Goal: Task Accomplishment & Management: Use online tool/utility

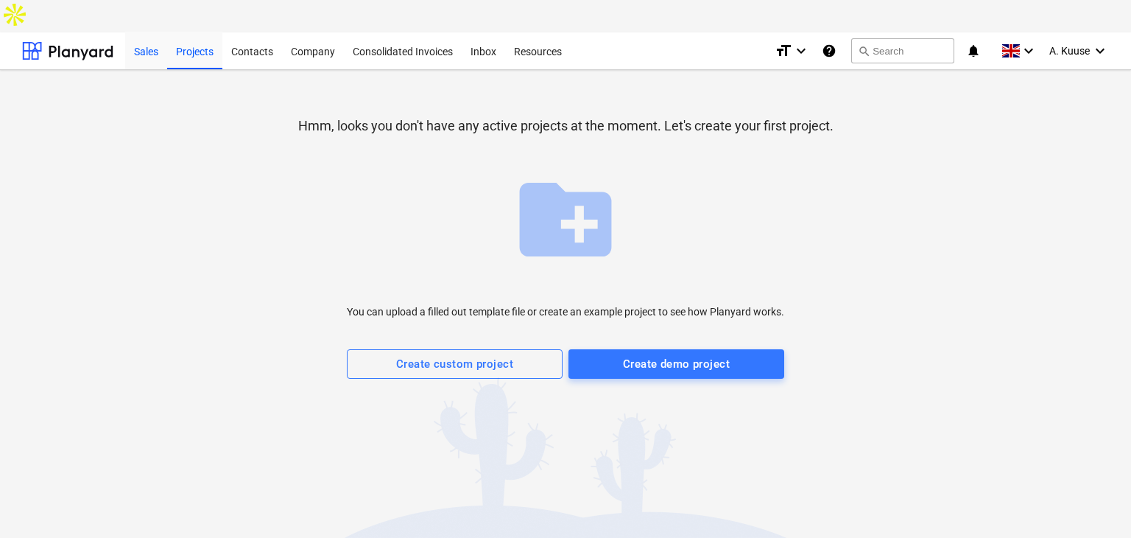
click at [147, 32] on div "Sales" at bounding box center [146, 51] width 42 height 38
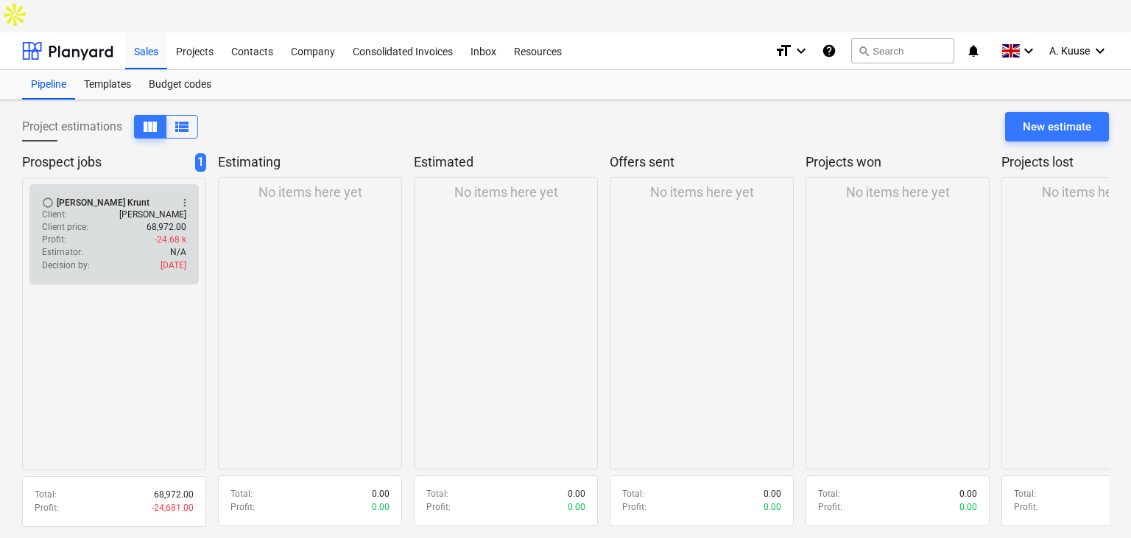
click at [94, 221] on div "Client price : 68,972.00" at bounding box center [114, 227] width 144 height 13
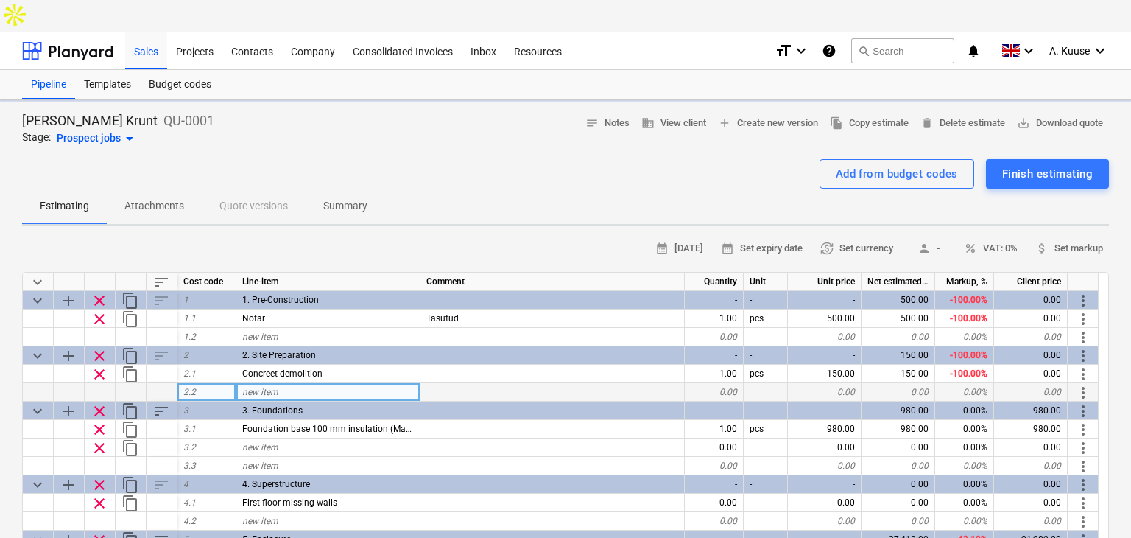
type textarea "x"
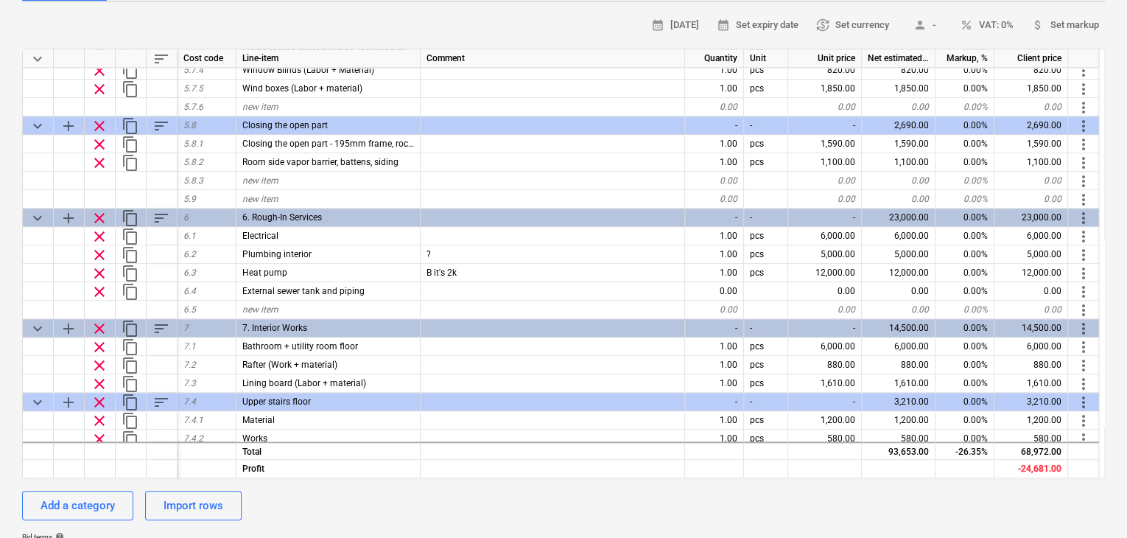
scroll to position [563, 0]
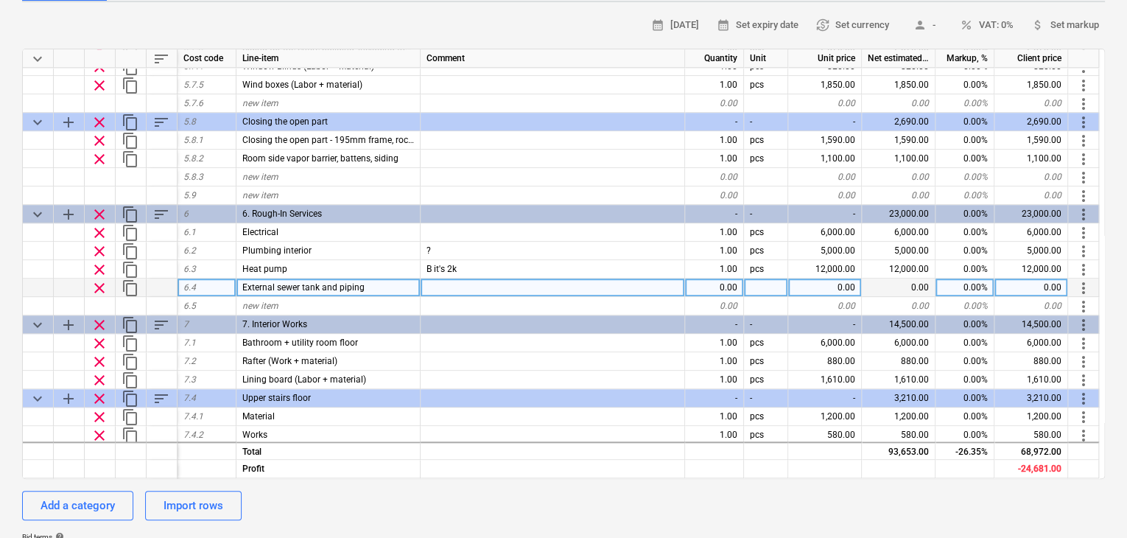
click at [833, 278] on div "0.00" at bounding box center [825, 287] width 74 height 18
type input "6450"
type textarea "x"
click at [471, 278] on div at bounding box center [553, 287] width 264 height 18
type input "Biopuhasti Ösel 5 koos paigaldusega."
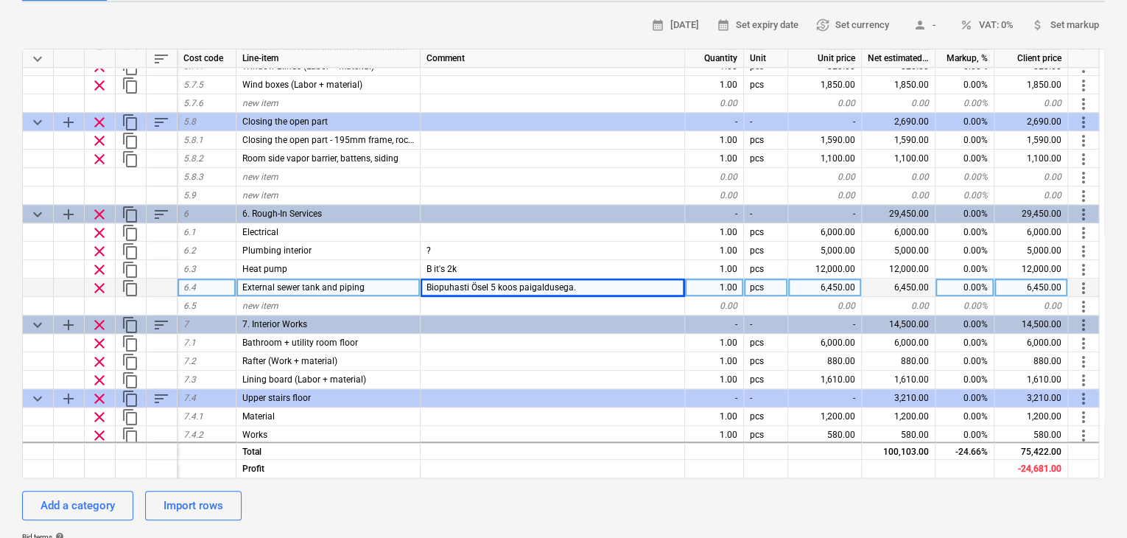
click at [502, 496] on div "calendar_month [DATE] calendar_month Set expiry date currency_exchange Set curr…" at bounding box center [563, 317] width 1083 height 606
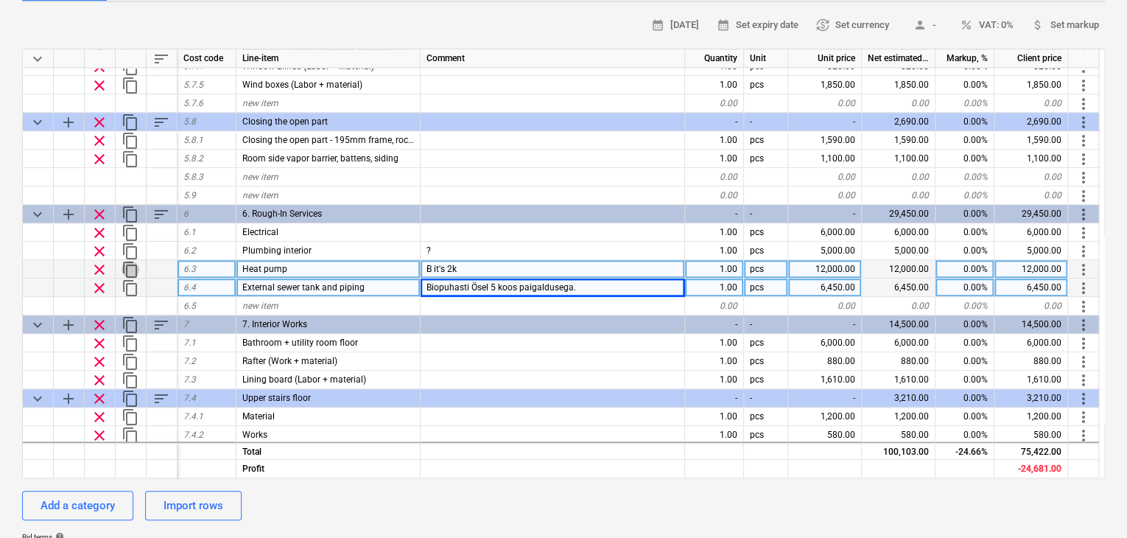
click at [133, 261] on span "content_copy" at bounding box center [131, 270] width 18 height 18
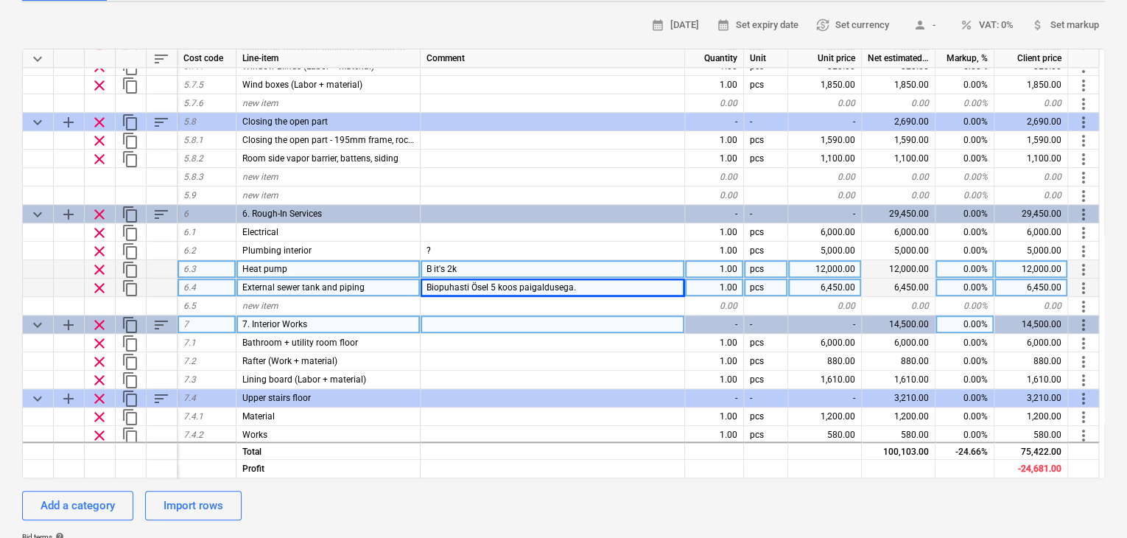
type textarea "x"
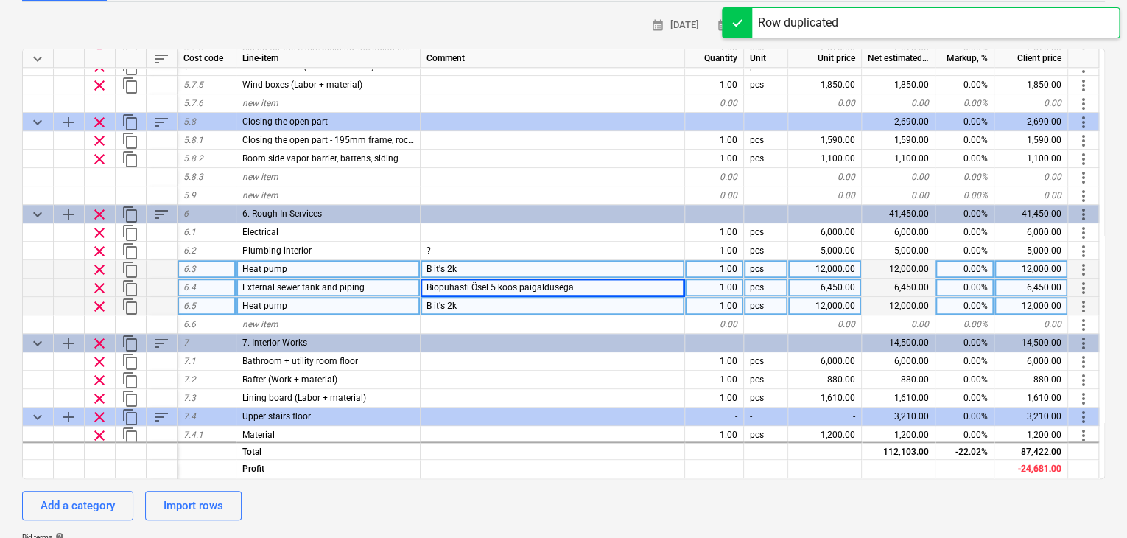
click at [272, 301] on span "Heat pump" at bounding box center [264, 306] width 45 height 10
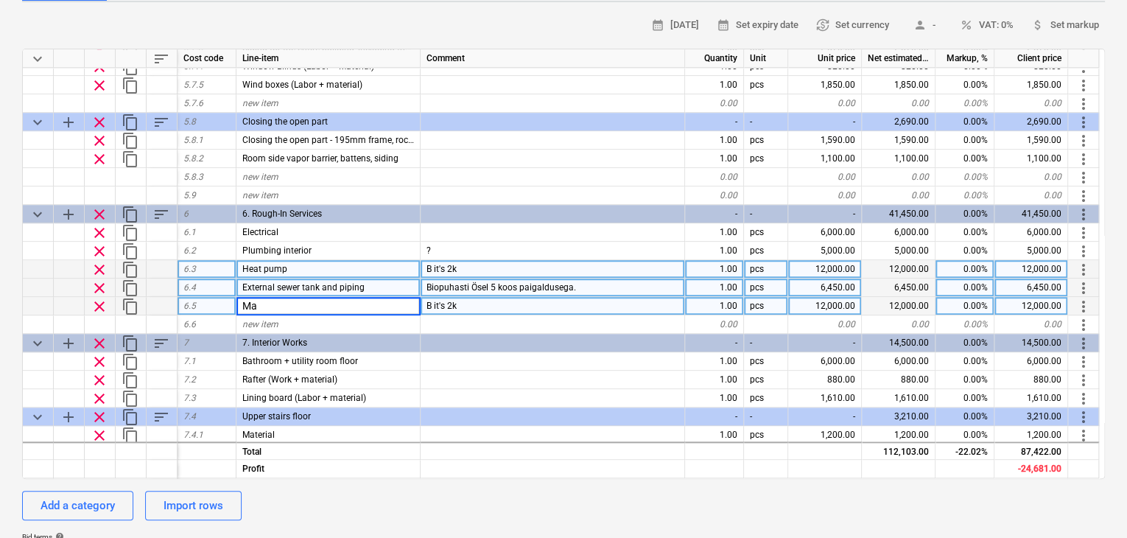
type input "M"
type textarea "x"
click at [327, 297] on div "new item" at bounding box center [328, 306] width 184 height 18
drag, startPoint x: 471, startPoint y: 271, endPoint x: 420, endPoint y: 270, distance: 50.8
click at [0, 0] on div "clear content_copy 6.5 new item B it's 2k 1.00 pcs 12,000.00 12,000.00 0.00% 12…" at bounding box center [0, 0] width 0 height 0
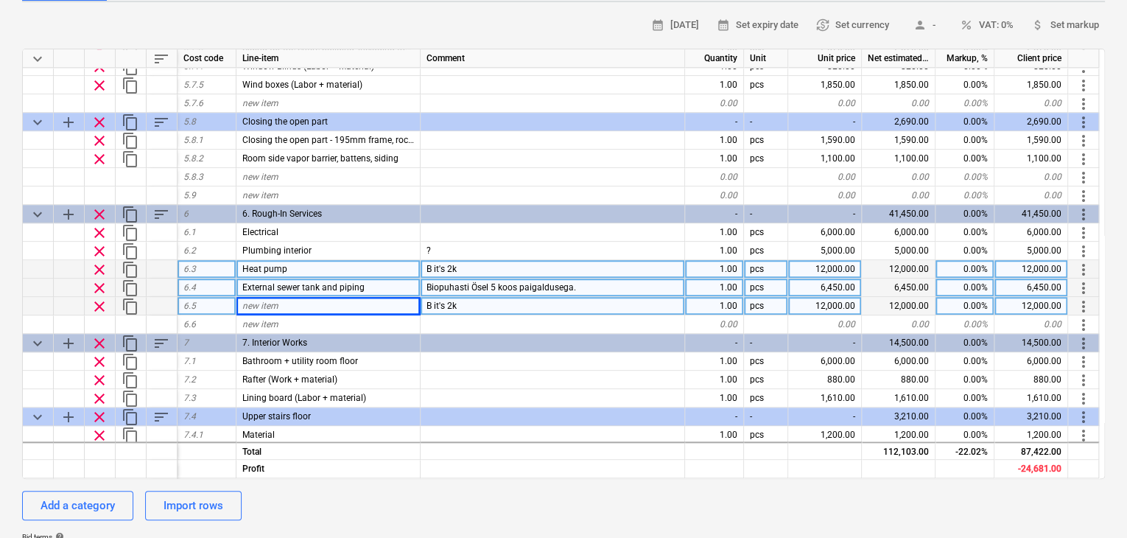
click at [439, 301] on span "B it's 2k" at bounding box center [441, 306] width 30 height 10
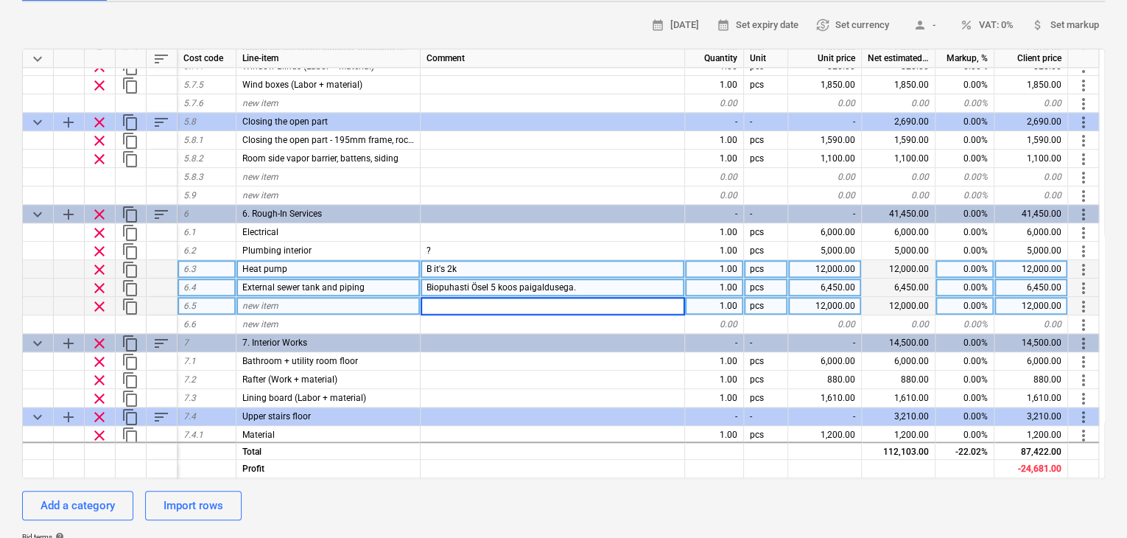
click at [360, 297] on div "new item" at bounding box center [328, 306] width 184 height 18
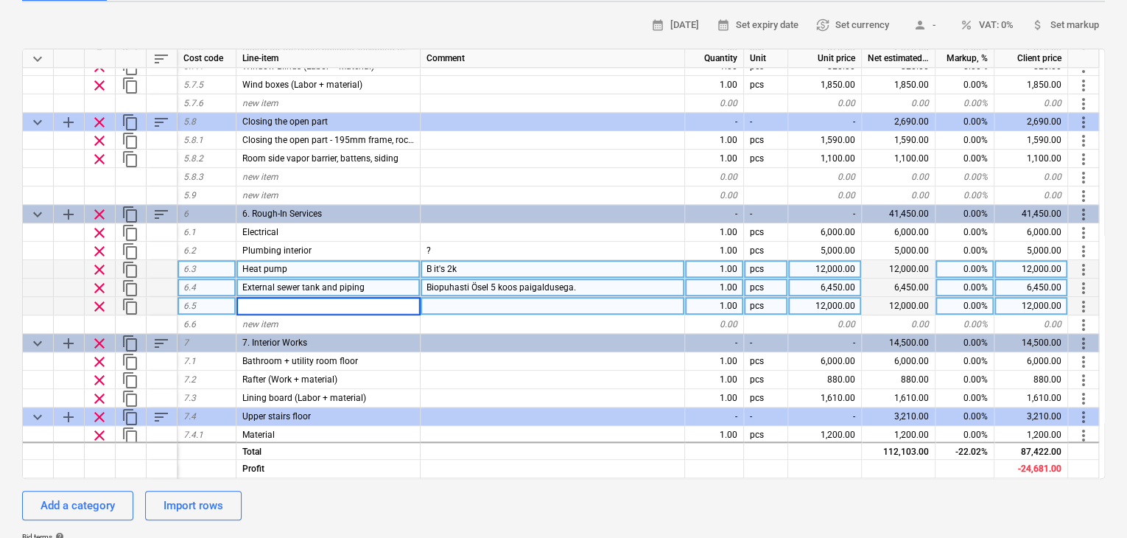
type textarea "x"
click at [442, 297] on div at bounding box center [553, 306] width 264 height 18
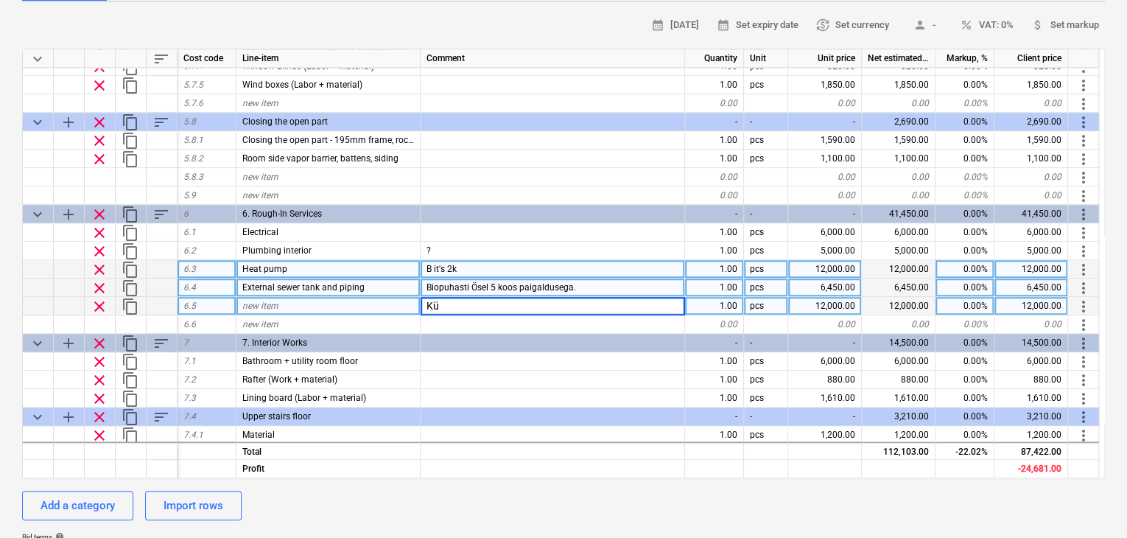
type input "K"
click at [313, 297] on div "new item" at bounding box center [328, 306] width 184 height 18
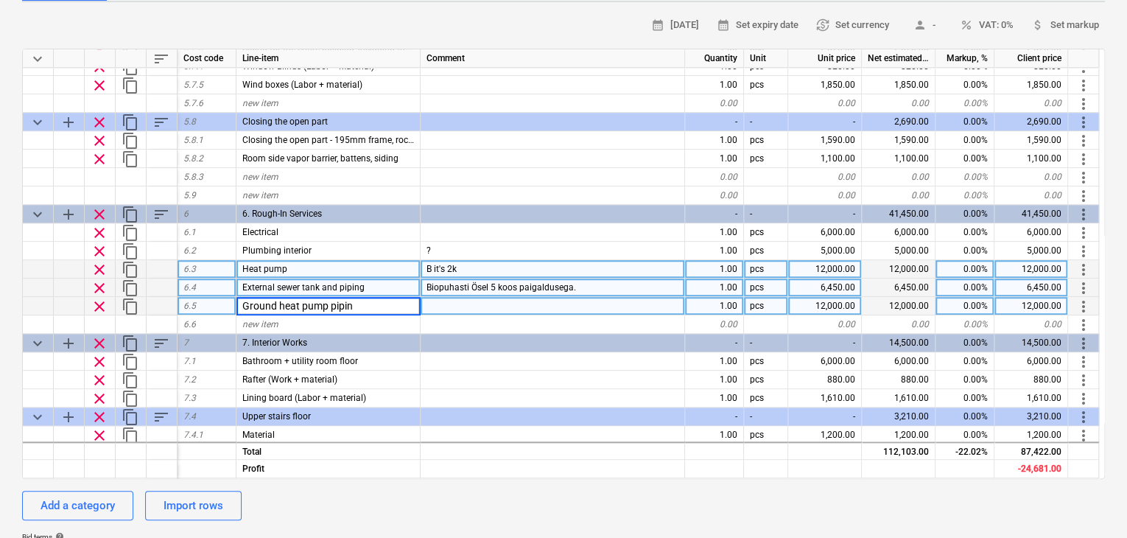
type input "Ground heat pump piping"
click at [846, 297] on div "12,000.00" at bounding box center [825, 306] width 74 height 18
type textarea "x"
type input "1450"
type textarea "x"
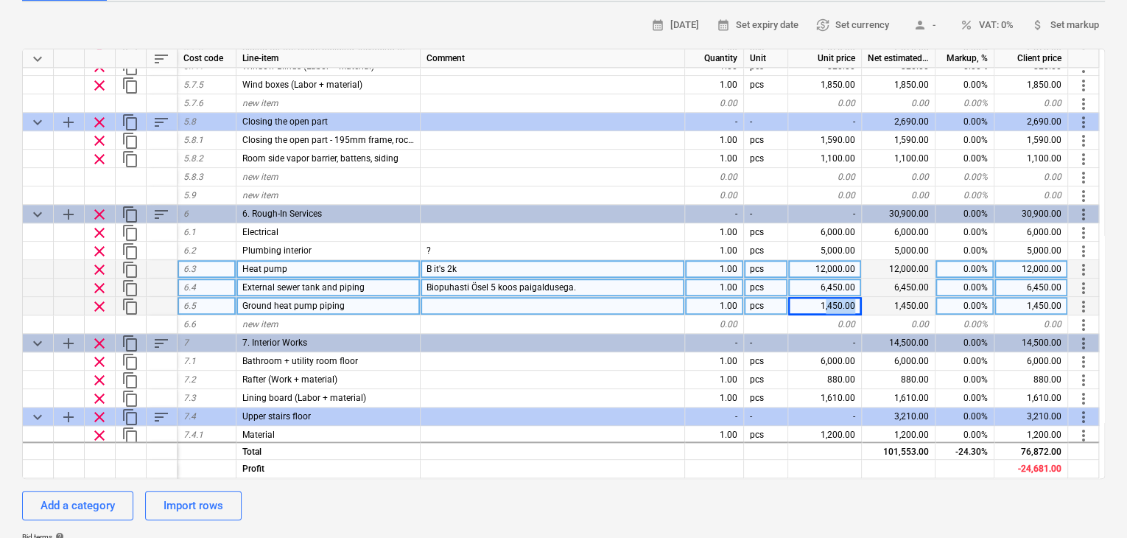
drag, startPoint x: 824, startPoint y: 273, endPoint x: 868, endPoint y: 277, distance: 43.7
click at [0, 0] on div "clear content_copy 6.5 Ground heat pump piping 1.00 pcs 1,450.00 1,450.00 0.00%…" at bounding box center [0, 0] width 0 height 0
type input "7"
type input "1760"
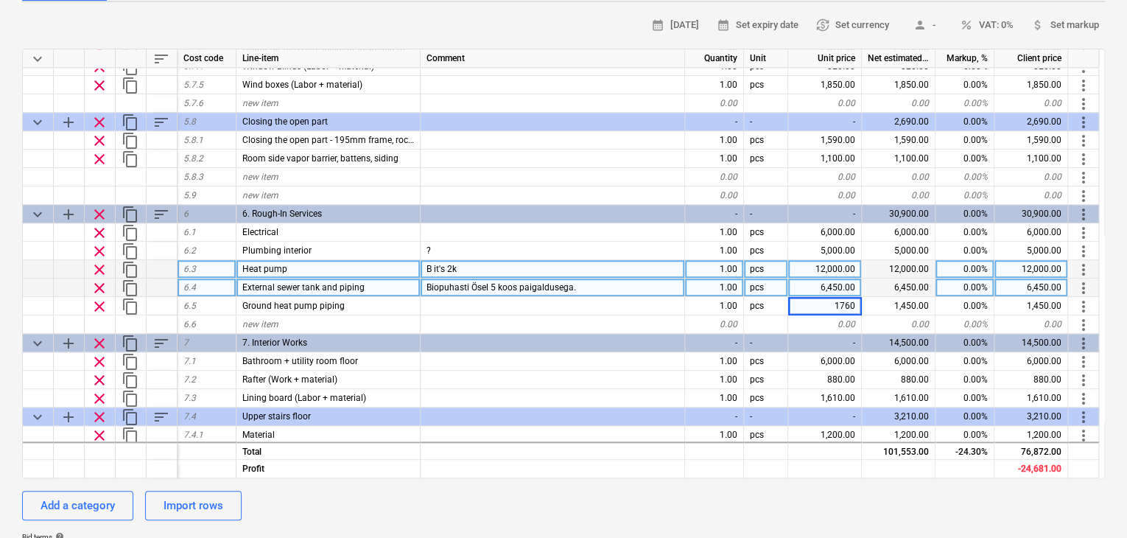
click at [684, 491] on div "Add a category Import rows" at bounding box center [563, 505] width 1083 height 29
type textarea "x"
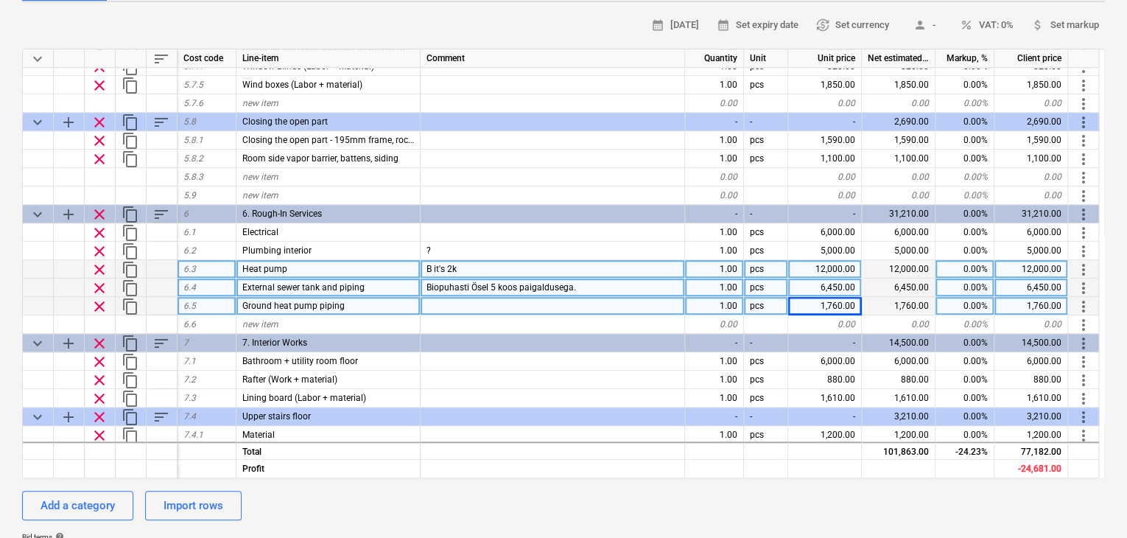
click at [468, 297] on div at bounding box center [553, 306] width 264 height 18
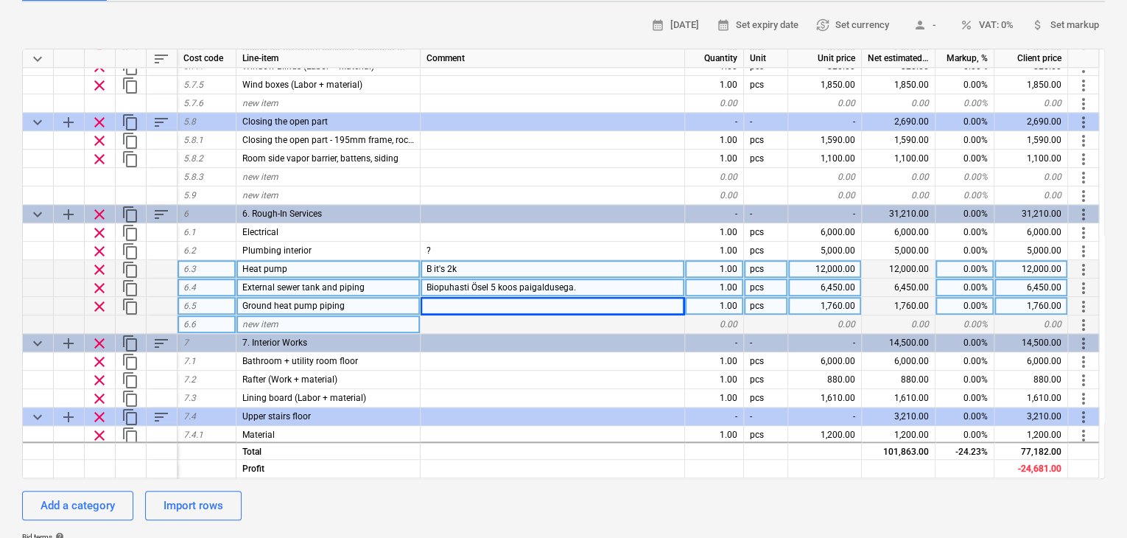
click at [359, 315] on div "new item" at bounding box center [328, 324] width 184 height 18
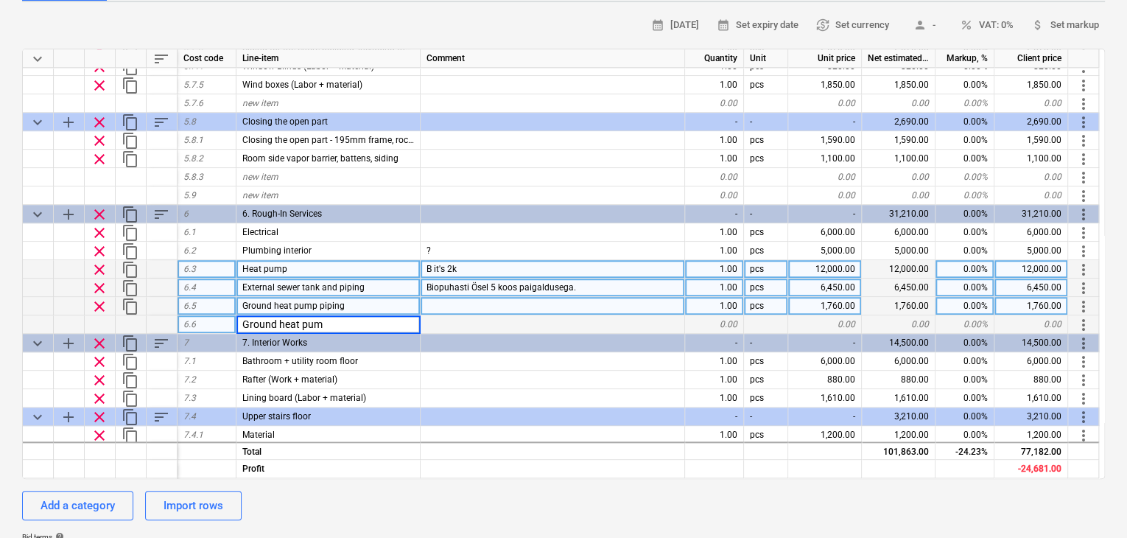
type input "Ground heat pump"
click at [837, 315] on div "0.00" at bounding box center [825, 324] width 74 height 18
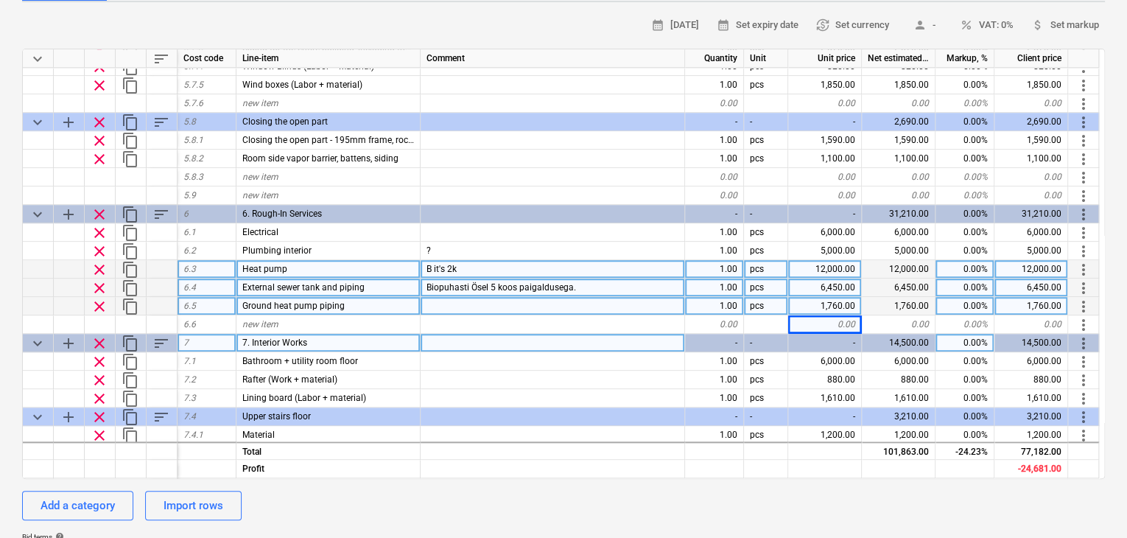
type textarea "x"
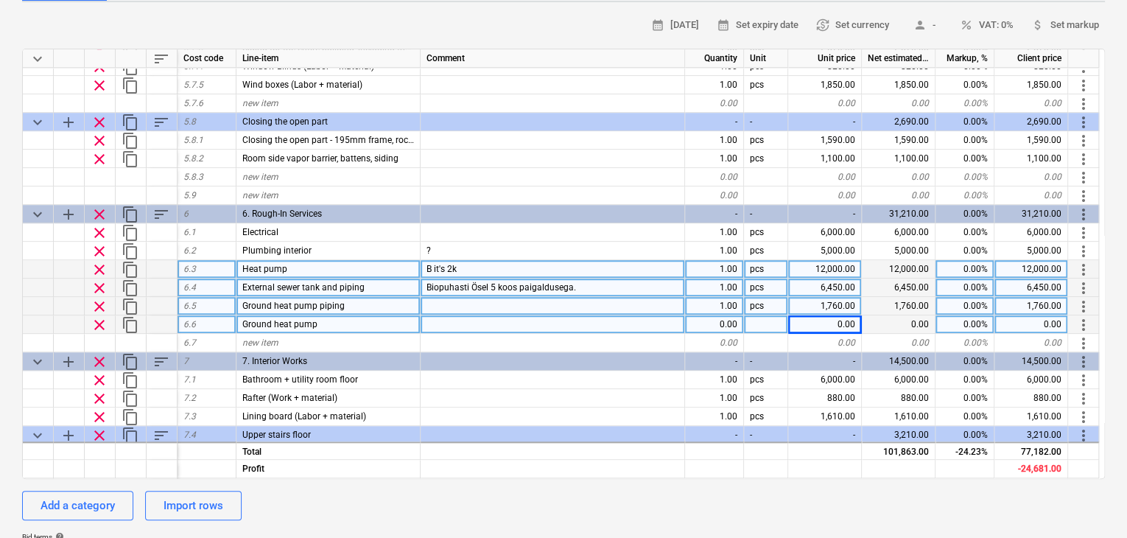
click at [843, 315] on div "0.00" at bounding box center [825, 324] width 74 height 18
type input "8000"
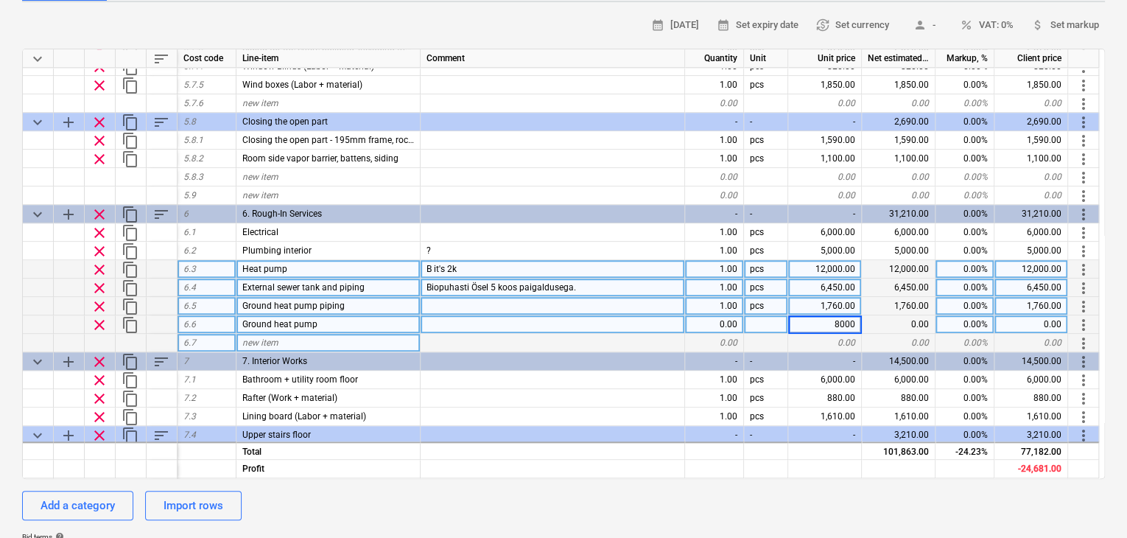
click at [854, 334] on div "0.00" at bounding box center [825, 343] width 74 height 18
type textarea "x"
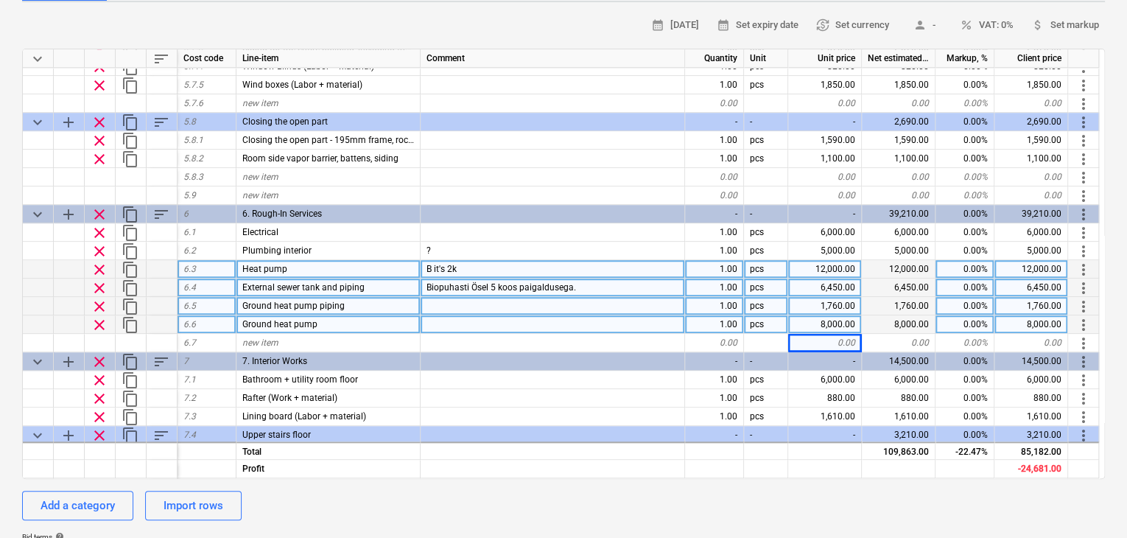
click at [822, 315] on div "8,000.00" at bounding box center [825, 324] width 74 height 18
click at [636, 491] on div "Add a category Import rows" at bounding box center [563, 505] width 1083 height 29
click at [818, 315] on div "8,000.00" at bounding box center [825, 324] width 74 height 18
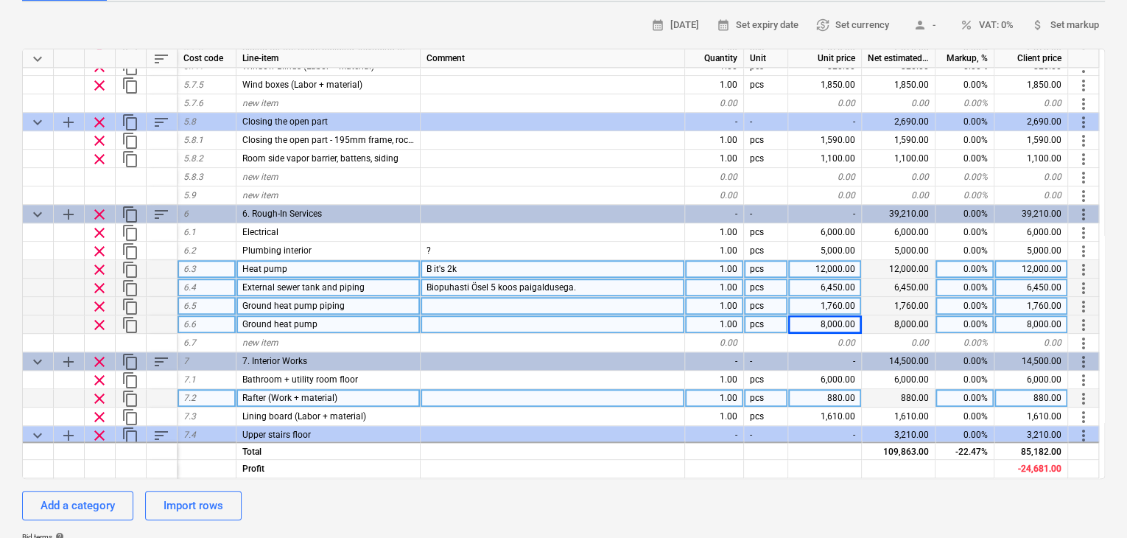
click at [843, 389] on div "880.00" at bounding box center [825, 398] width 74 height 18
click at [503, 315] on div at bounding box center [553, 324] width 264 height 18
click at [386, 315] on div "Ground heat pump" at bounding box center [328, 324] width 184 height 18
type input "Ground head pump and installation"
click at [491, 491] on div "Add a category Import rows" at bounding box center [563, 505] width 1083 height 29
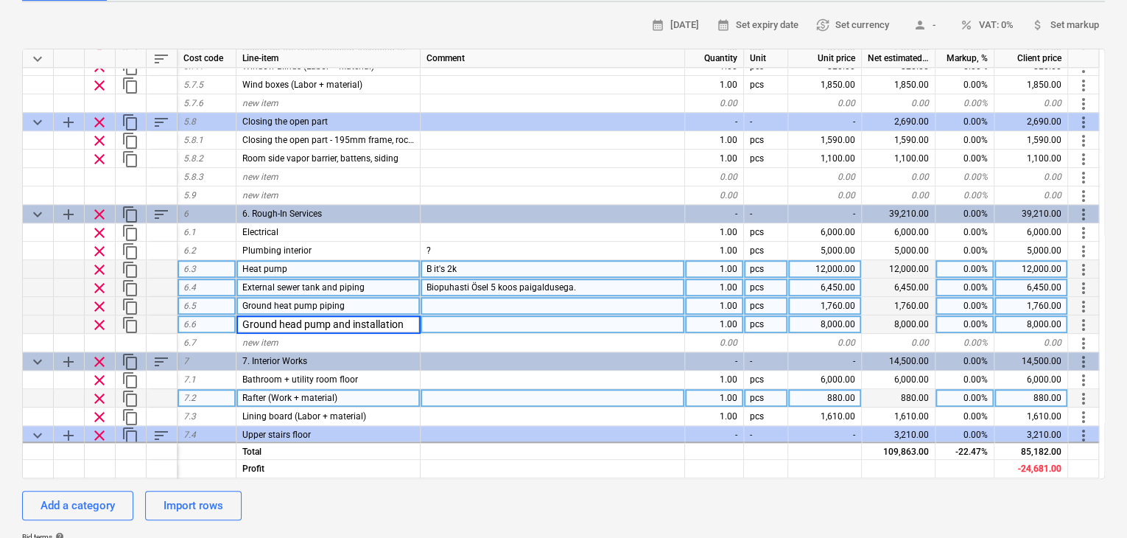
type textarea "x"
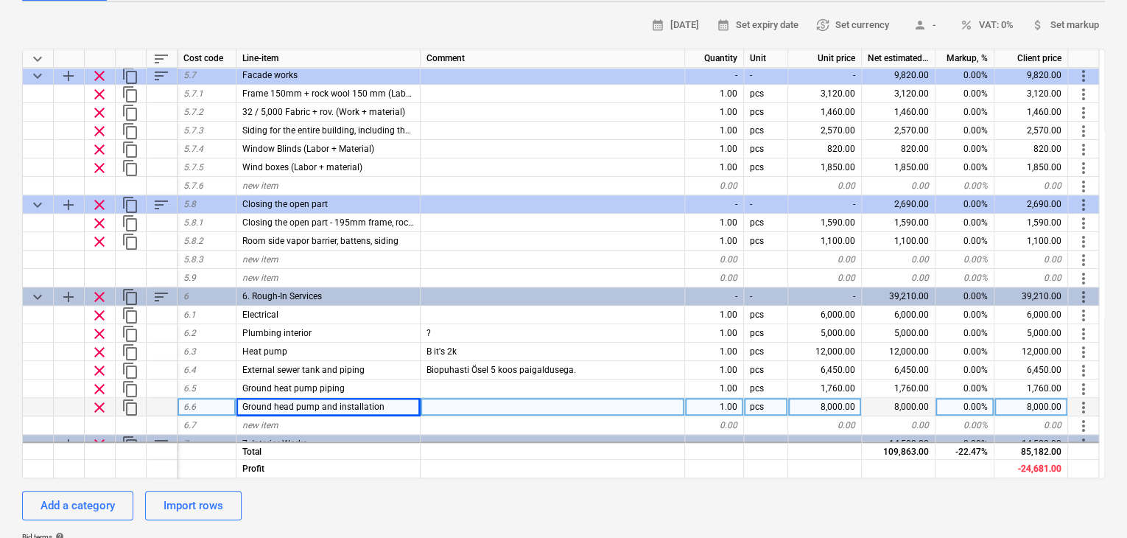
scroll to position [481, 0]
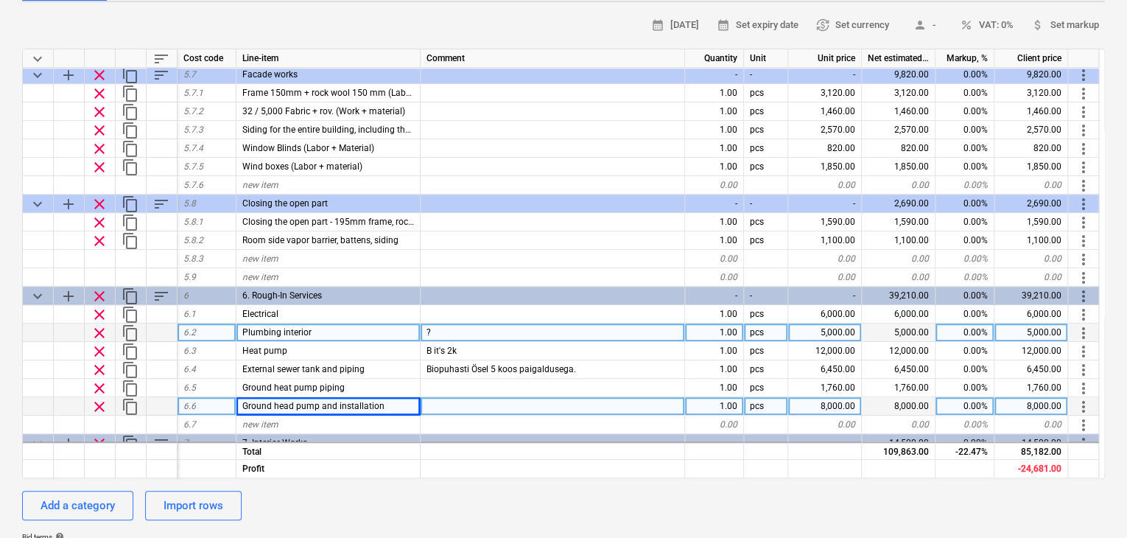
click at [843, 323] on div "5,000.00" at bounding box center [825, 332] width 74 height 18
type input "4000"
click at [1118, 341] on div "[PERSON_NAME] Krunt QU-0001 Stage: Prospect jobs arrow_drop_down notes Notes bu…" at bounding box center [563, 358] width 1127 height 962
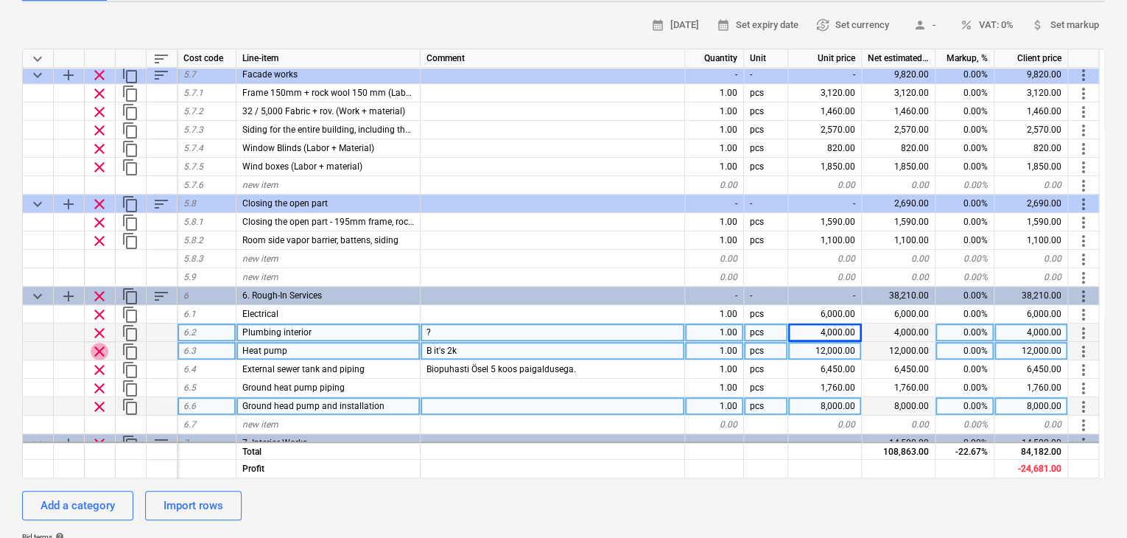
click at [100, 343] on span "clear" at bounding box center [100, 352] width 18 height 18
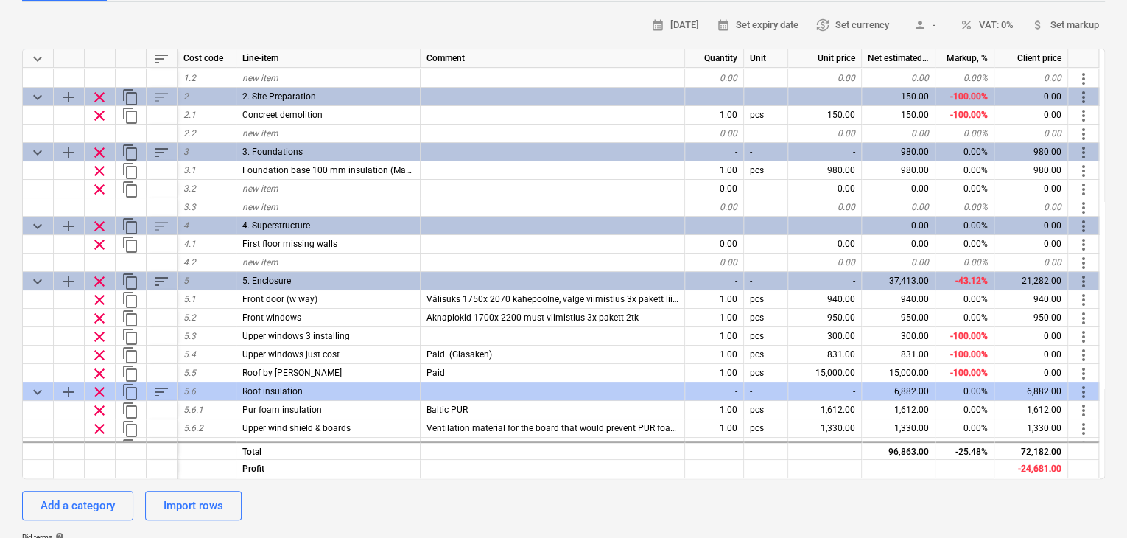
scroll to position [35, 0]
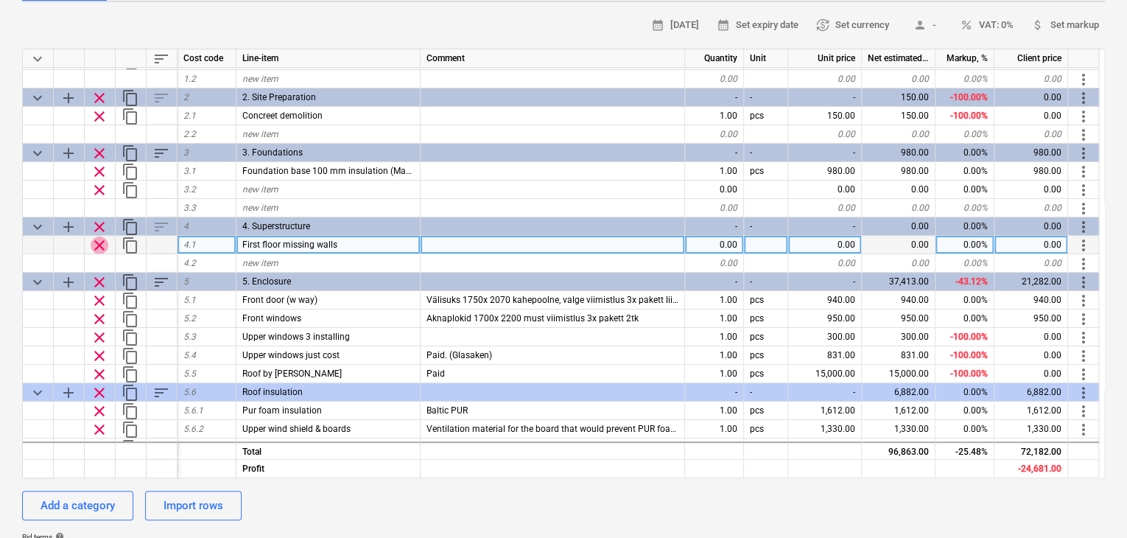
click at [97, 236] on span "clear" at bounding box center [100, 245] width 18 height 18
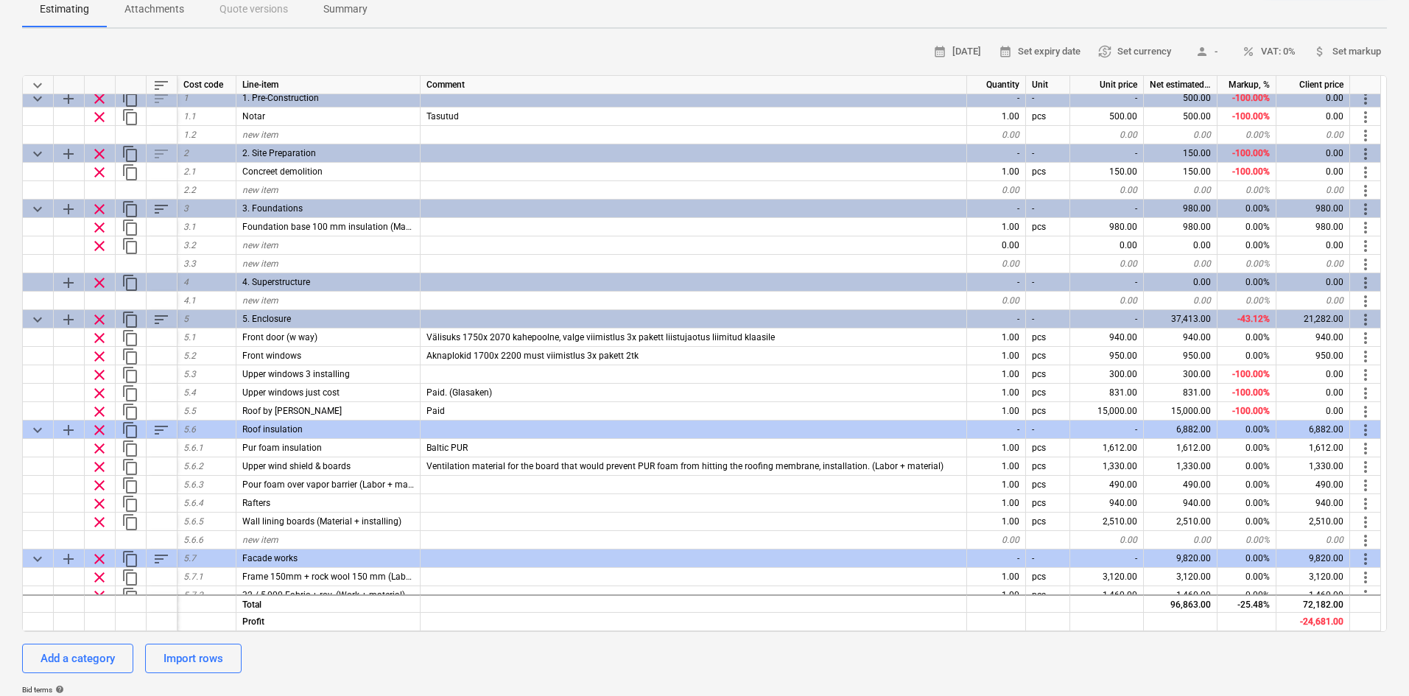
scroll to position [0, 0]
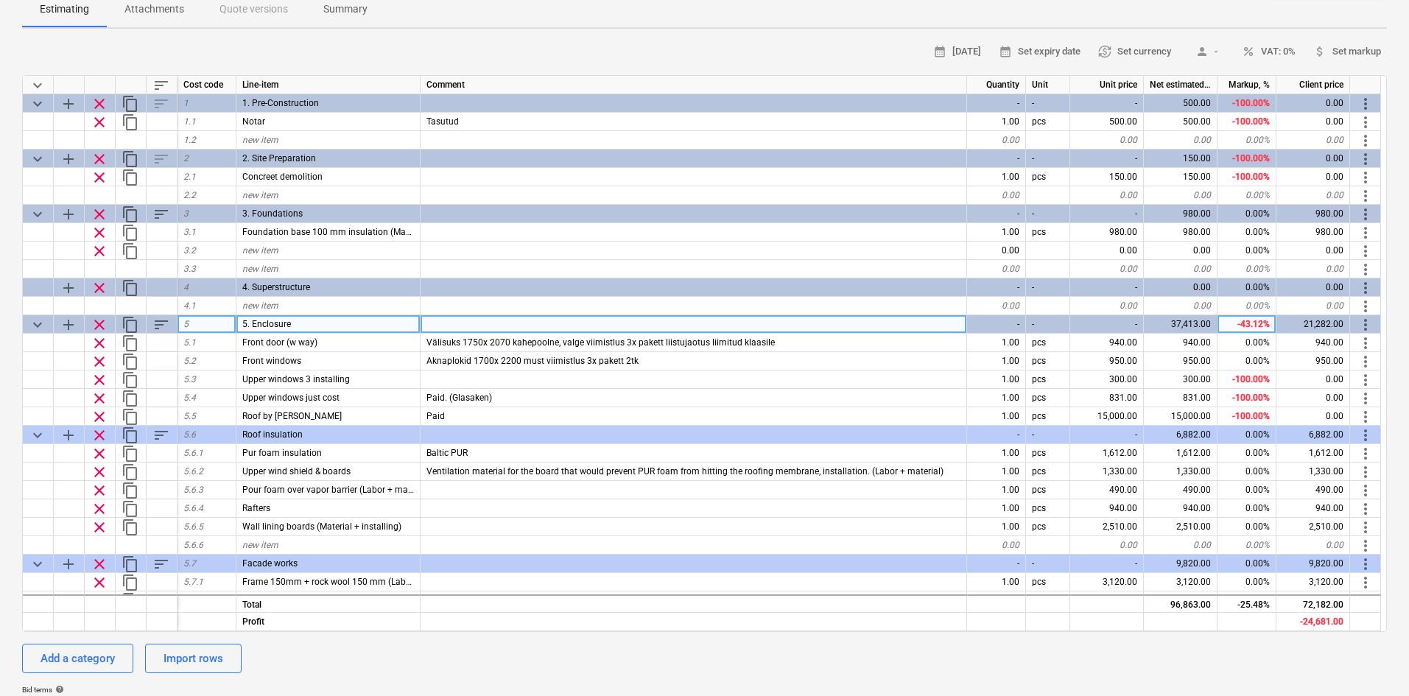
click at [135, 316] on span "content_copy" at bounding box center [131, 325] width 18 height 18
click at [165, 316] on span "sort" at bounding box center [161, 325] width 18 height 18
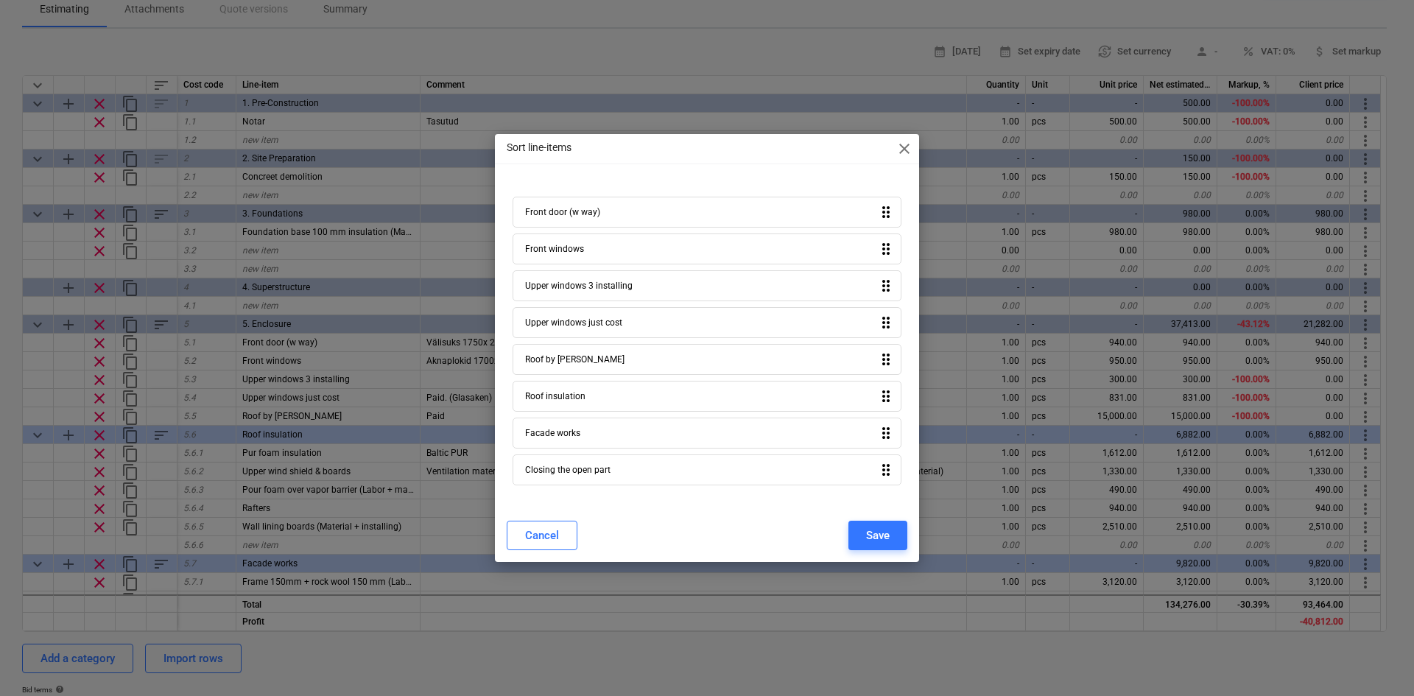
click at [904, 155] on span "close" at bounding box center [905, 149] width 18 height 18
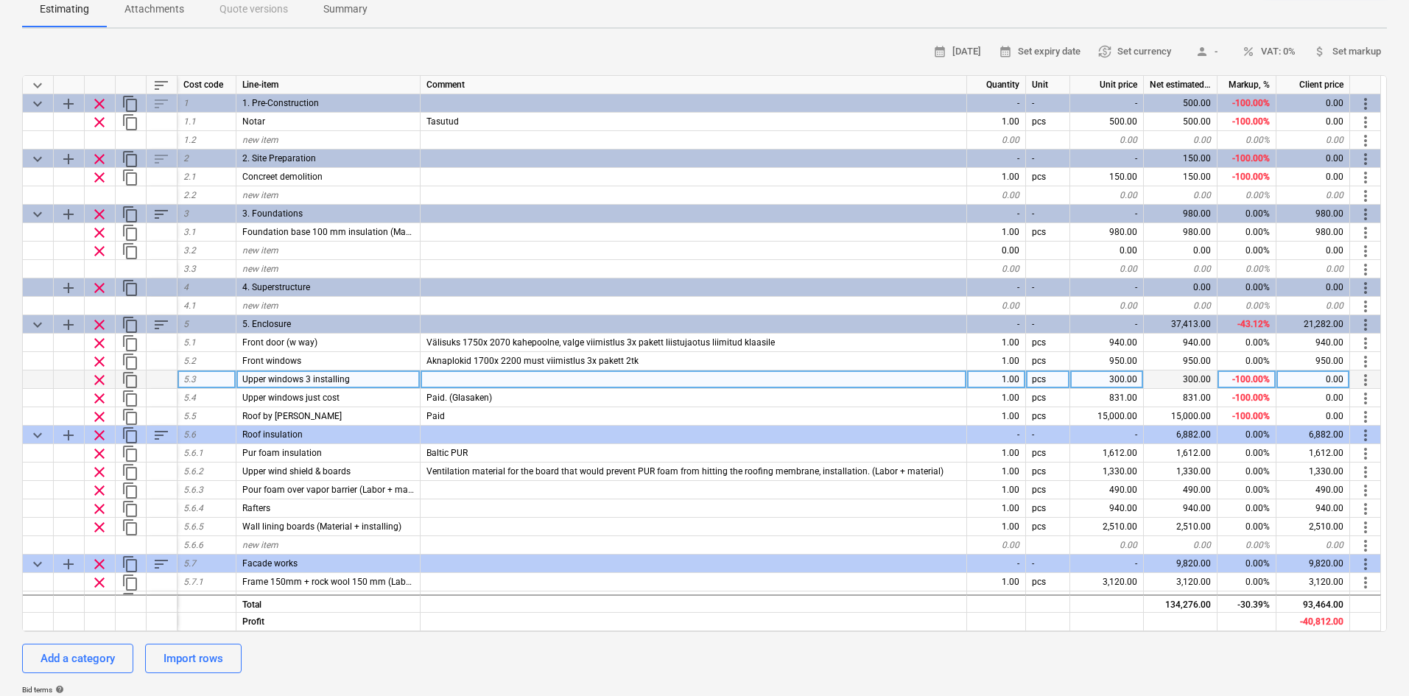
click at [362, 371] on div "Upper windows 3 installing" at bounding box center [328, 380] width 184 height 18
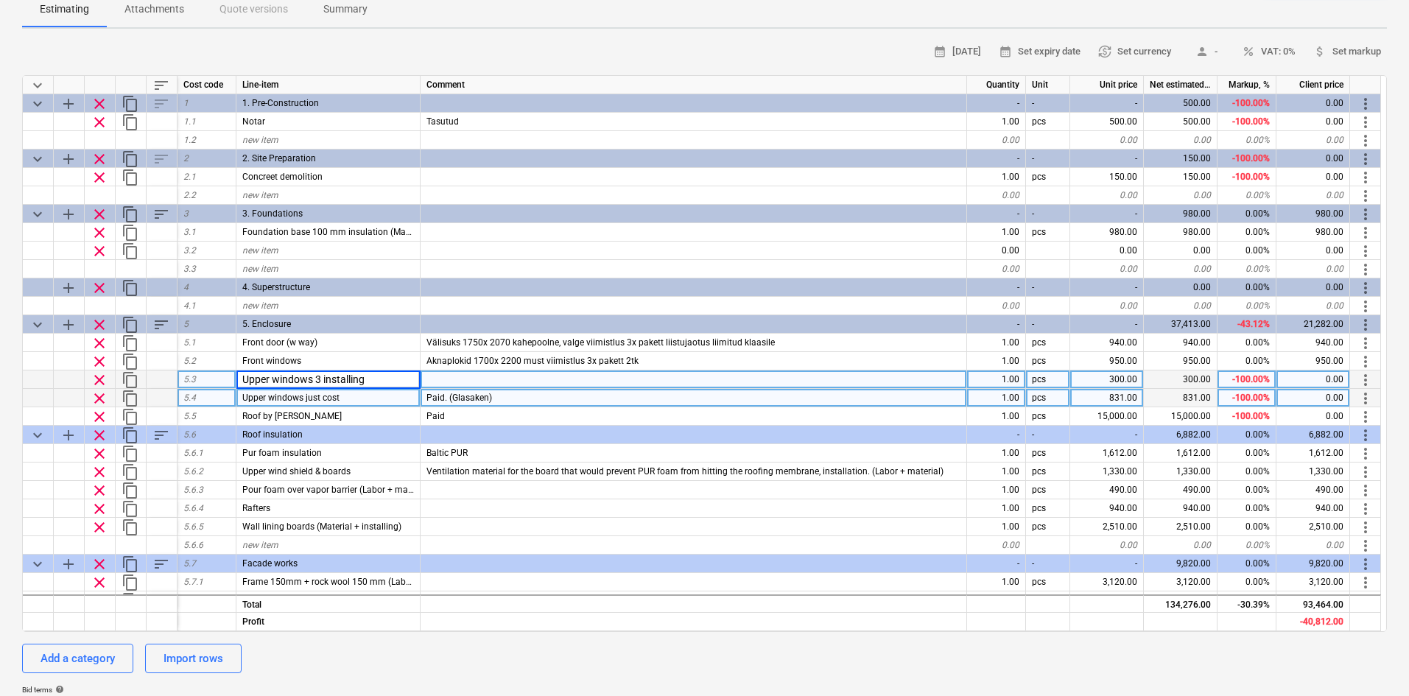
click at [401, 389] on div "Upper windows just cost" at bounding box center [328, 398] width 184 height 18
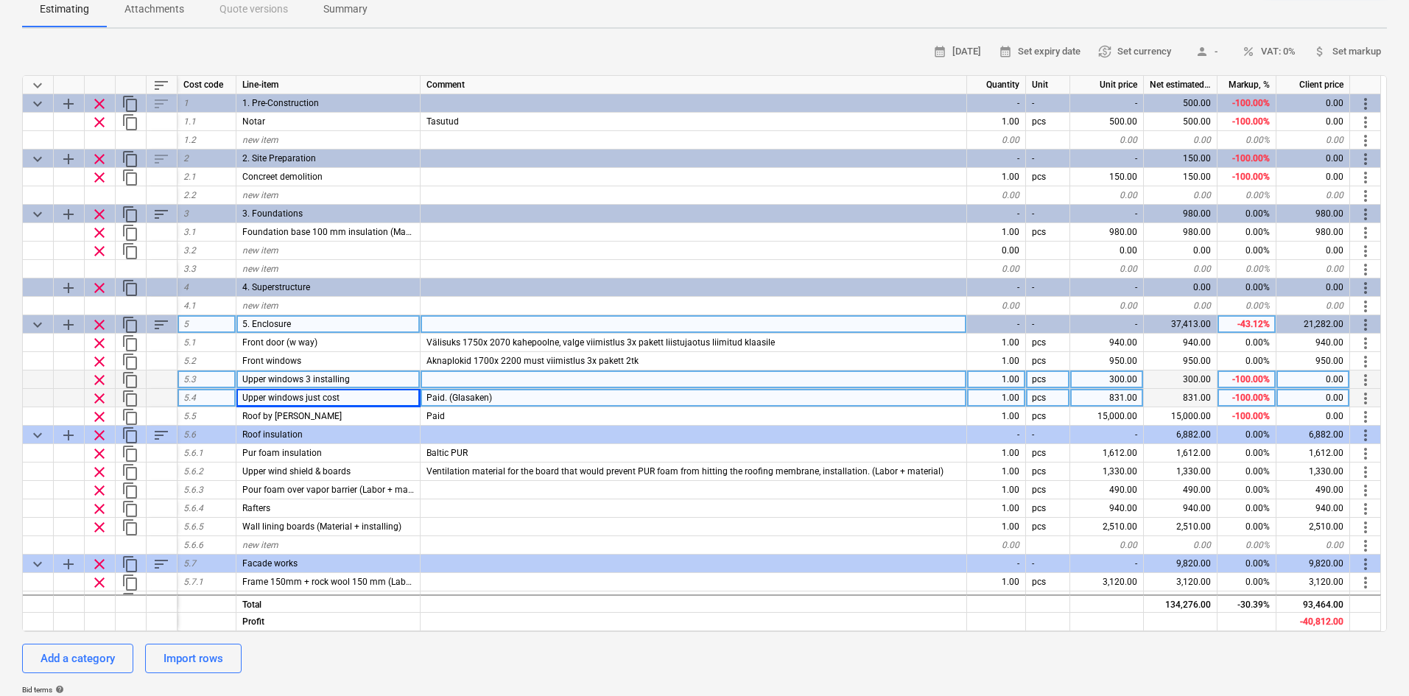
click at [131, 316] on span "content_copy" at bounding box center [131, 325] width 18 height 18
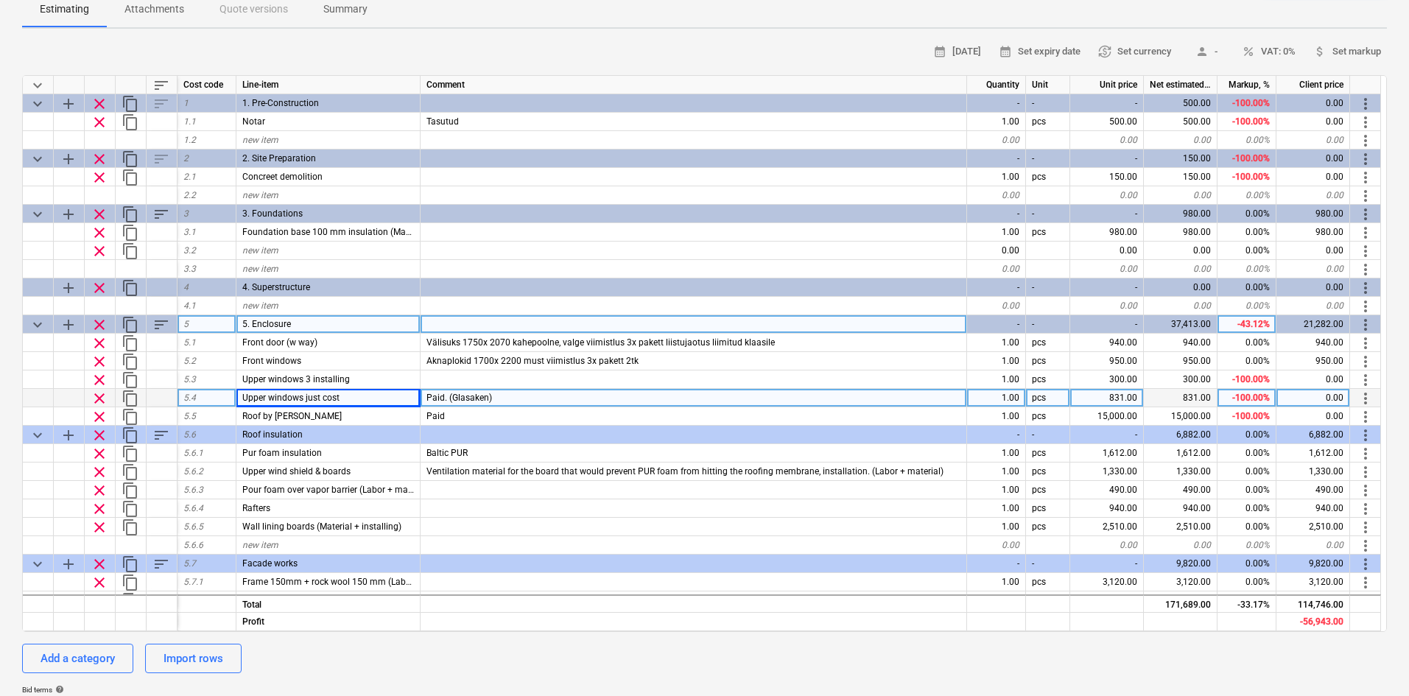
click at [165, 316] on span "sort" at bounding box center [161, 325] width 18 height 18
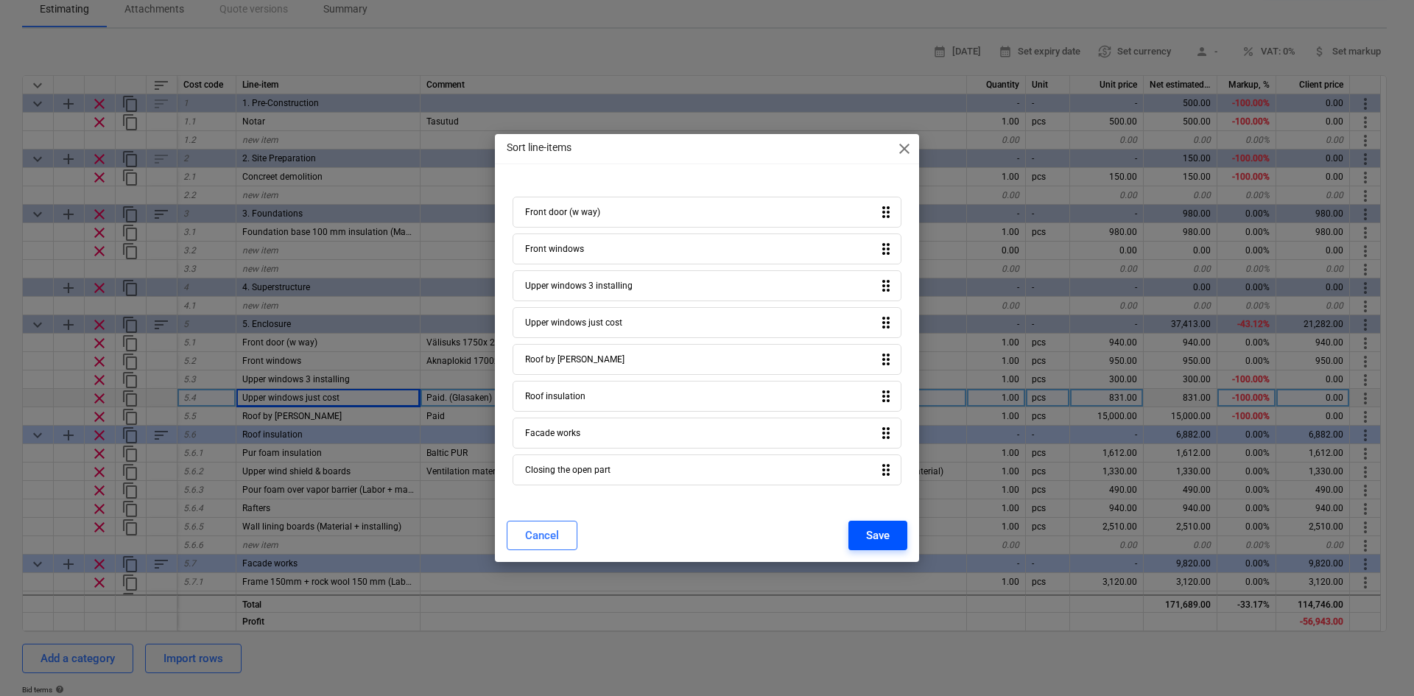
click at [888, 534] on div "Save" at bounding box center [878, 535] width 24 height 19
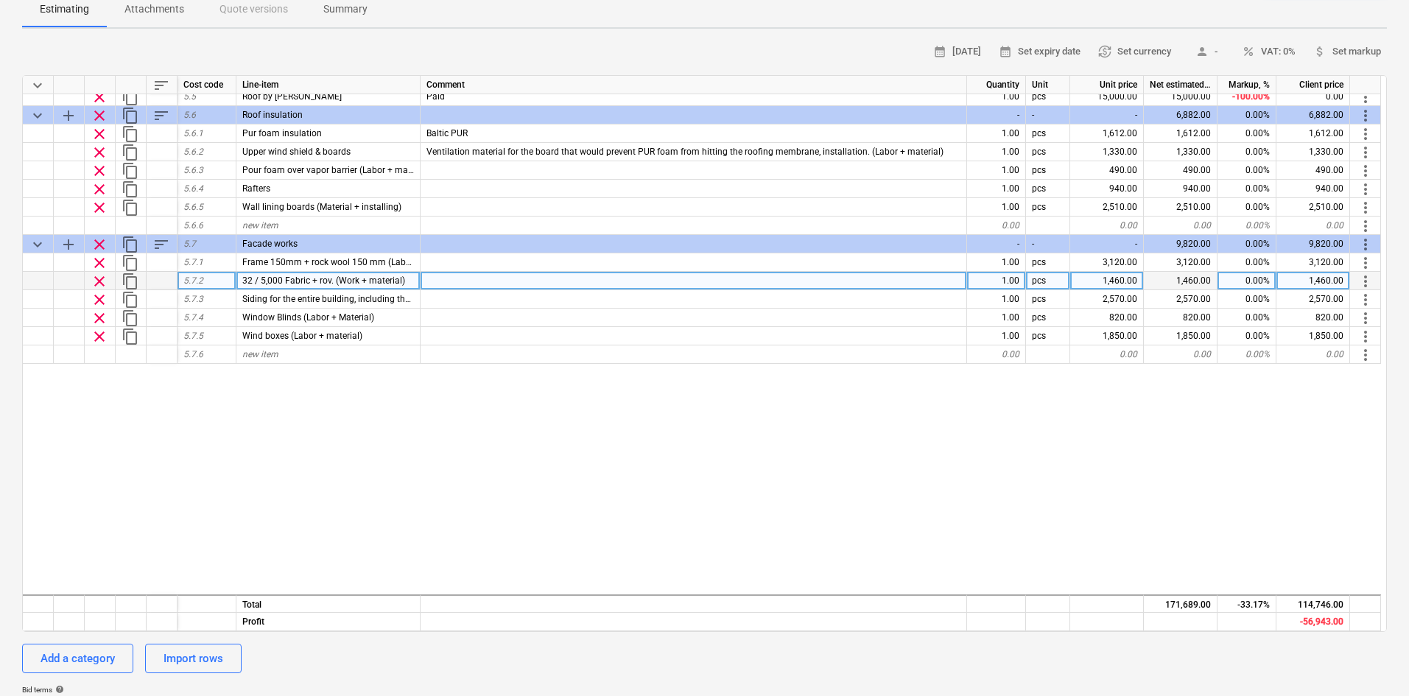
type textarea "x"
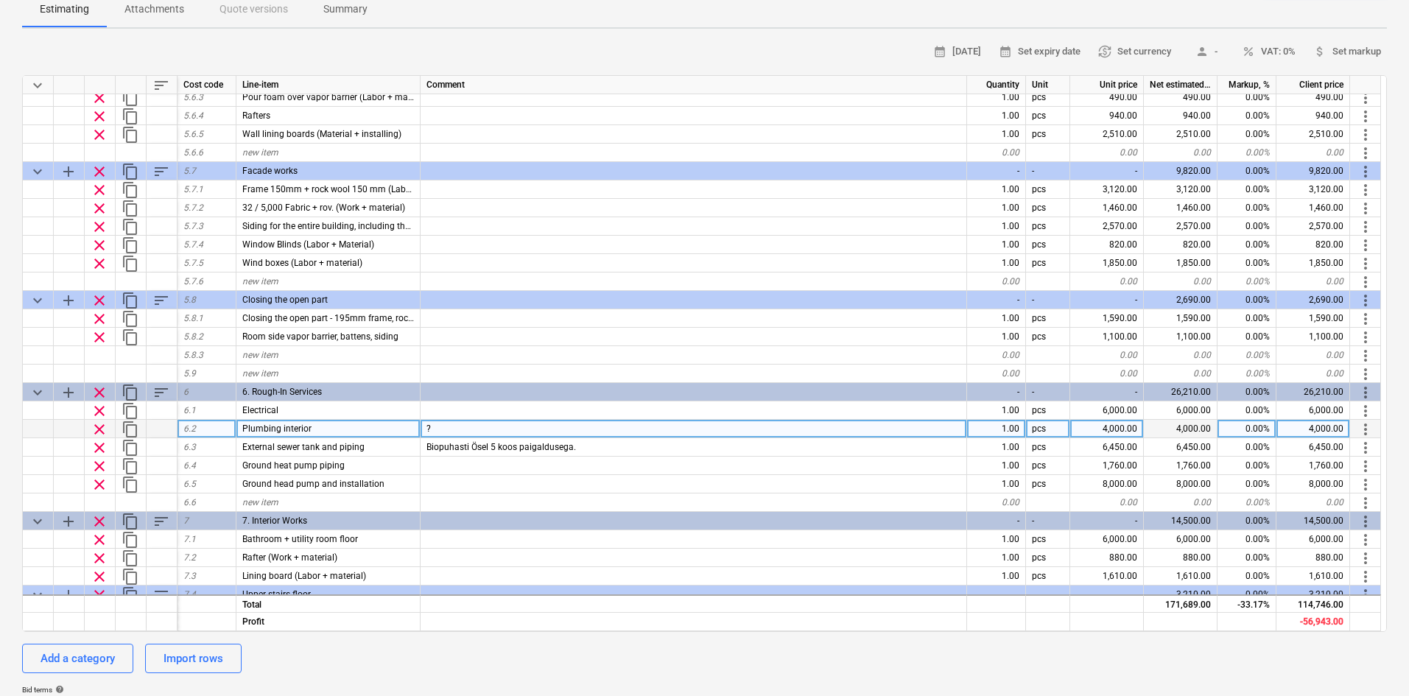
scroll to position [589, 0]
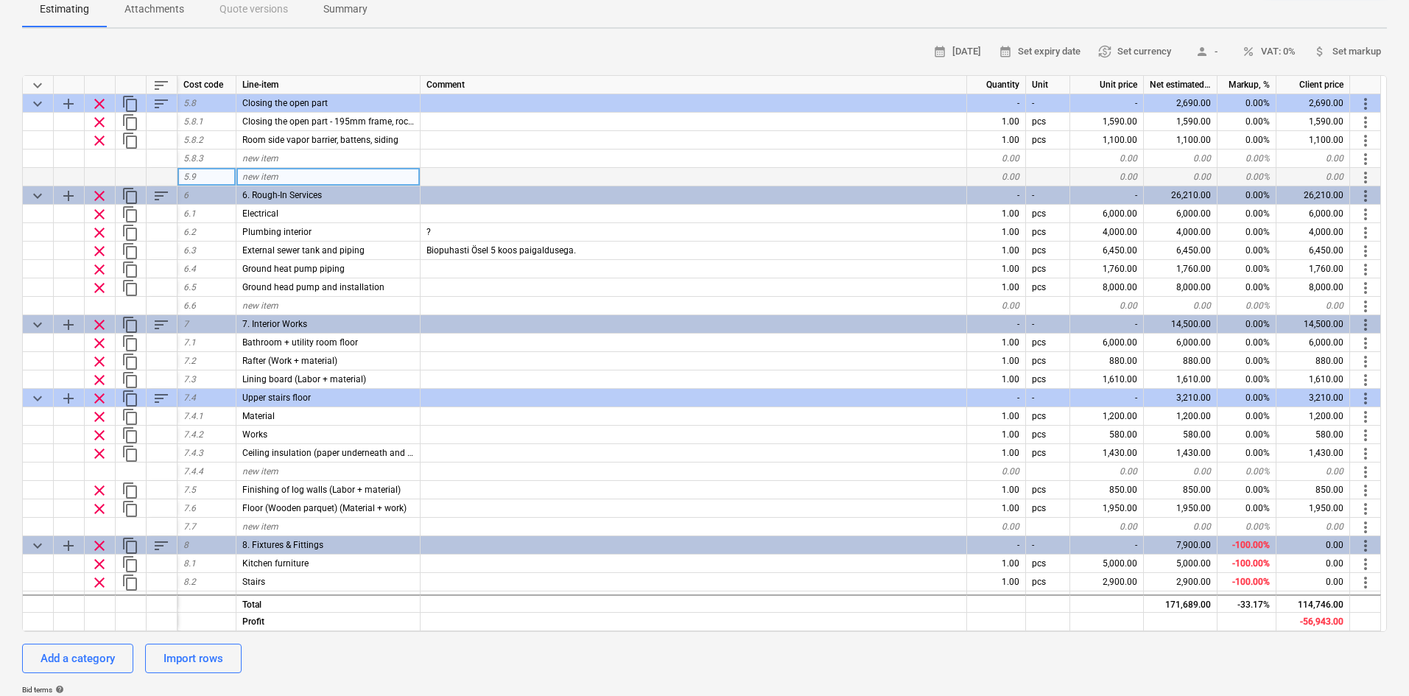
click at [303, 168] on div "new item" at bounding box center [328, 177] width 184 height 18
type input "Upper windows"
type textarea "x"
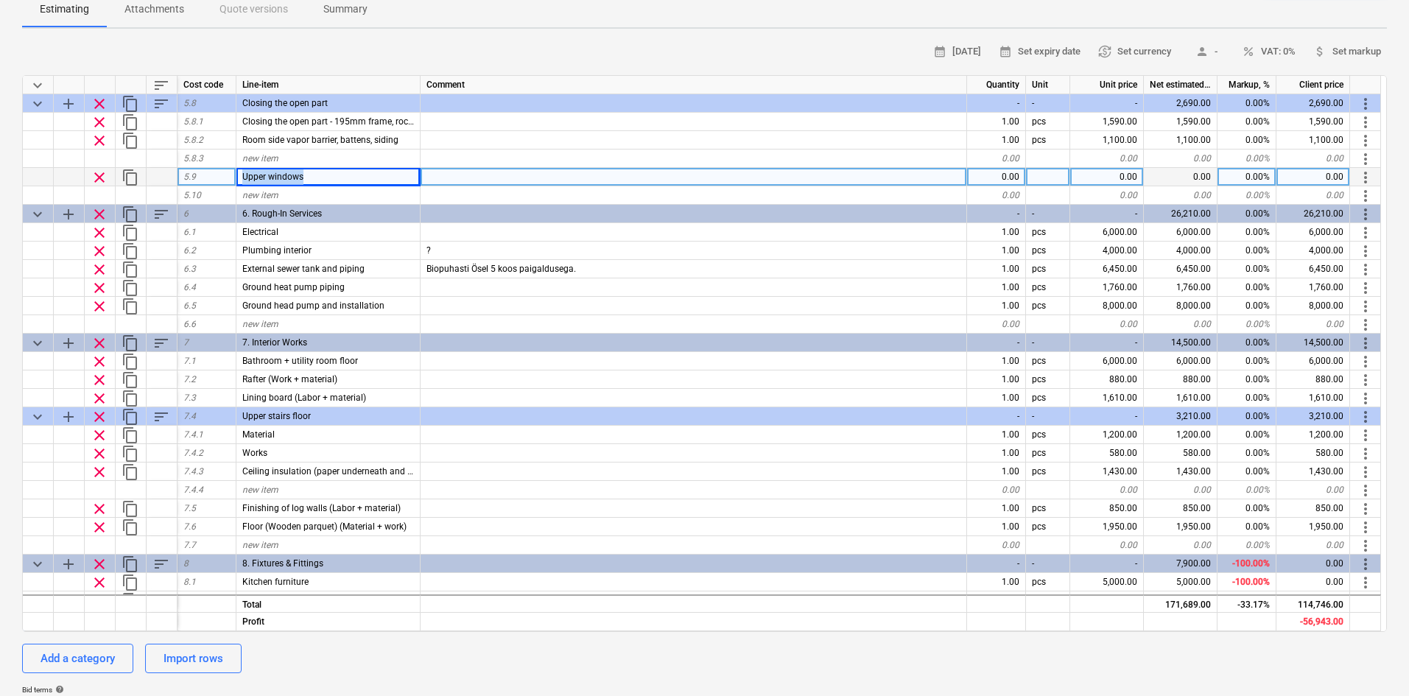
drag, startPoint x: 313, startPoint y: 139, endPoint x: 239, endPoint y: 140, distance: 73.7
click at [239, 168] on div "Upper windows" at bounding box center [328, 177] width 184 height 18
type input "Kitchen window"
click at [1128, 168] on div "0.00" at bounding box center [1107, 177] width 74 height 18
type textarea "x"
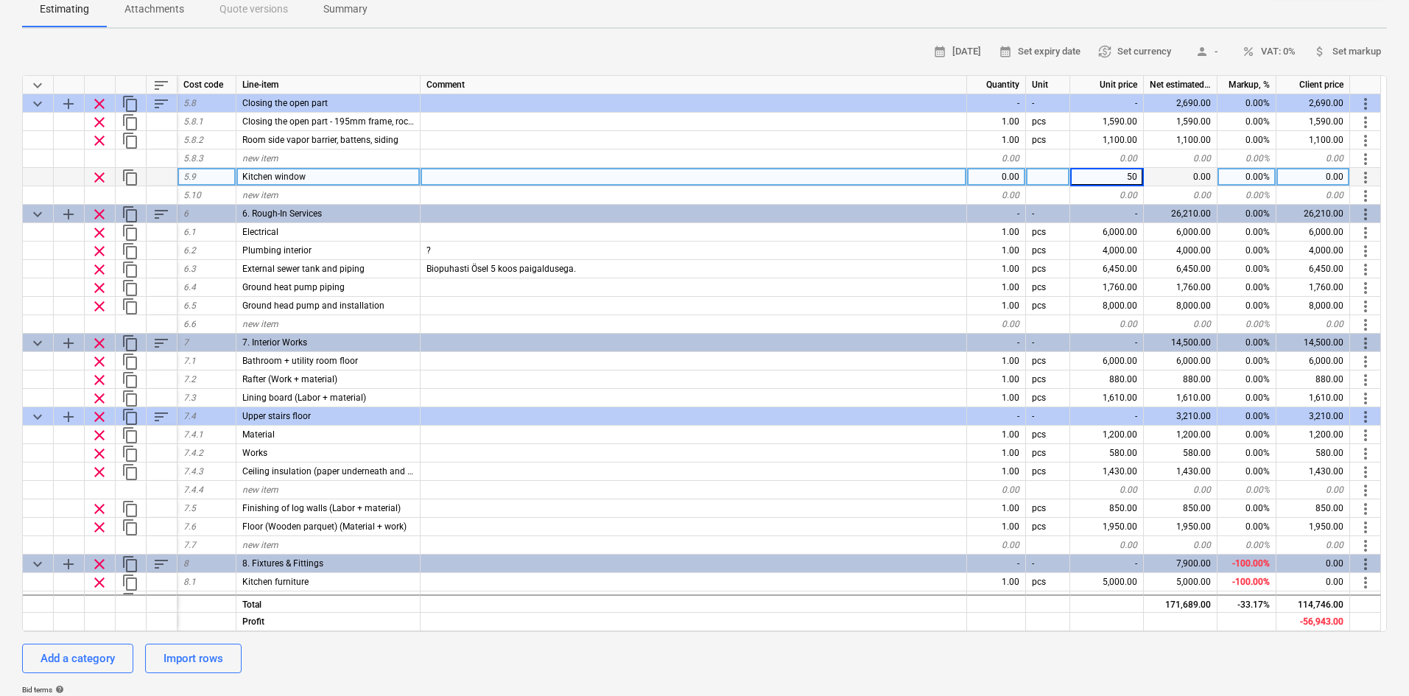
type input "500"
click at [1036, 537] on div "Add a category Import rows" at bounding box center [704, 658] width 1365 height 29
type textarea "x"
click at [293, 186] on div "new item" at bounding box center [328, 195] width 184 height 18
type input "Bathroom window"
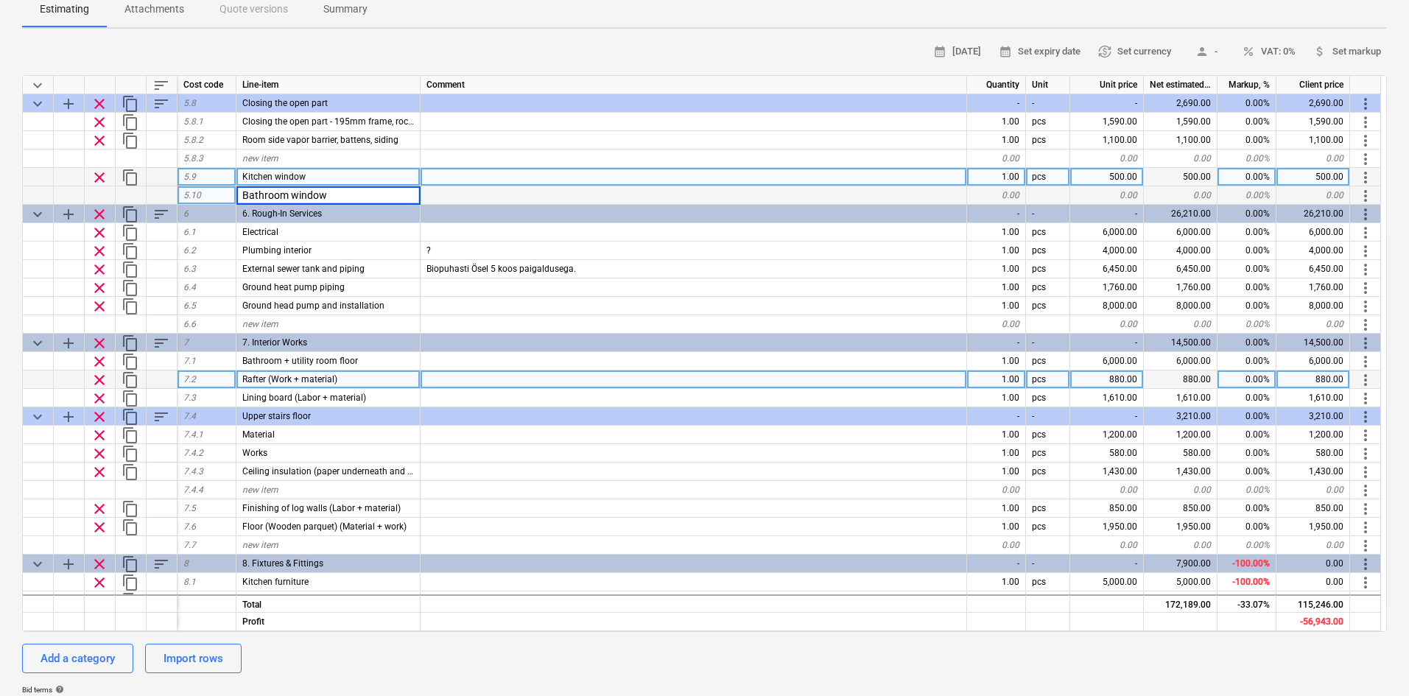
click at [1131, 371] on div "0.00%" at bounding box center [1247, 380] width 59 height 18
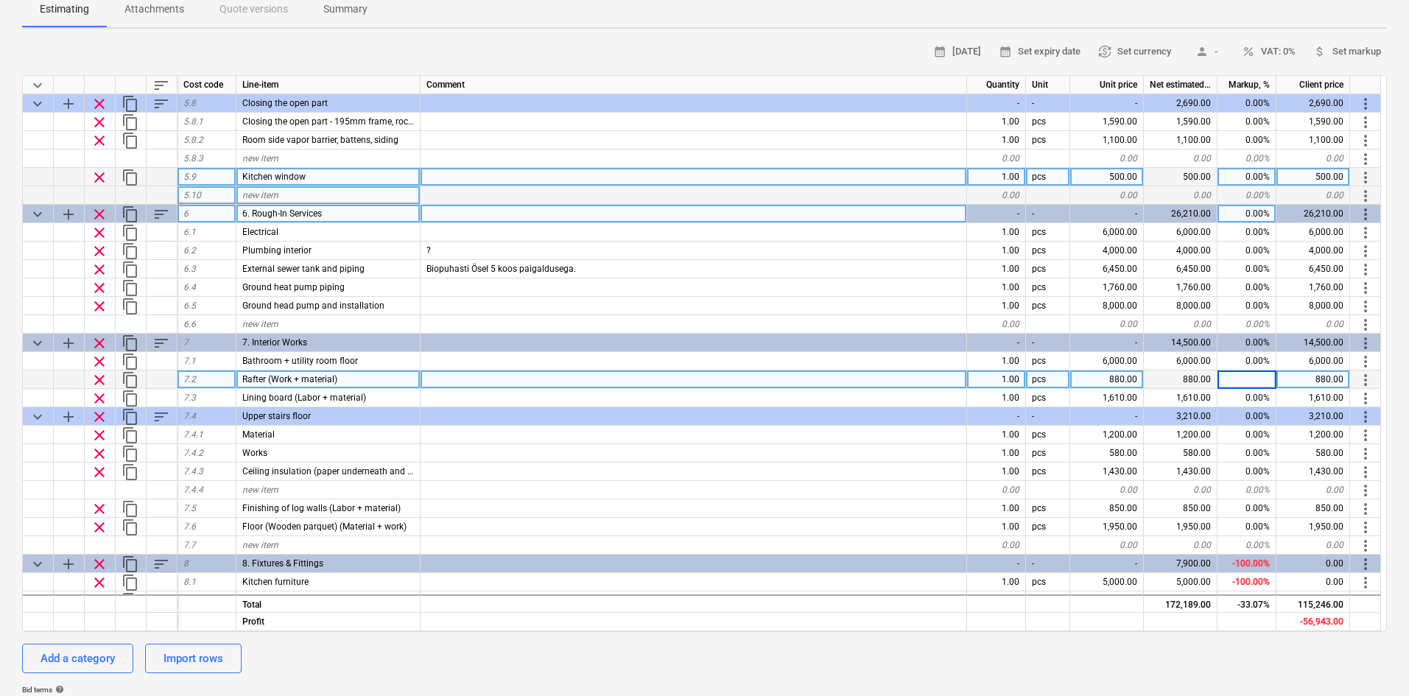
type textarea "x"
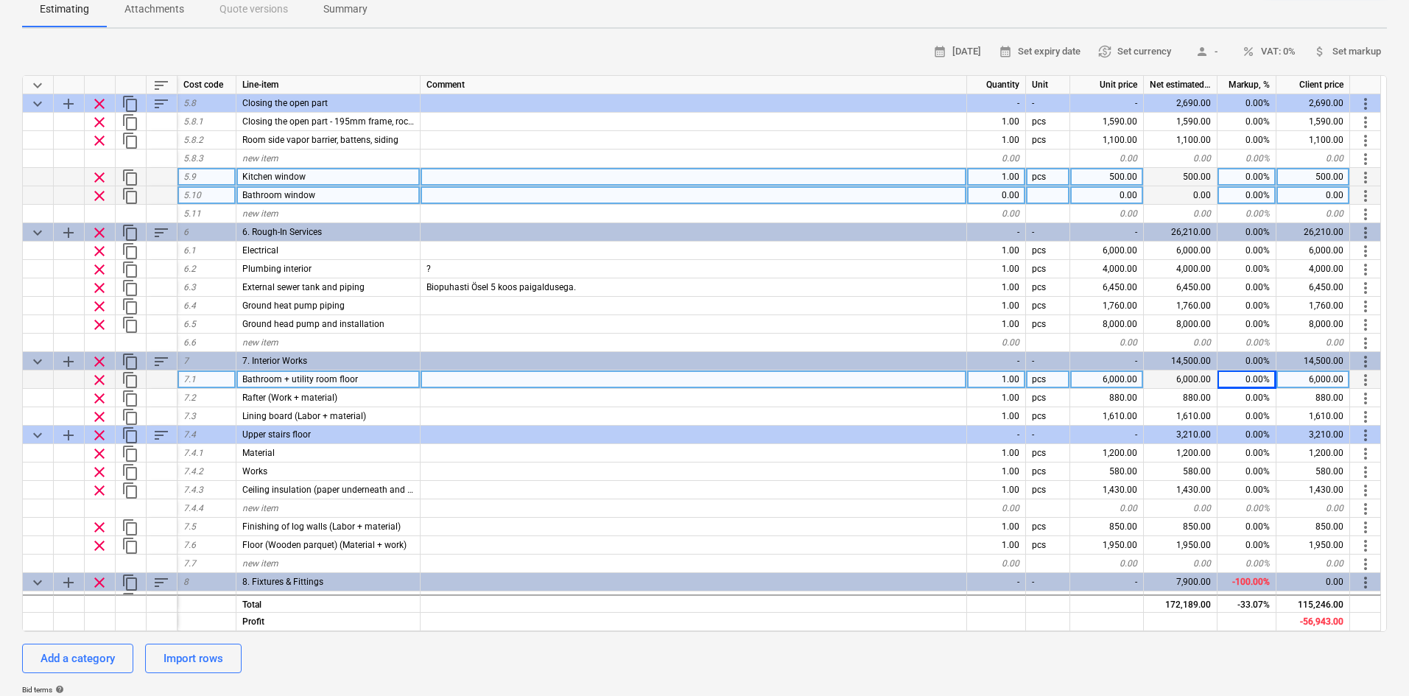
click at [1125, 186] on div "0.00" at bounding box center [1107, 195] width 74 height 18
type input "300"
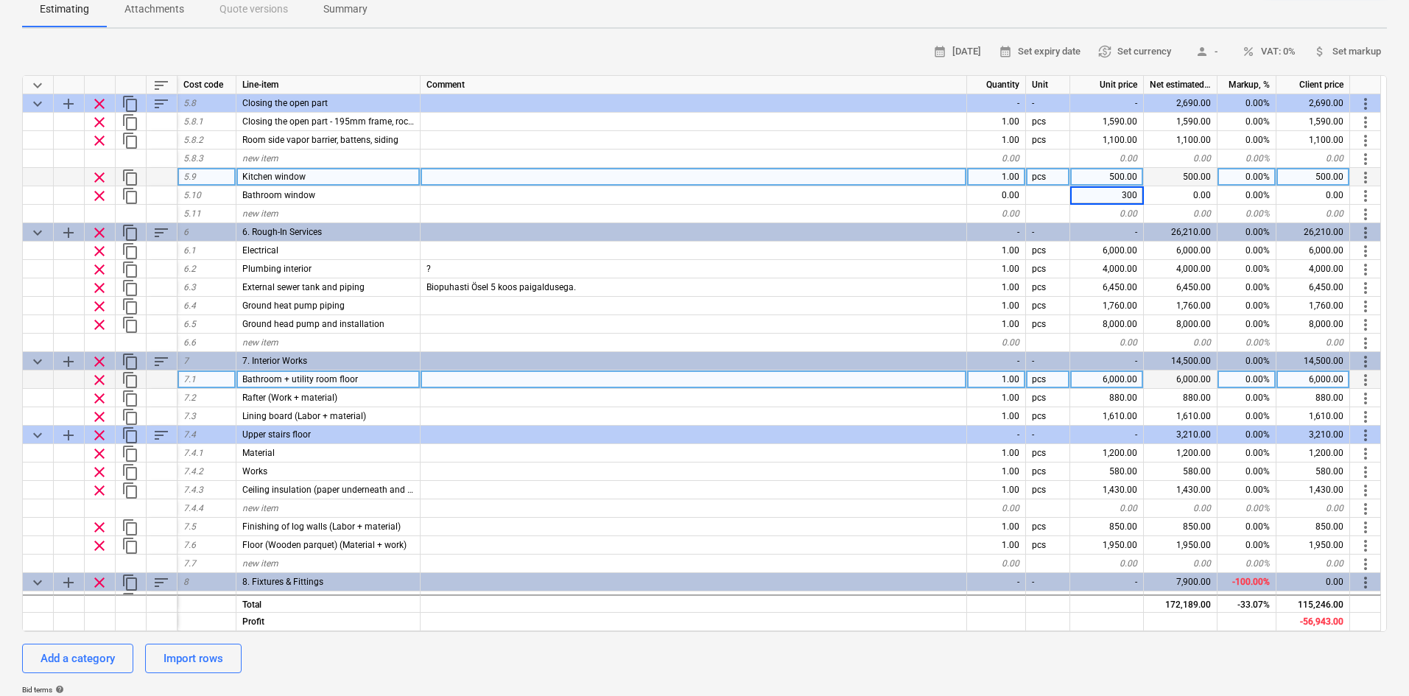
click at [1028, 537] on div "Add a category Import rows" at bounding box center [704, 658] width 1365 height 29
type textarea "x"
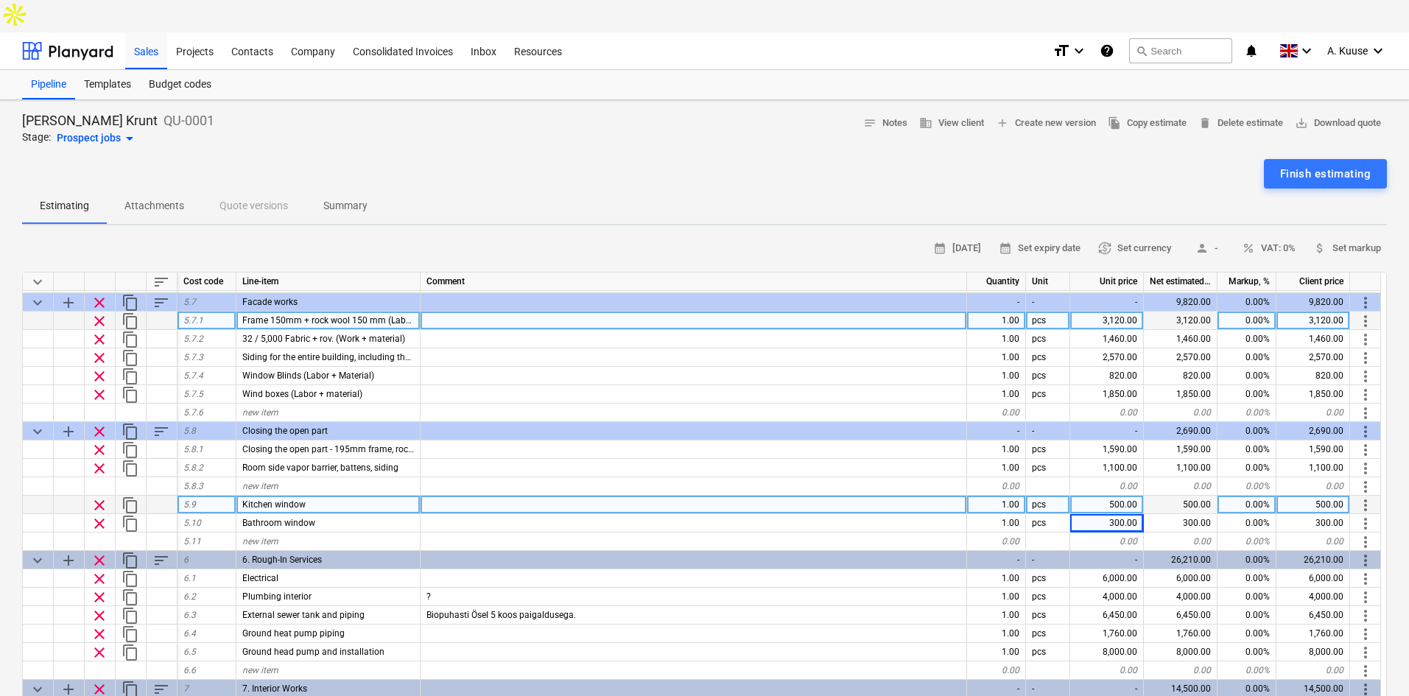
scroll to position [393, 0]
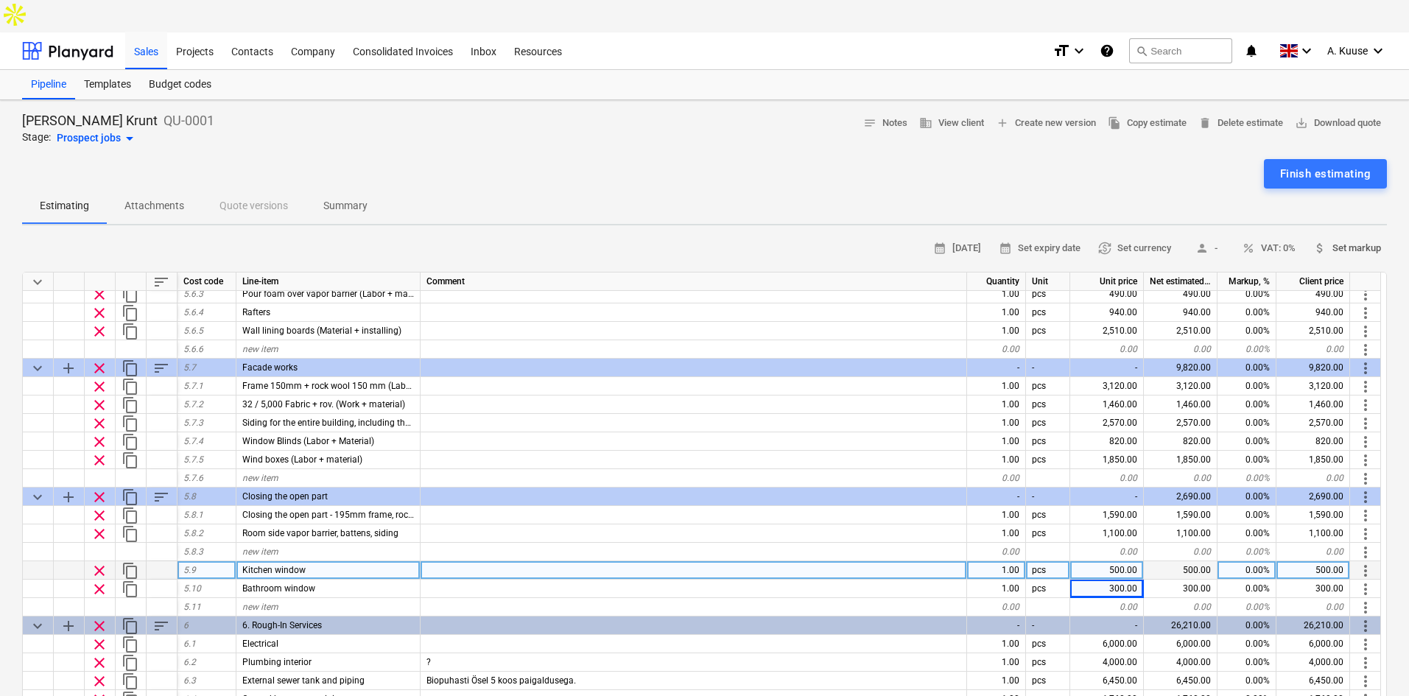
click at [1131, 240] on span "attach_money Set markup" at bounding box center [1347, 248] width 68 height 17
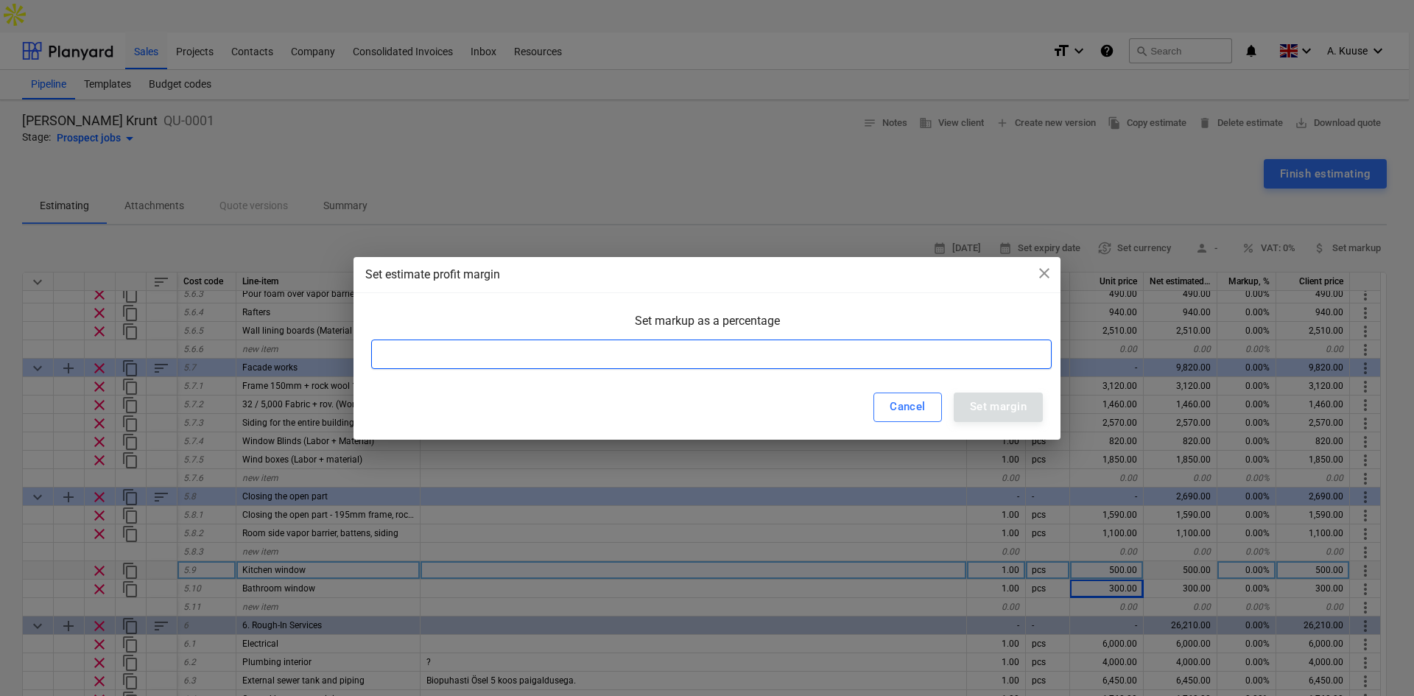
click at [788, 357] on input at bounding box center [711, 354] width 681 height 29
type input "0"
click at [796, 150] on div "Set estimate profit margin close Set markup as a percentage 0 Cancel Set margin" at bounding box center [707, 348] width 1414 height 696
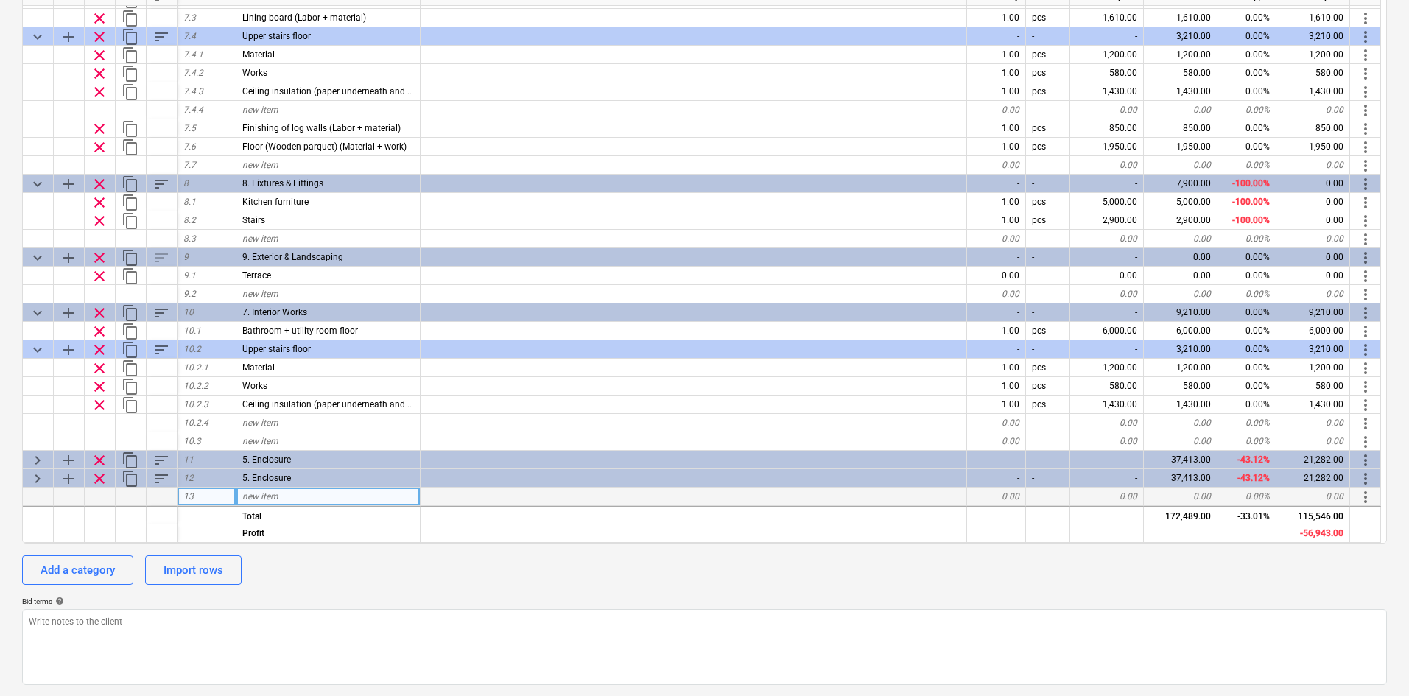
scroll to position [460, 0]
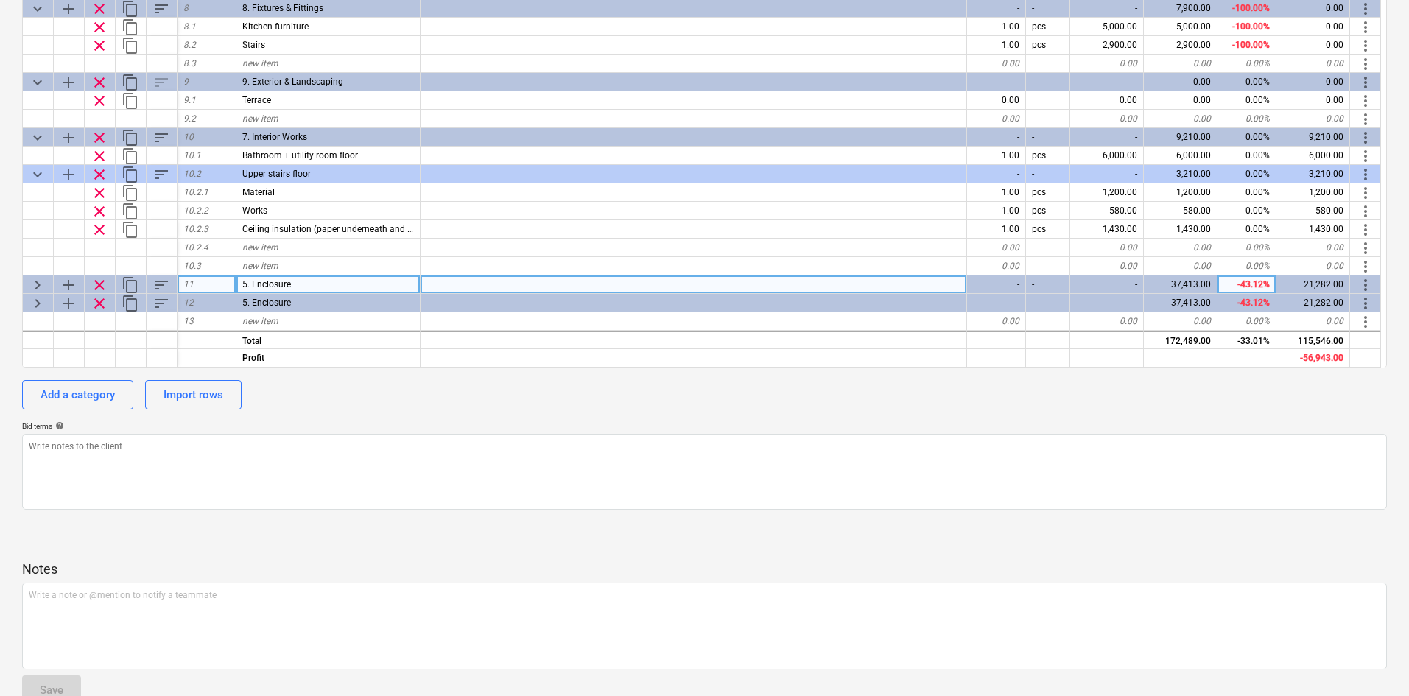
click at [45, 276] on span "keyboard_arrow_right" at bounding box center [38, 285] width 18 height 18
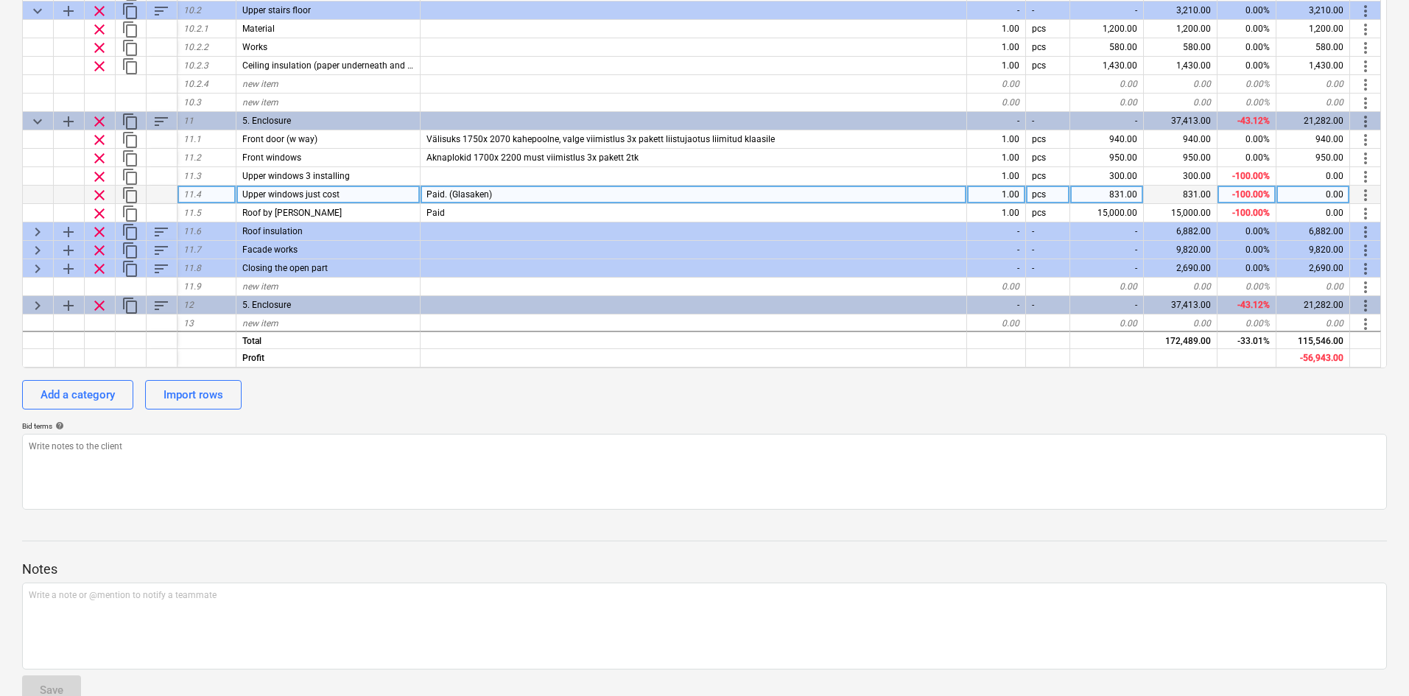
scroll to position [1065, 0]
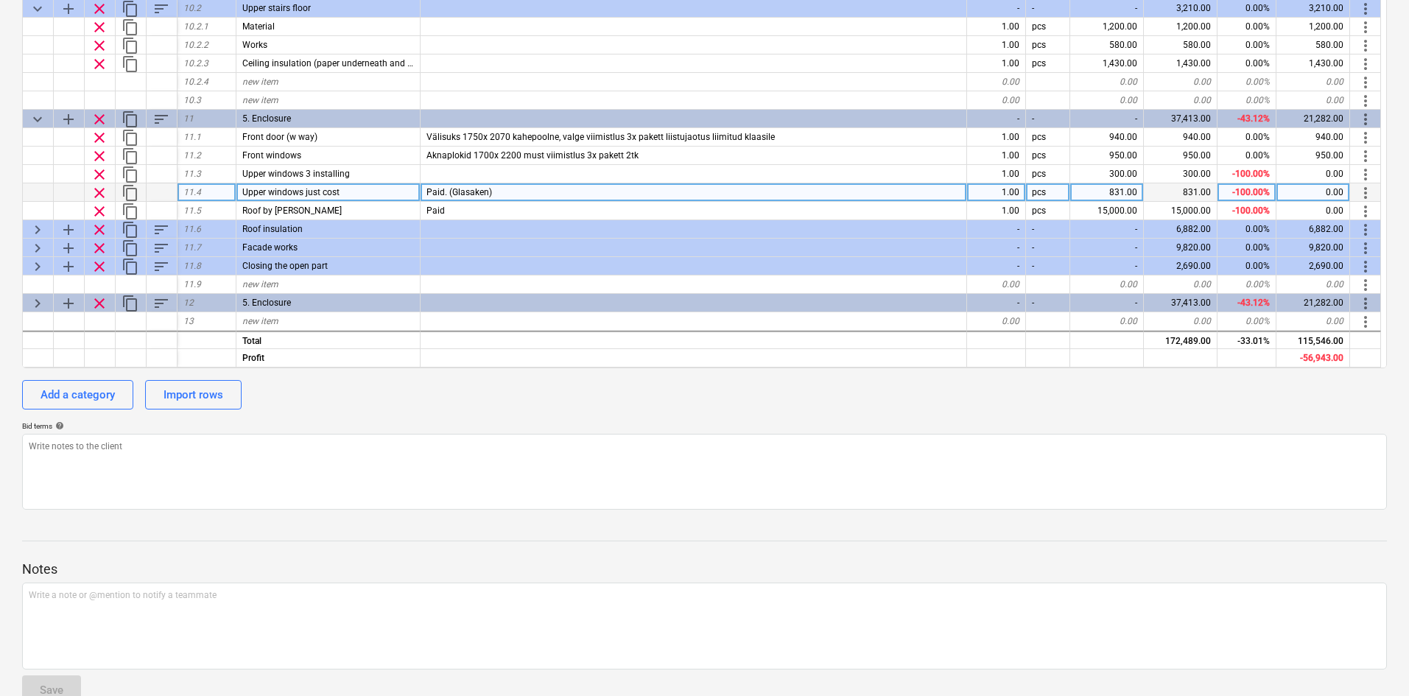
click at [133, 184] on span "content_copy" at bounding box center [131, 193] width 18 height 18
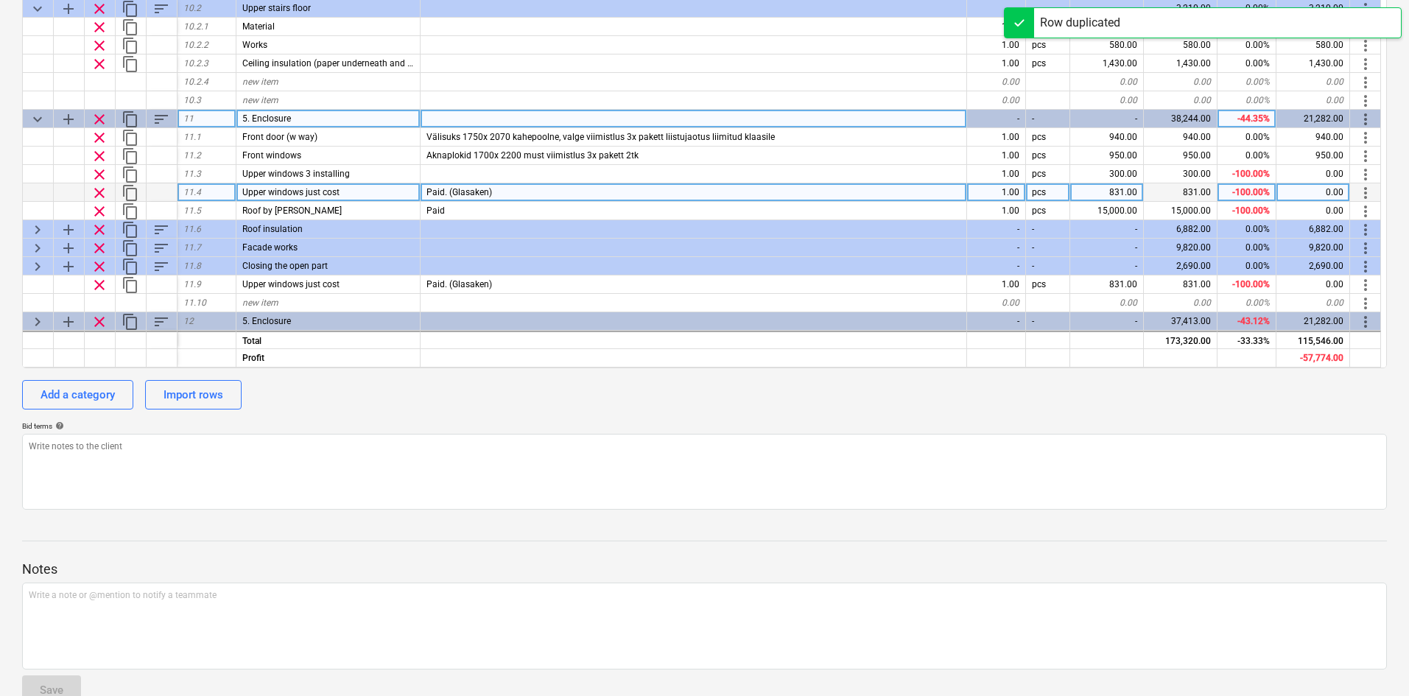
scroll to position [1016, 0]
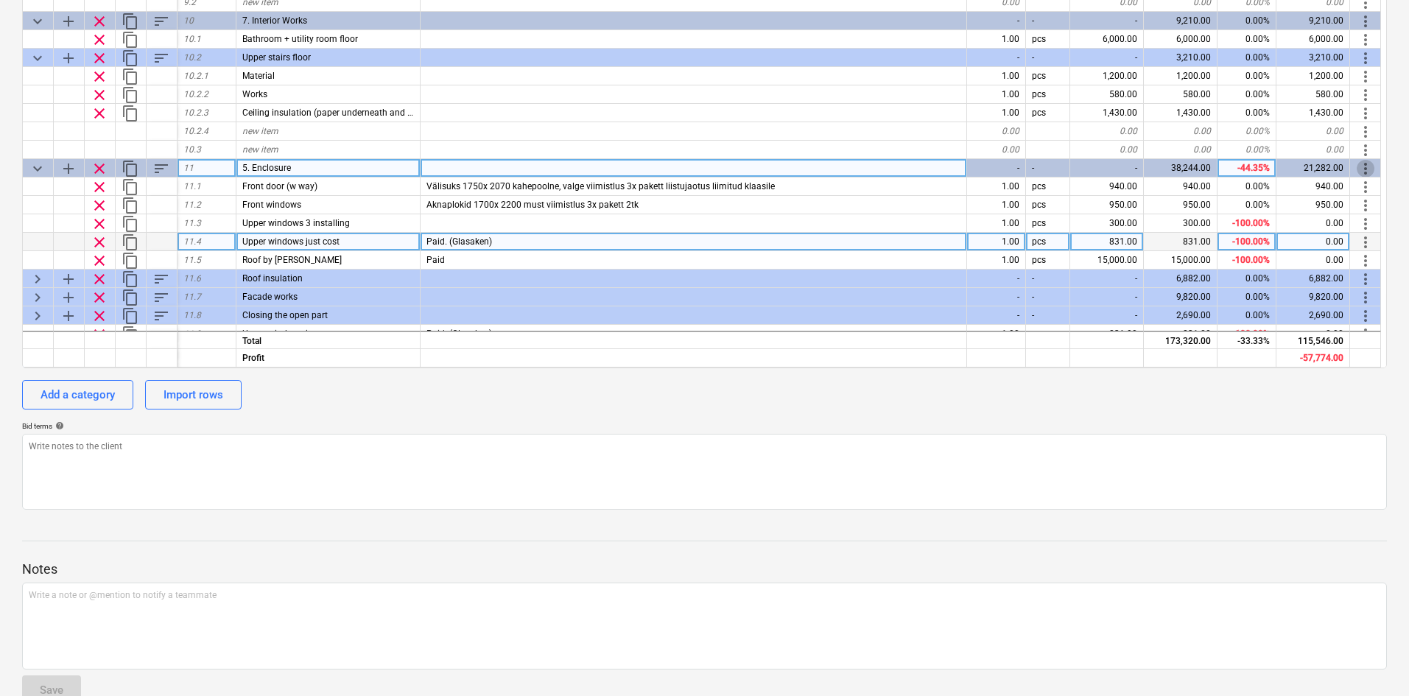
click at [1131, 160] on span "more_vert" at bounding box center [1366, 169] width 18 height 18
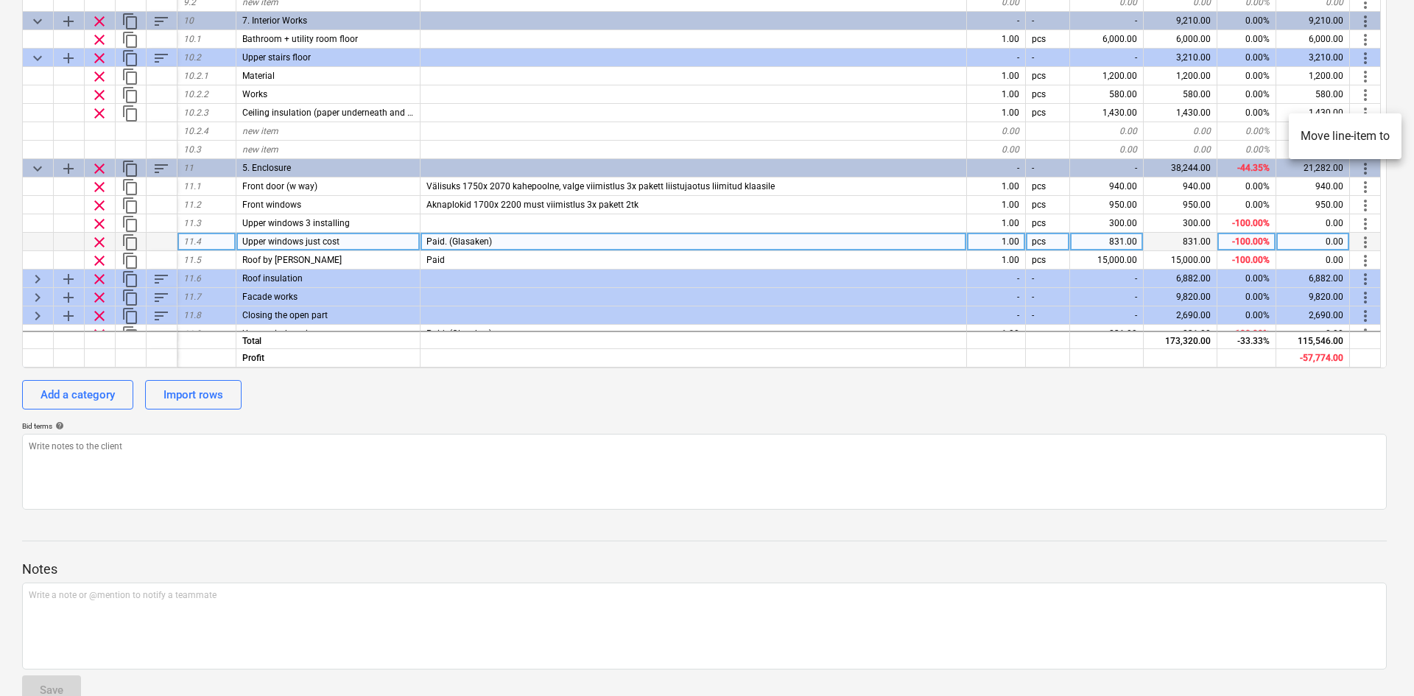
click at [1131, 133] on div at bounding box center [707, 348] width 1414 height 696
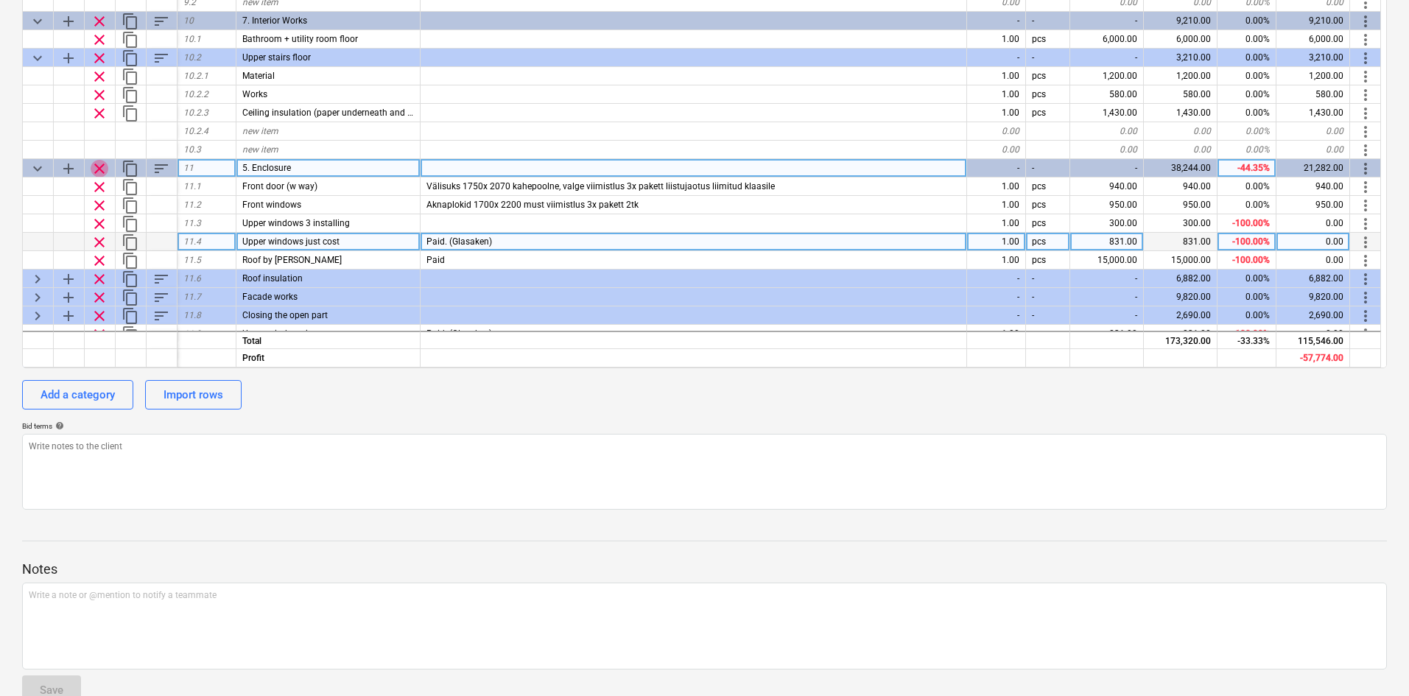
click at [99, 160] on span "clear" at bounding box center [100, 169] width 18 height 18
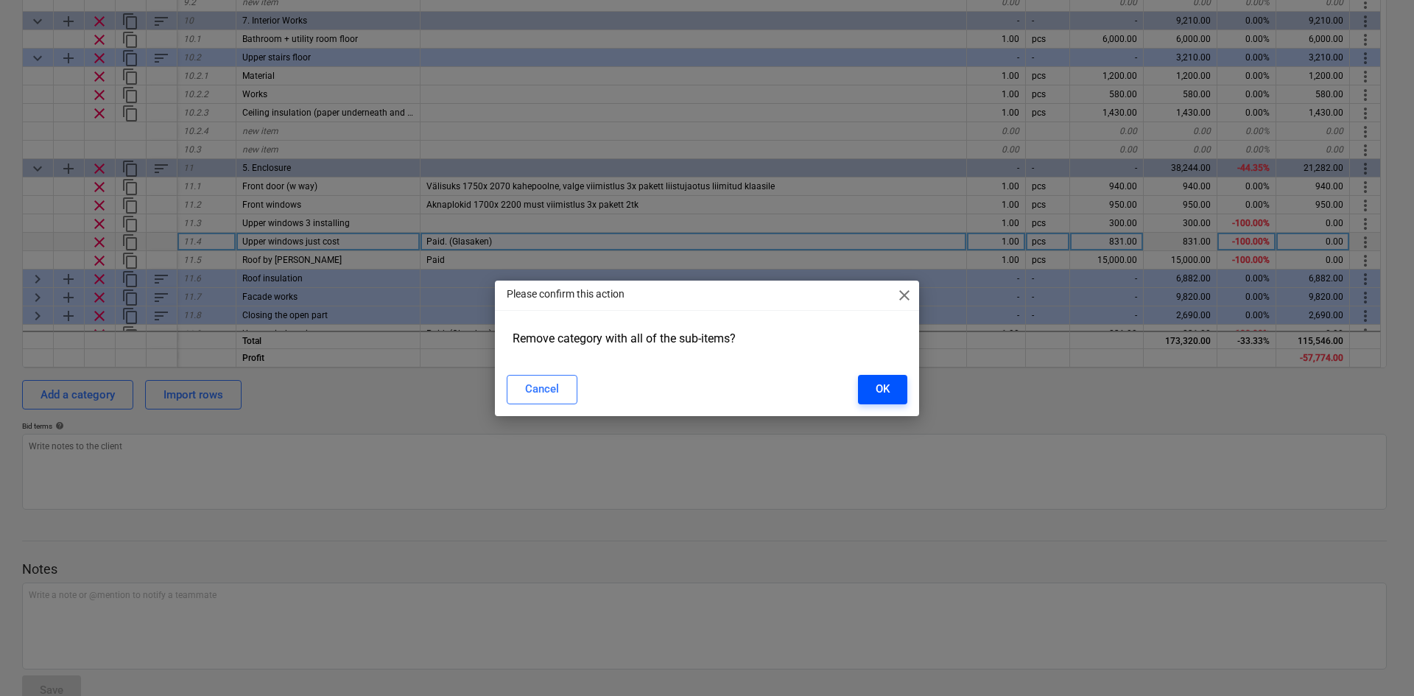
click at [876, 384] on div "OK" at bounding box center [883, 388] width 14 height 19
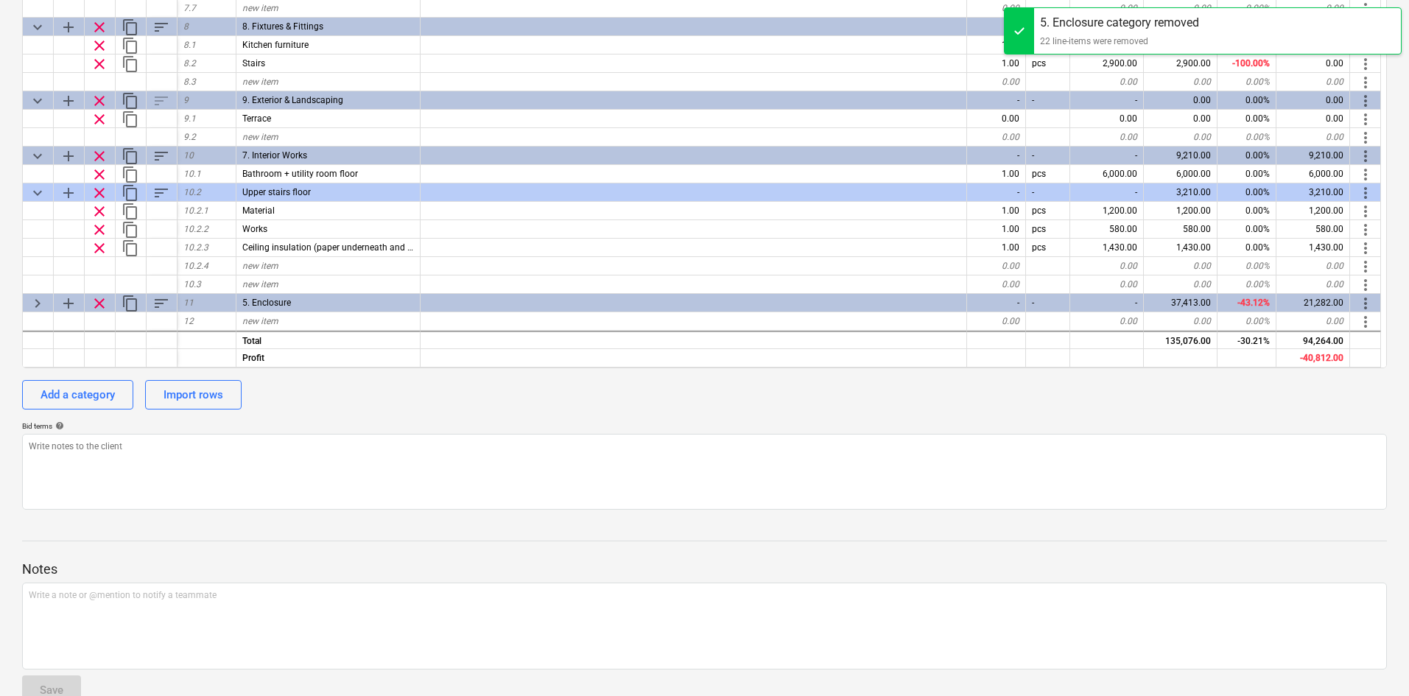
scroll to position [881, 0]
click at [102, 295] on span "clear" at bounding box center [100, 304] width 18 height 18
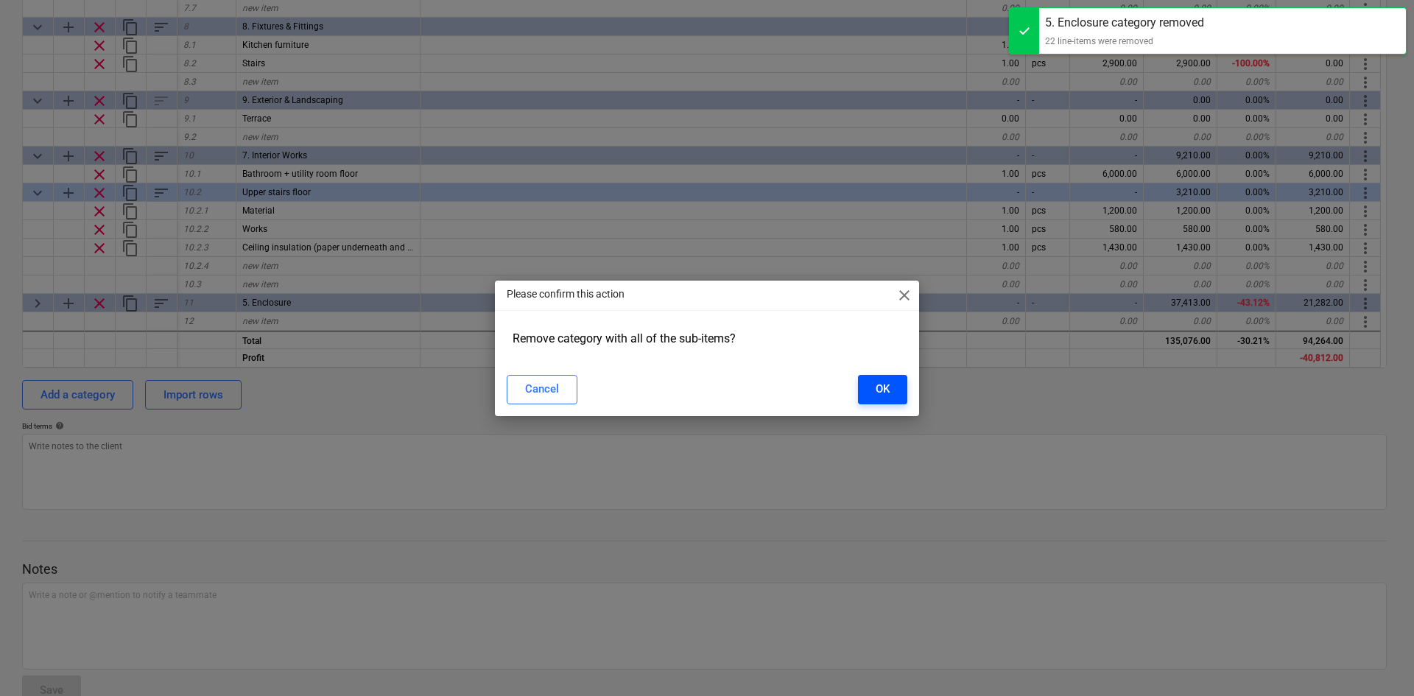
drag, startPoint x: 871, startPoint y: 388, endPoint x: 879, endPoint y: 388, distance: 8.1
click at [871, 388] on button "OK" at bounding box center [882, 389] width 49 height 29
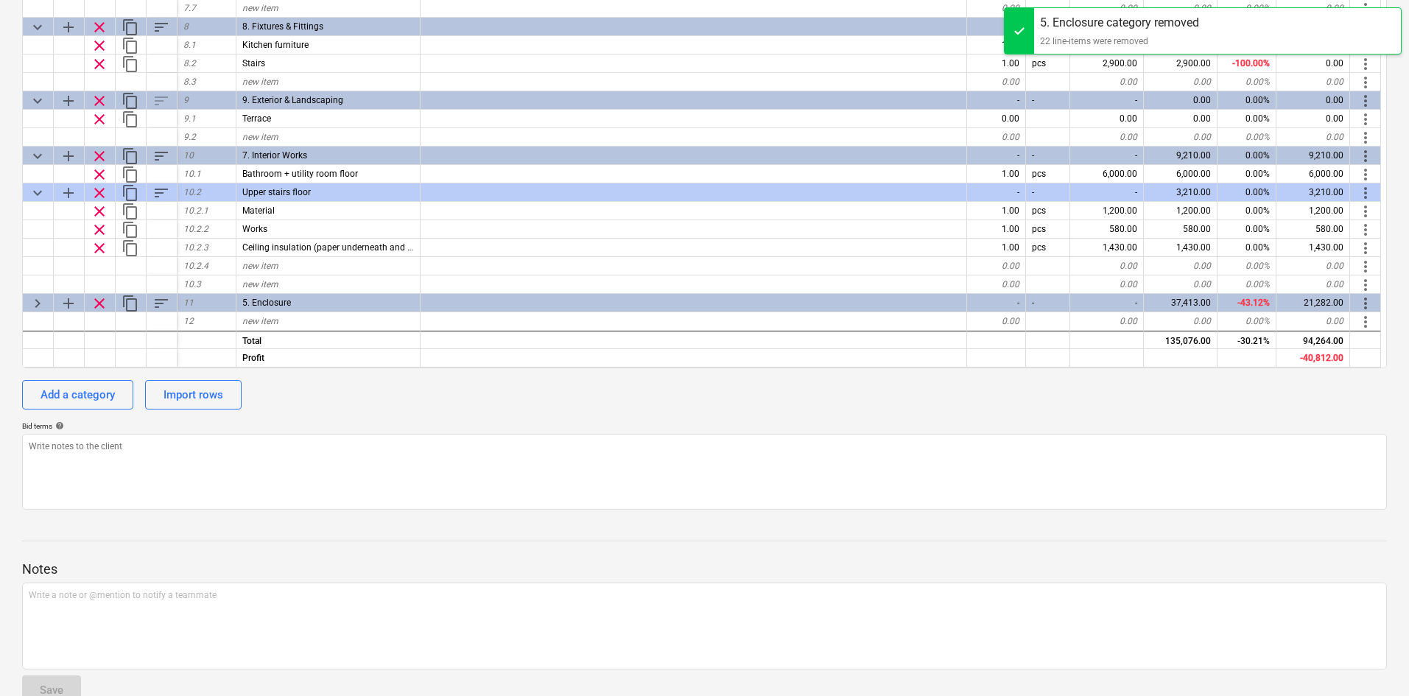
type textarea "x"
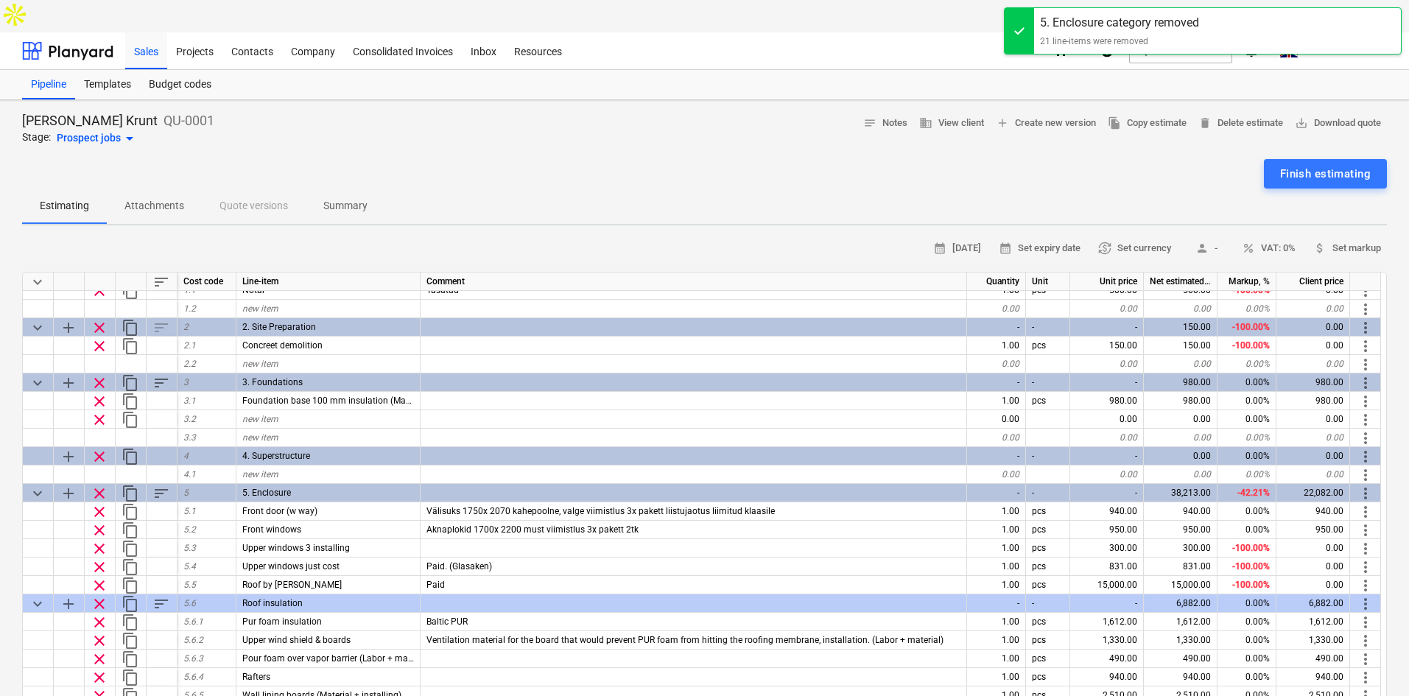
scroll to position [0, 0]
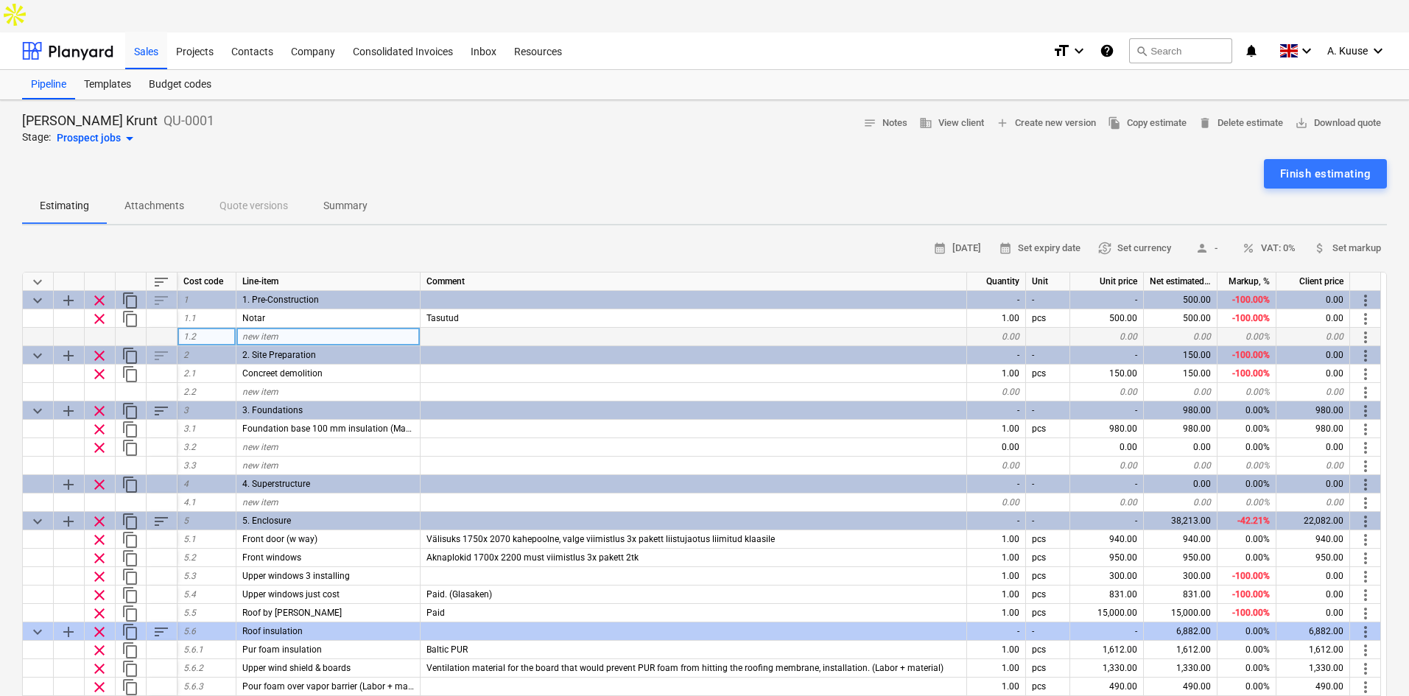
click at [371, 328] on div "new item" at bounding box center [328, 337] width 184 height 18
type input "Hindamisakt"
click at [1131, 328] on div "0.00" at bounding box center [1181, 337] width 74 height 18
type textarea "x"
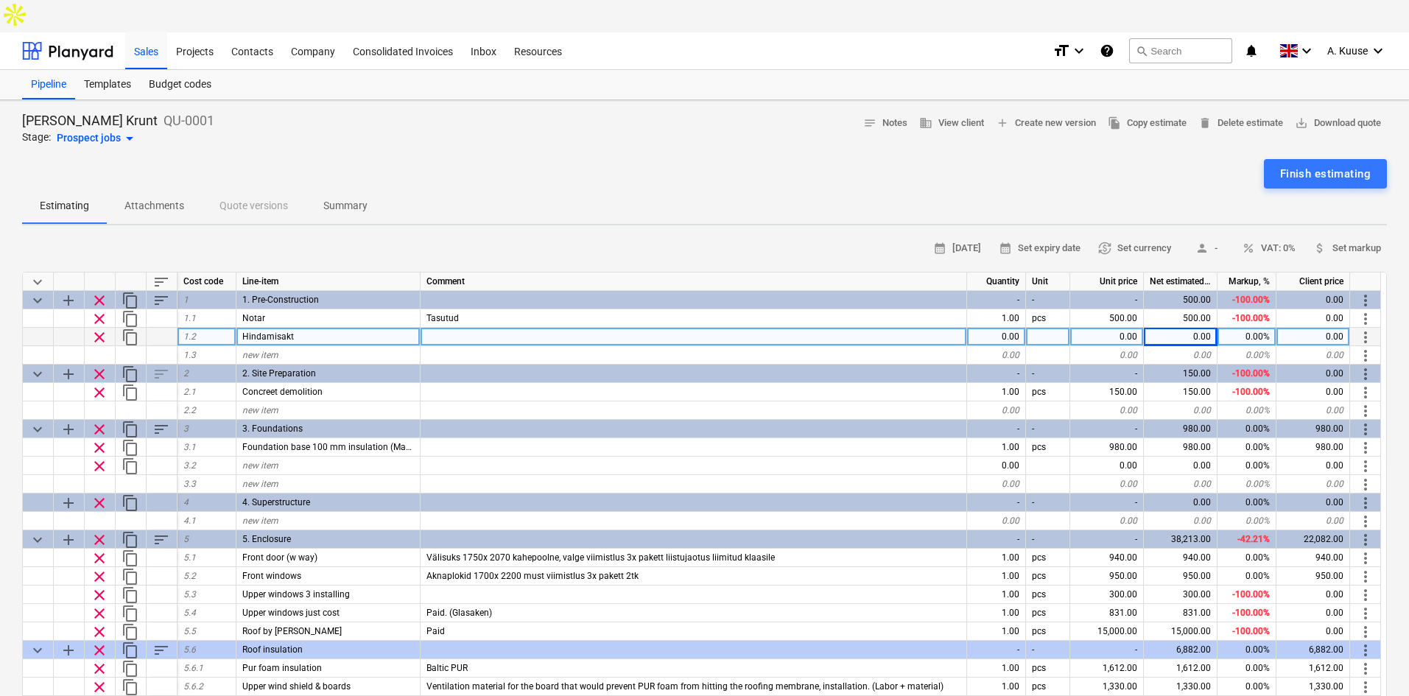
click at [1131, 328] on div "0.00" at bounding box center [1181, 337] width 74 height 18
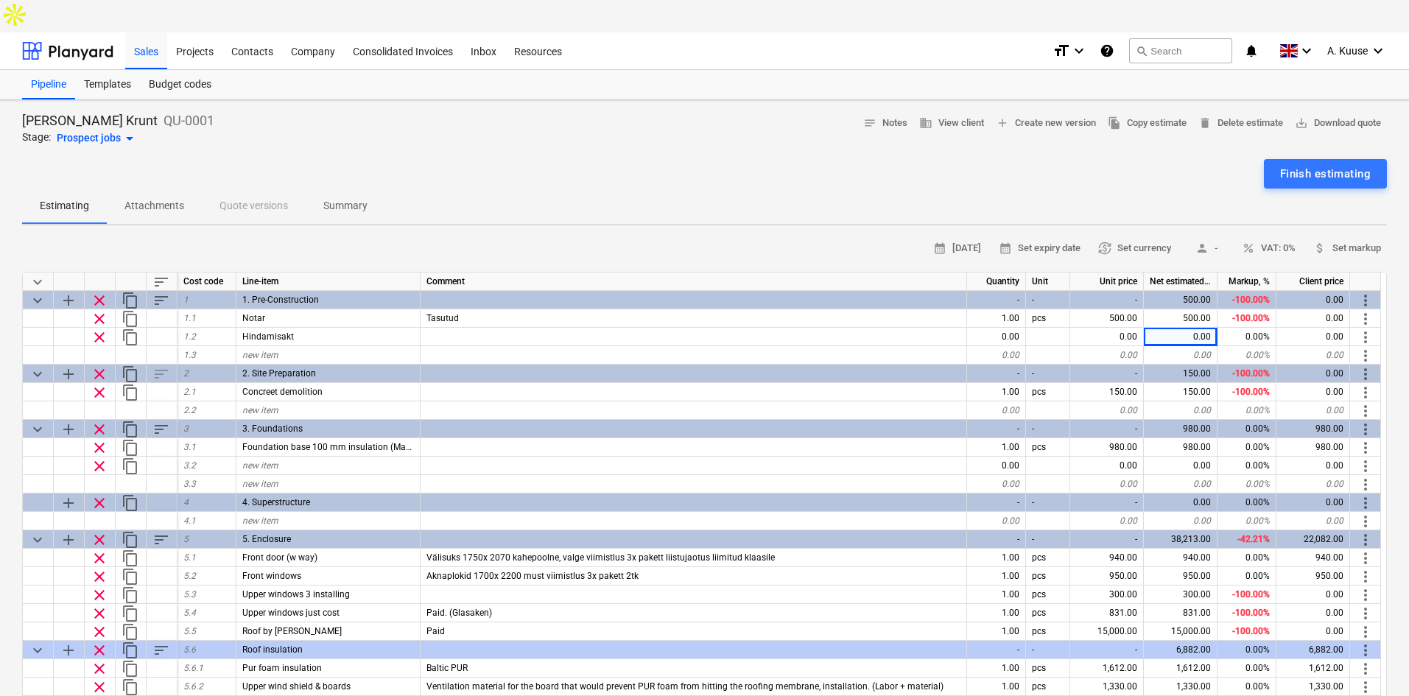
click at [590, 159] on div "Finish estimating" at bounding box center [704, 173] width 1365 height 29
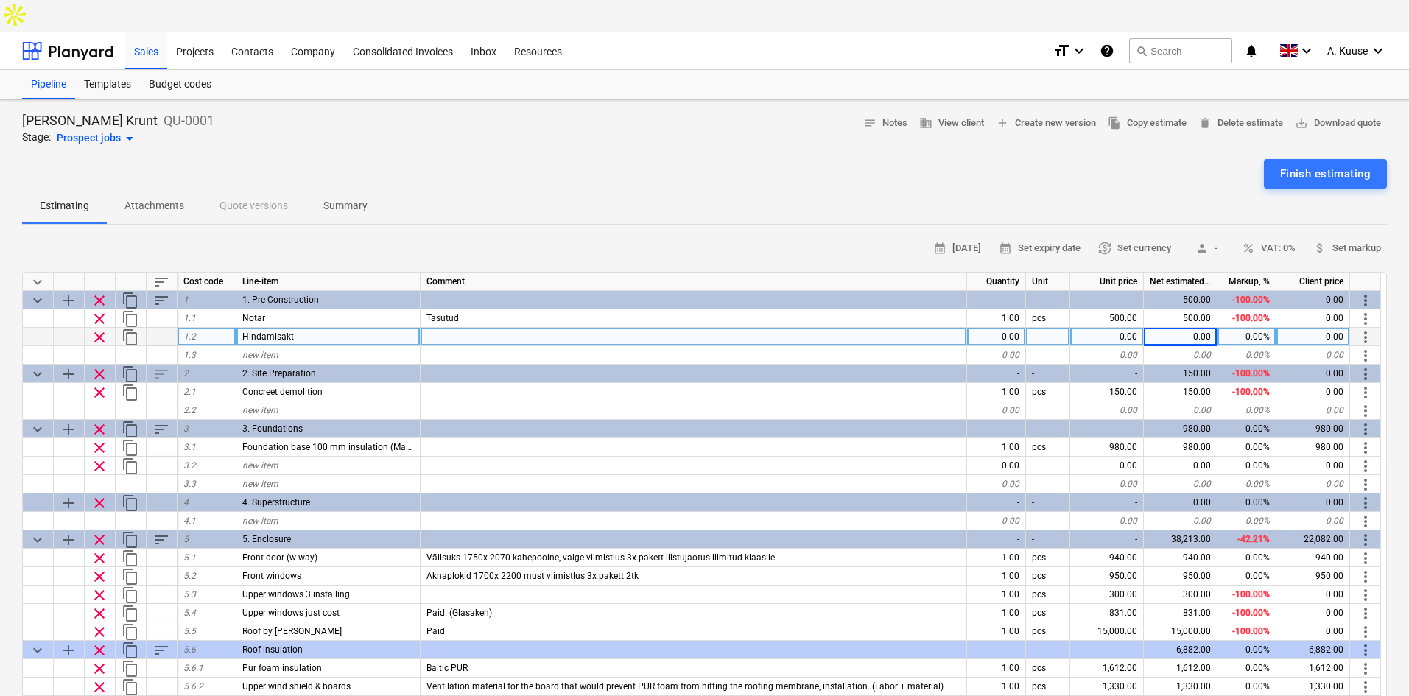
click at [1123, 328] on div "0.00" at bounding box center [1107, 337] width 74 height 18
type input "750"
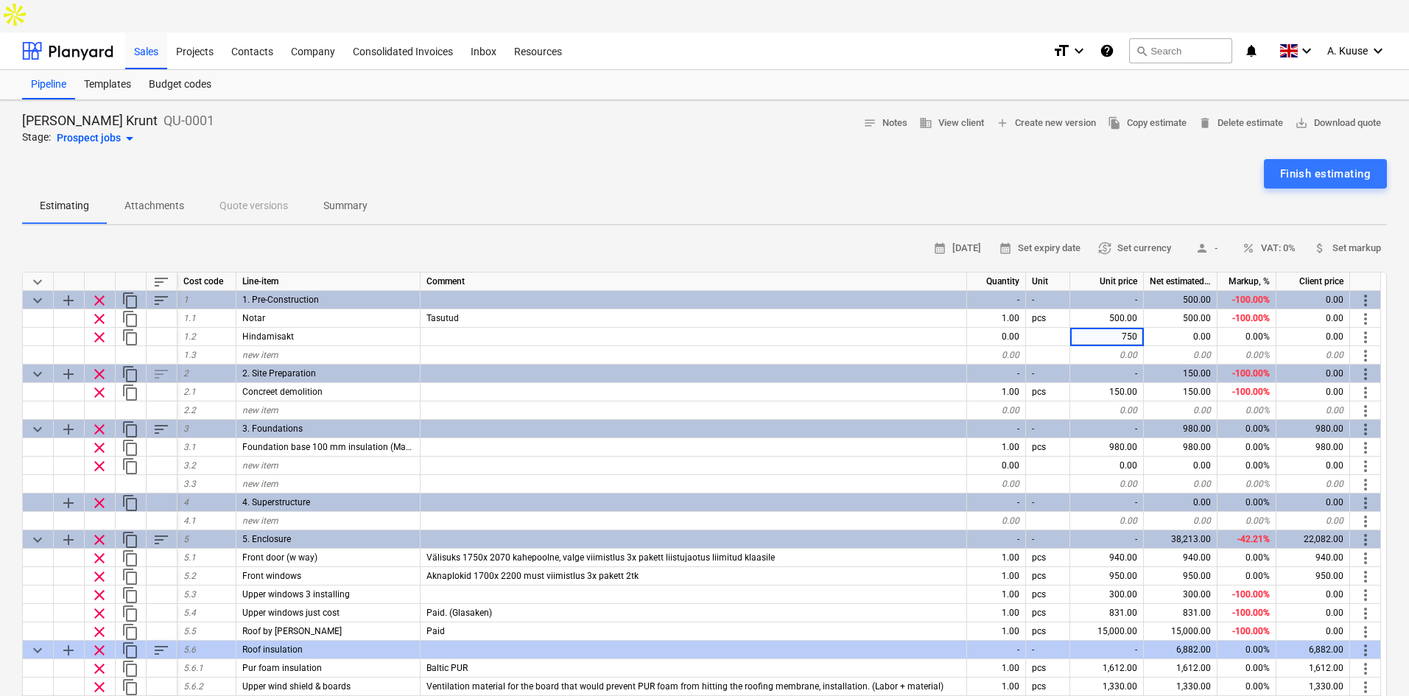
click at [915, 189] on div "Estimating Attachments Quote versions Summary" at bounding box center [704, 206] width 1365 height 35
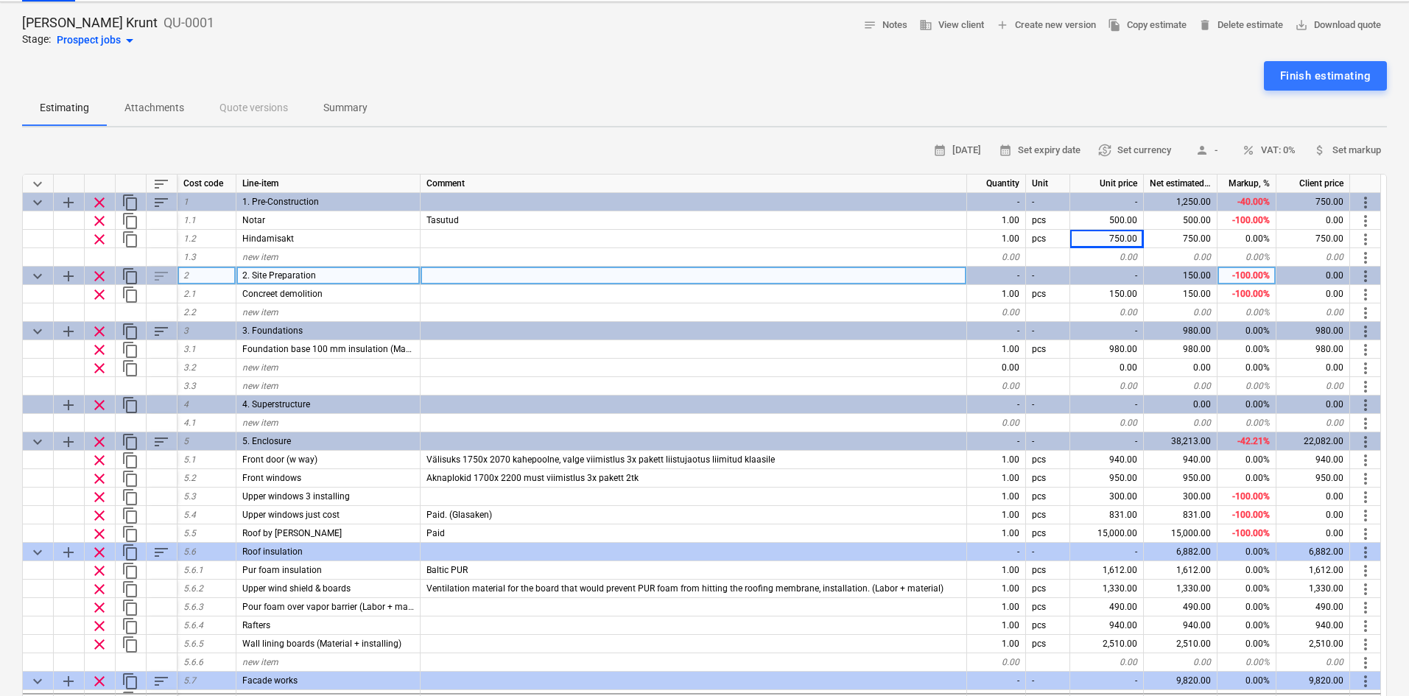
click at [662, 267] on div at bounding box center [694, 276] width 547 height 18
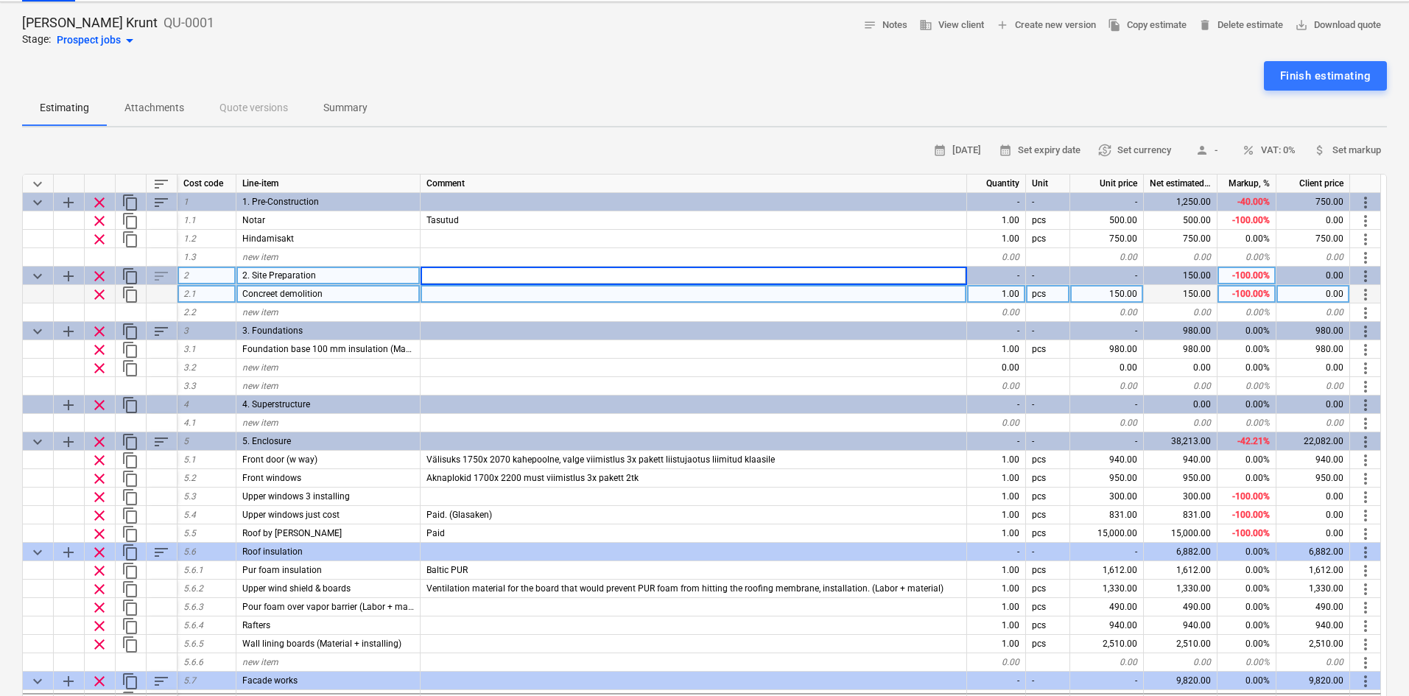
click at [541, 285] on div at bounding box center [694, 294] width 547 height 18
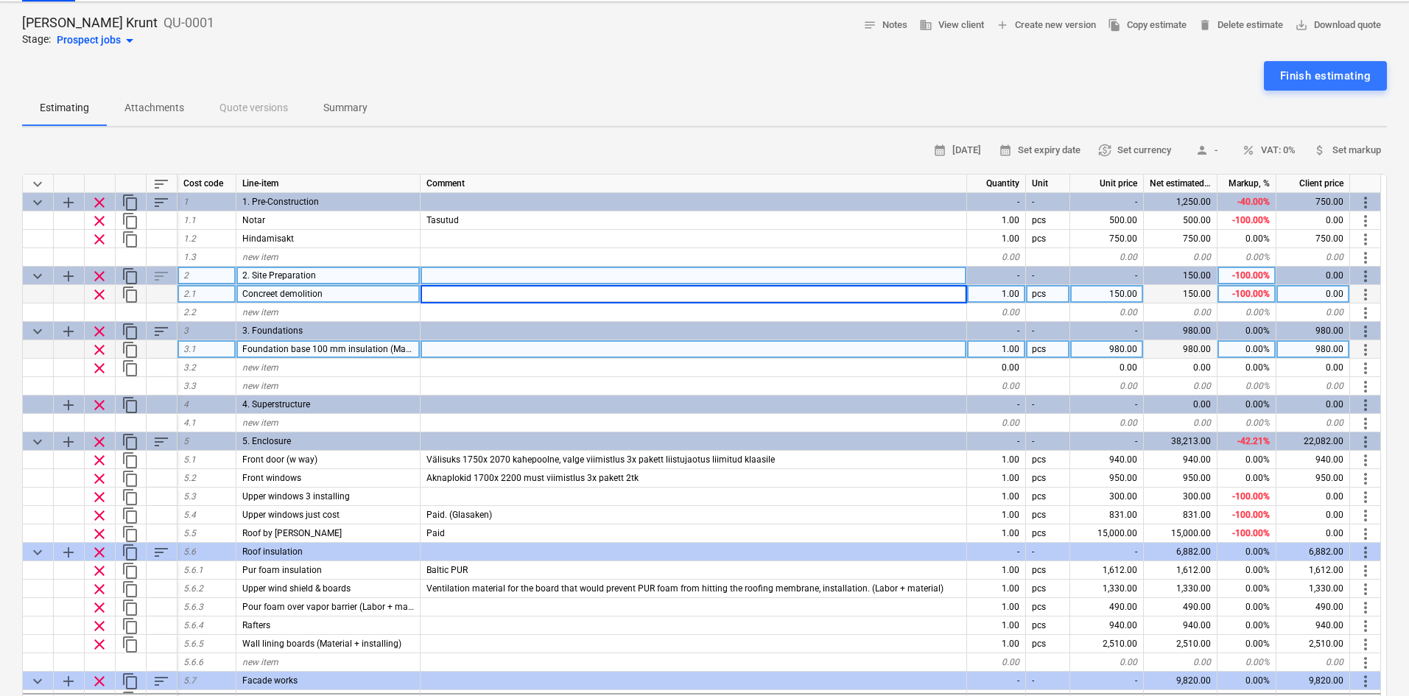
click at [293, 344] on span "Foundation base 100 mm insulation (Material + labor)" at bounding box center [350, 349] width 217 height 10
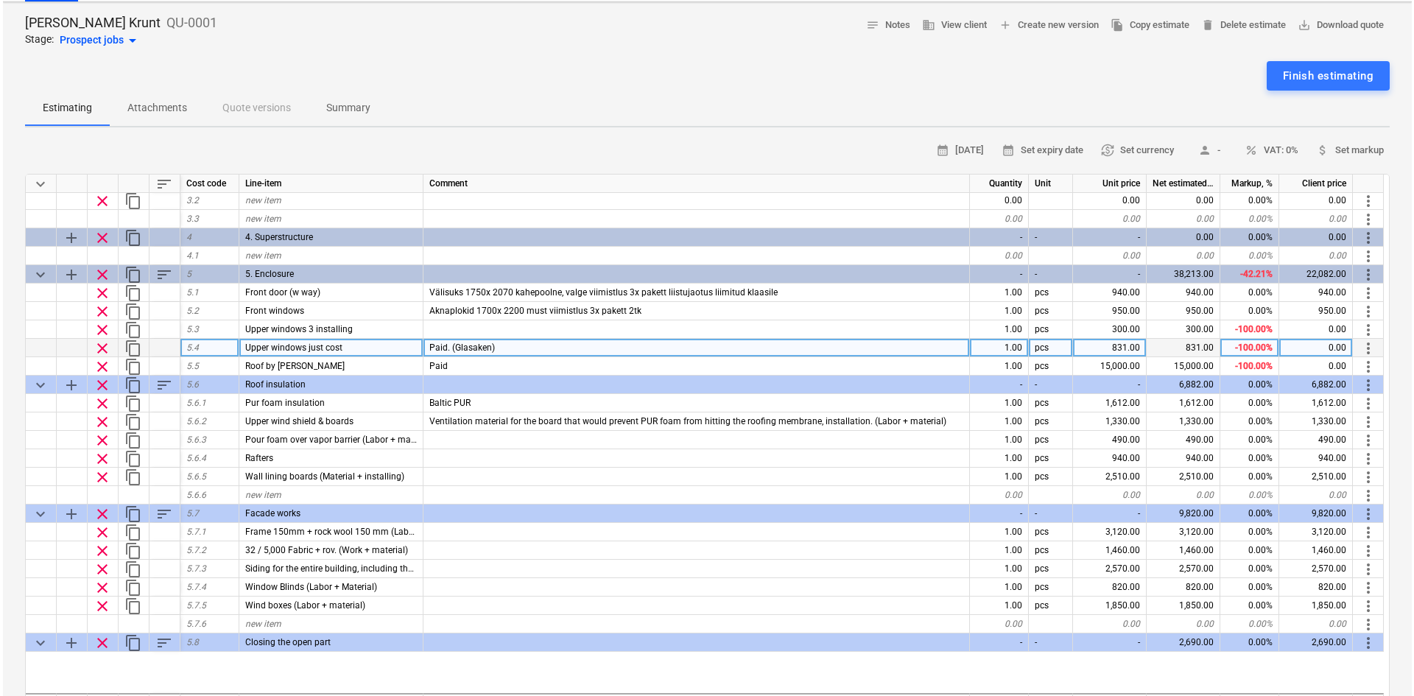
scroll to position [49, 0]
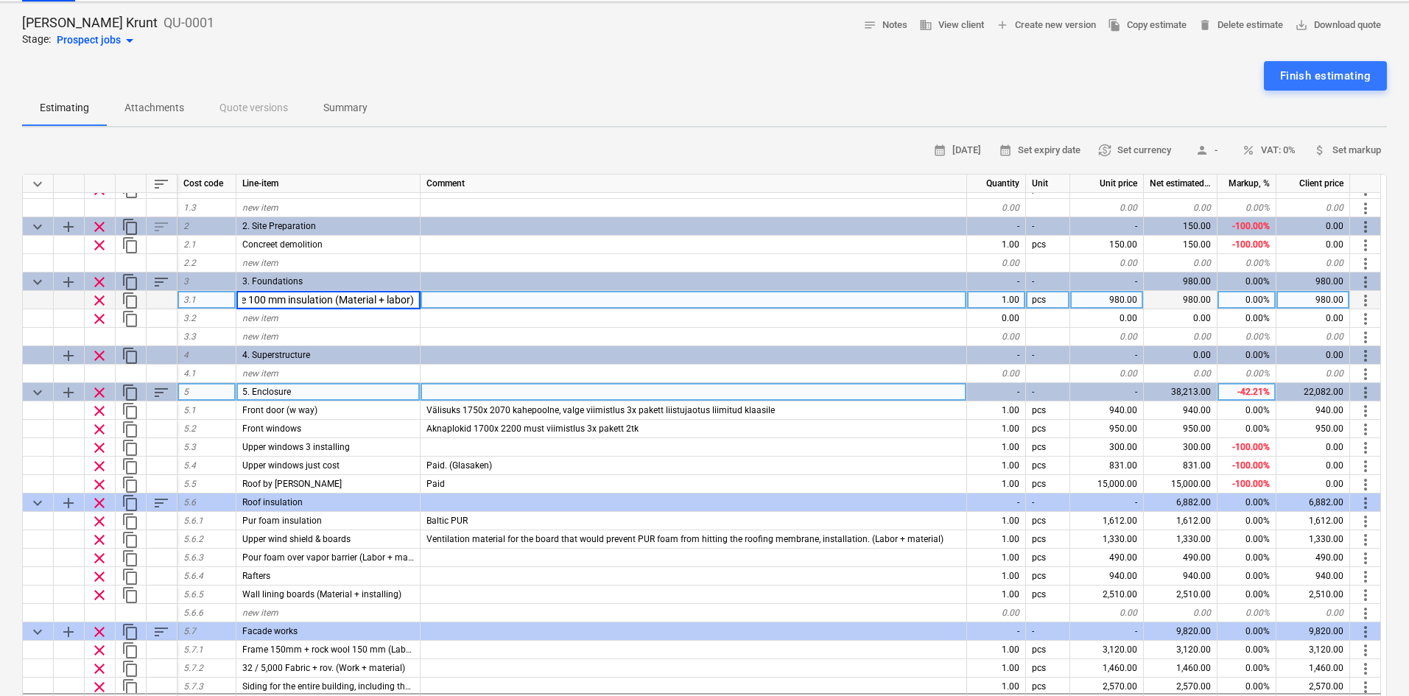
click at [170, 383] on div "sort" at bounding box center [162, 392] width 31 height 18
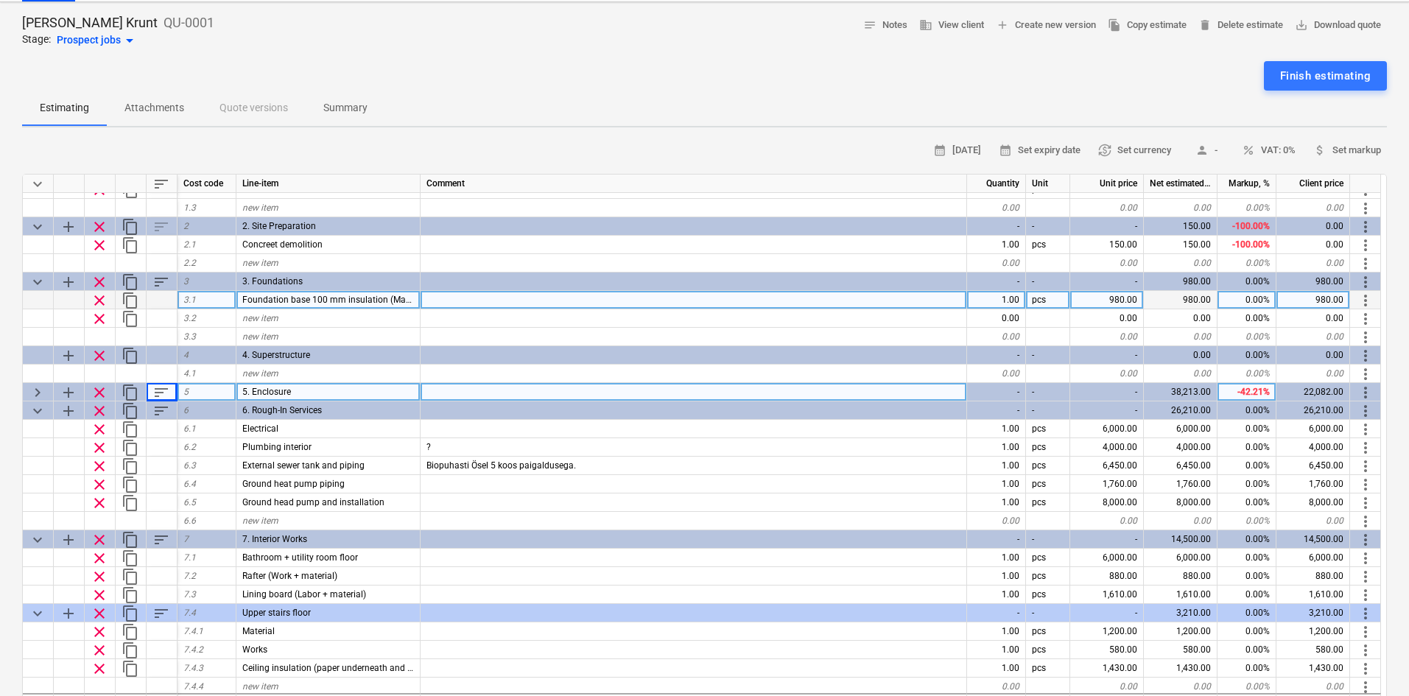
click at [36, 384] on span "keyboard_arrow_right" at bounding box center [38, 393] width 18 height 18
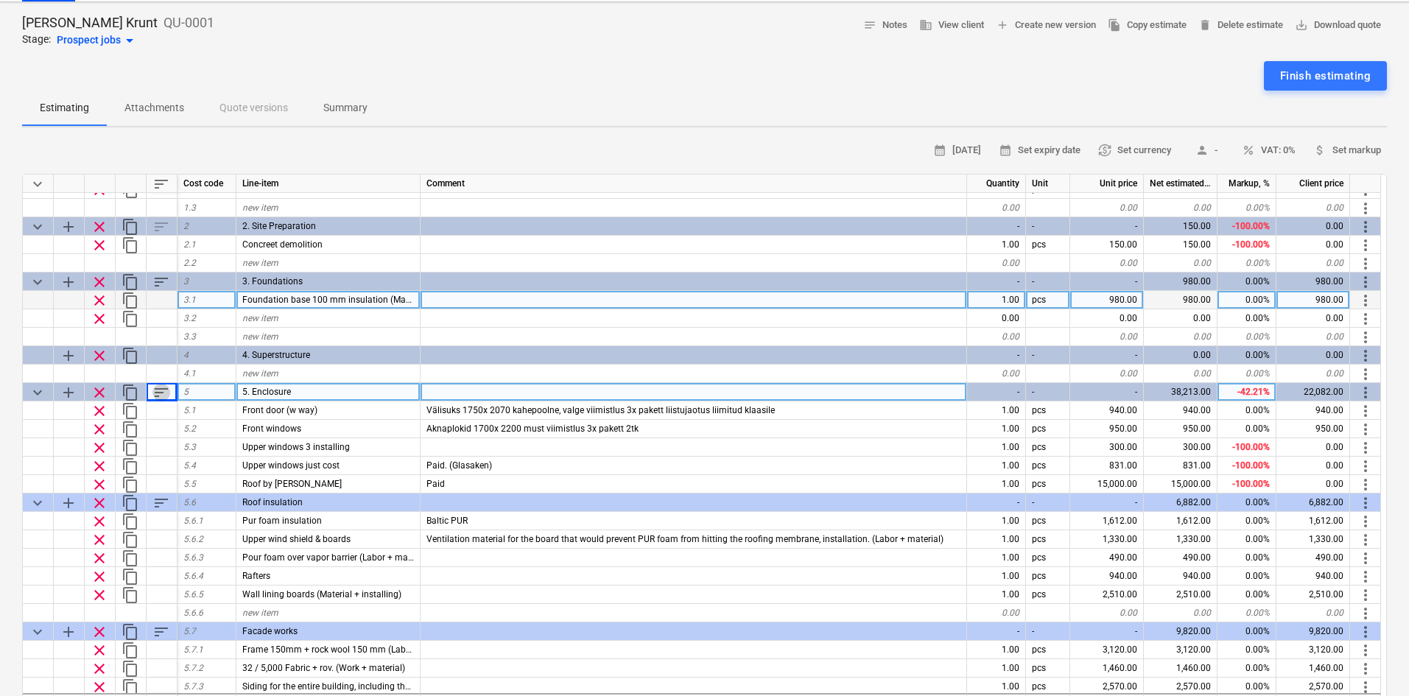
click at [162, 384] on span "sort" at bounding box center [161, 393] width 18 height 18
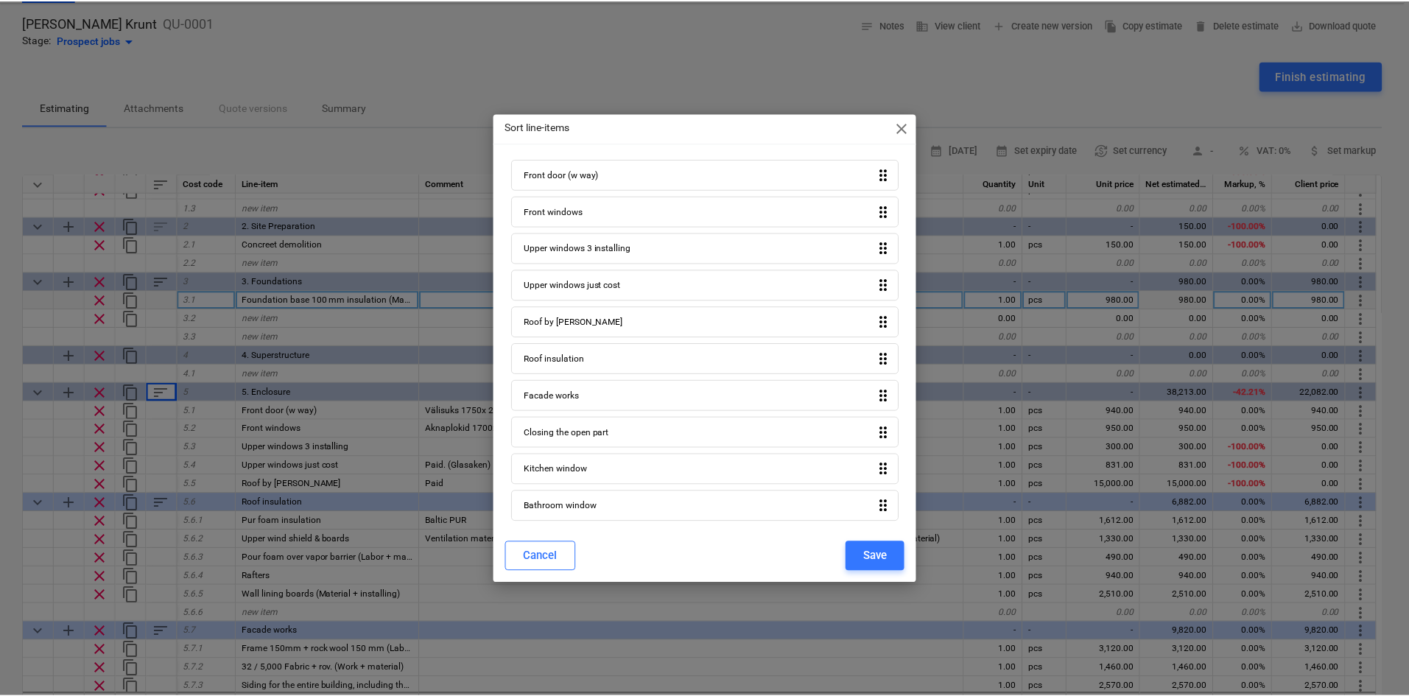
scroll to position [20, 0]
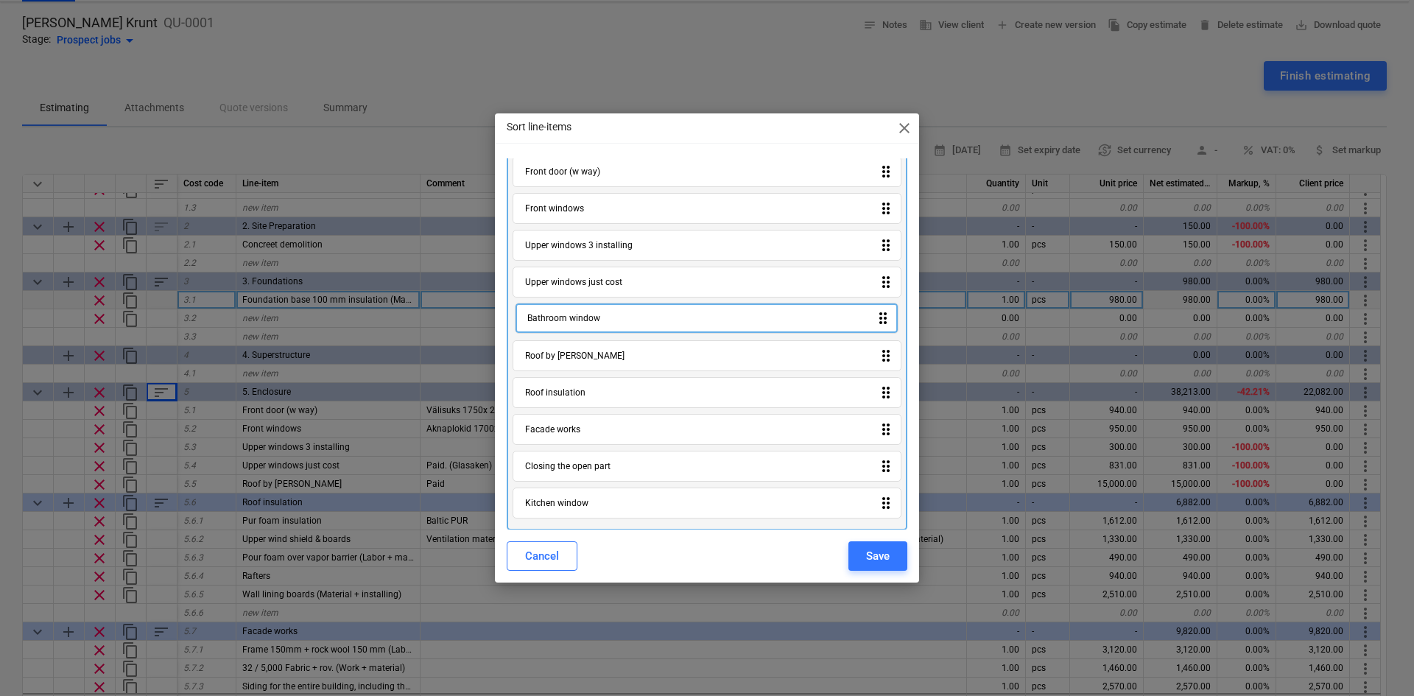
drag, startPoint x: 612, startPoint y: 508, endPoint x: 613, endPoint y: 317, distance: 190.8
click at [613, 317] on div "Front door (w way) drag_indicator Front windows drag_indicator Upper windows 3 …" at bounding box center [707, 340] width 401 height 380
drag, startPoint x: 612, startPoint y: 510, endPoint x: 607, endPoint y: 325, distance: 185.7
click at [605, 325] on div "Front door (w way) drag_indicator Front windows drag_indicator Upper windows 3 …" at bounding box center [707, 340] width 401 height 380
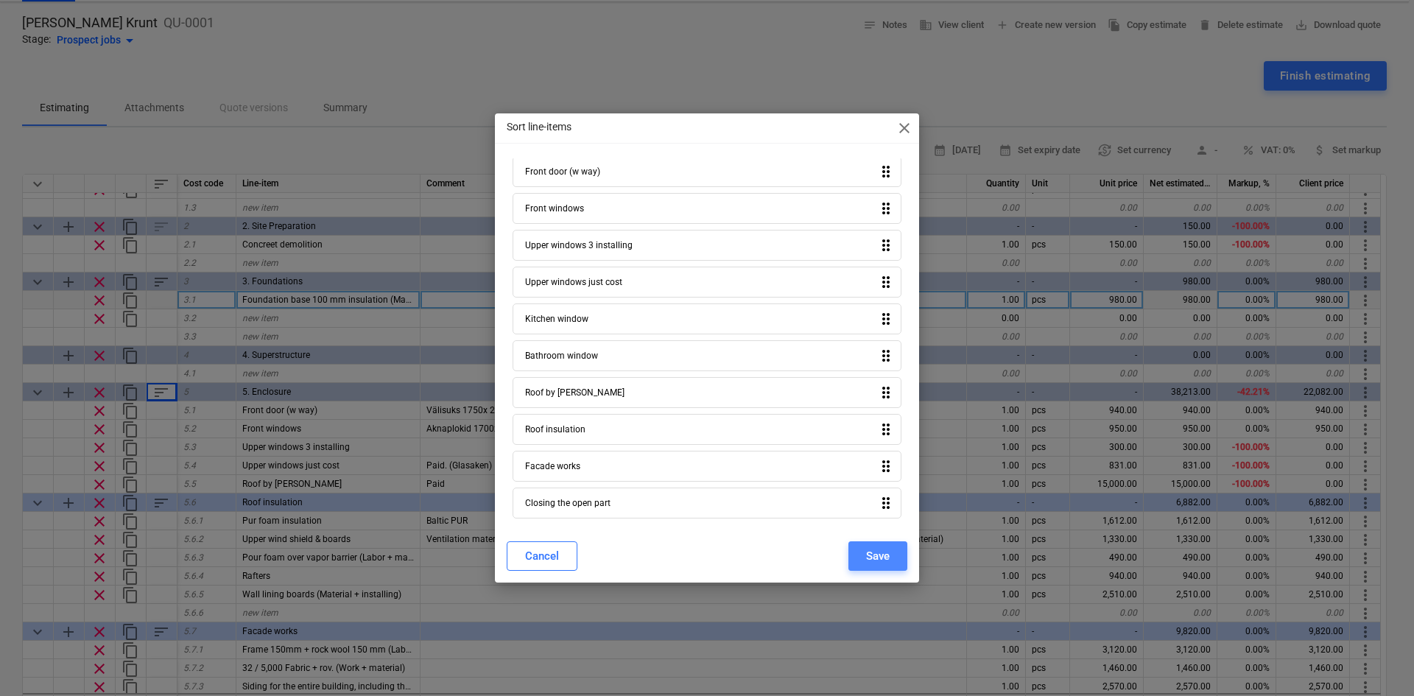
click at [888, 537] on div "Save" at bounding box center [878, 556] width 24 height 19
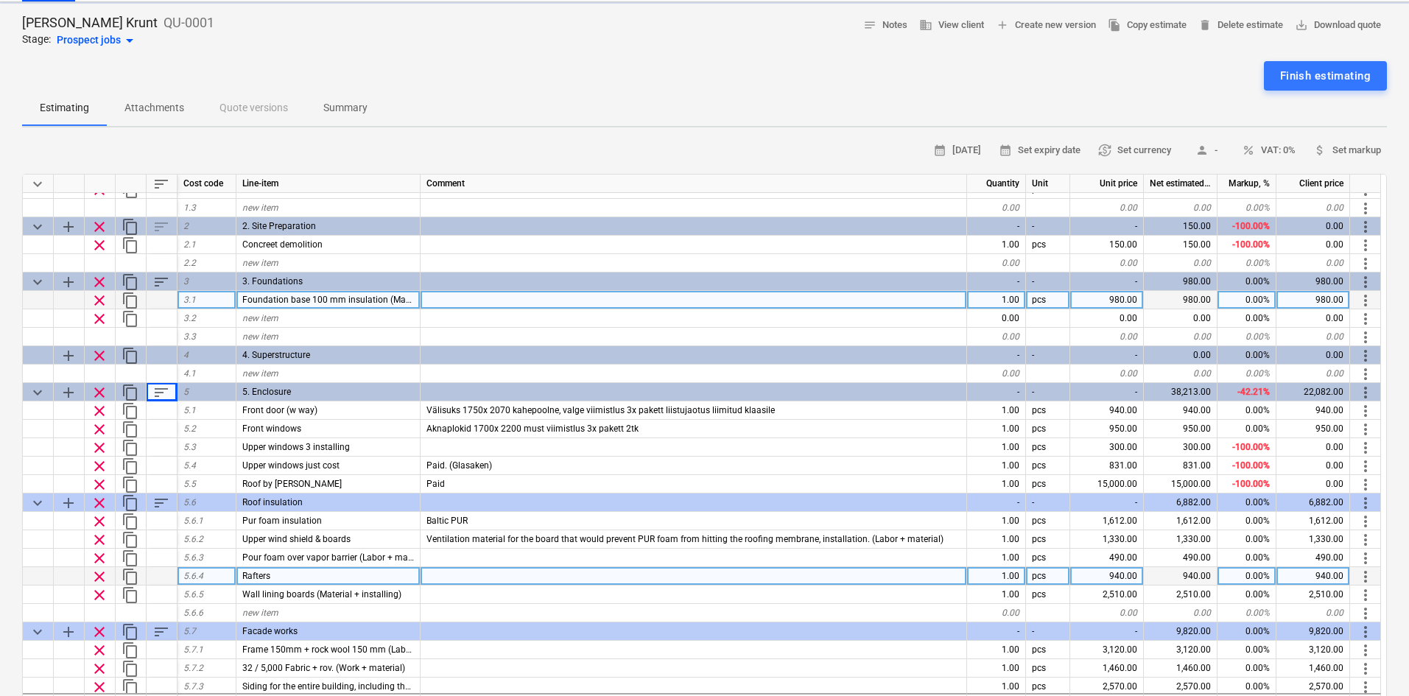
type textarea "x"
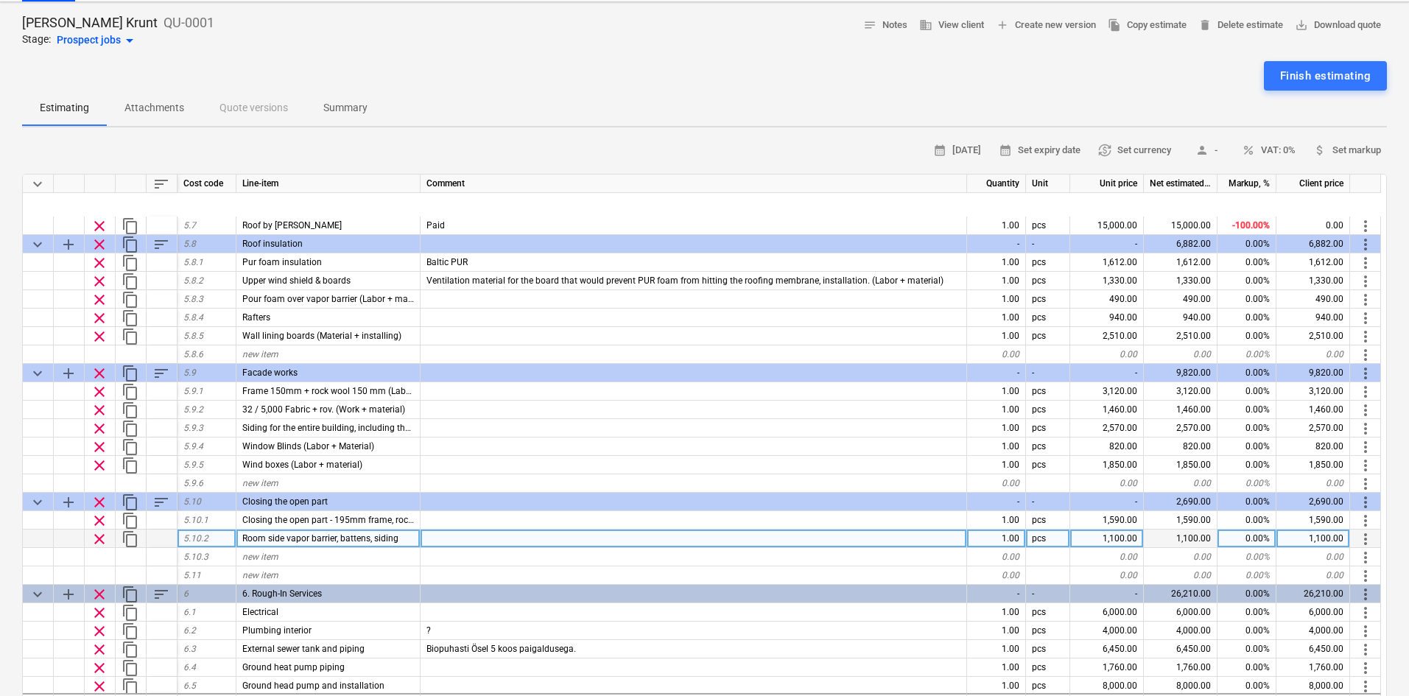
scroll to position [442, 0]
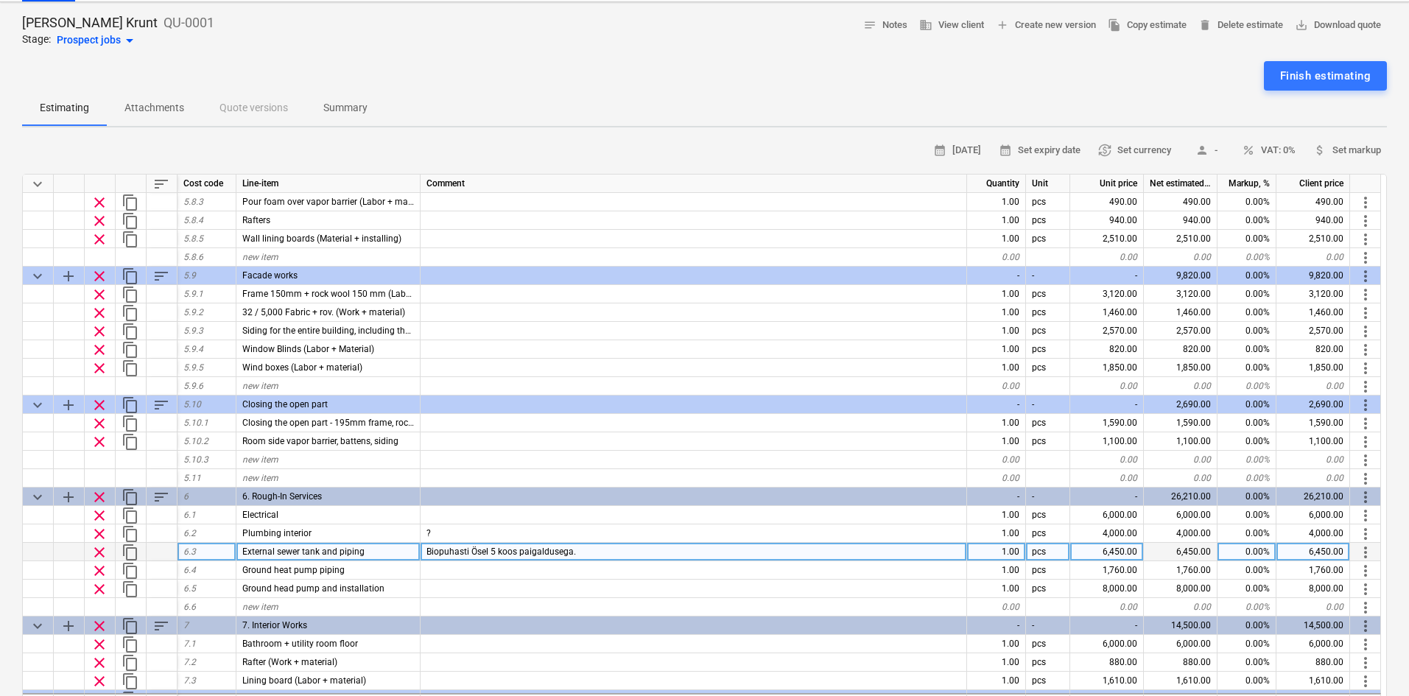
click at [393, 537] on div "External sewer tank and piping" at bounding box center [328, 552] width 184 height 18
click at [393, 537] on input "External sewer tank and piping" at bounding box center [327, 552] width 183 height 18
type input "External sewer tank and piping (Ösel 5 Biopuhasti)"
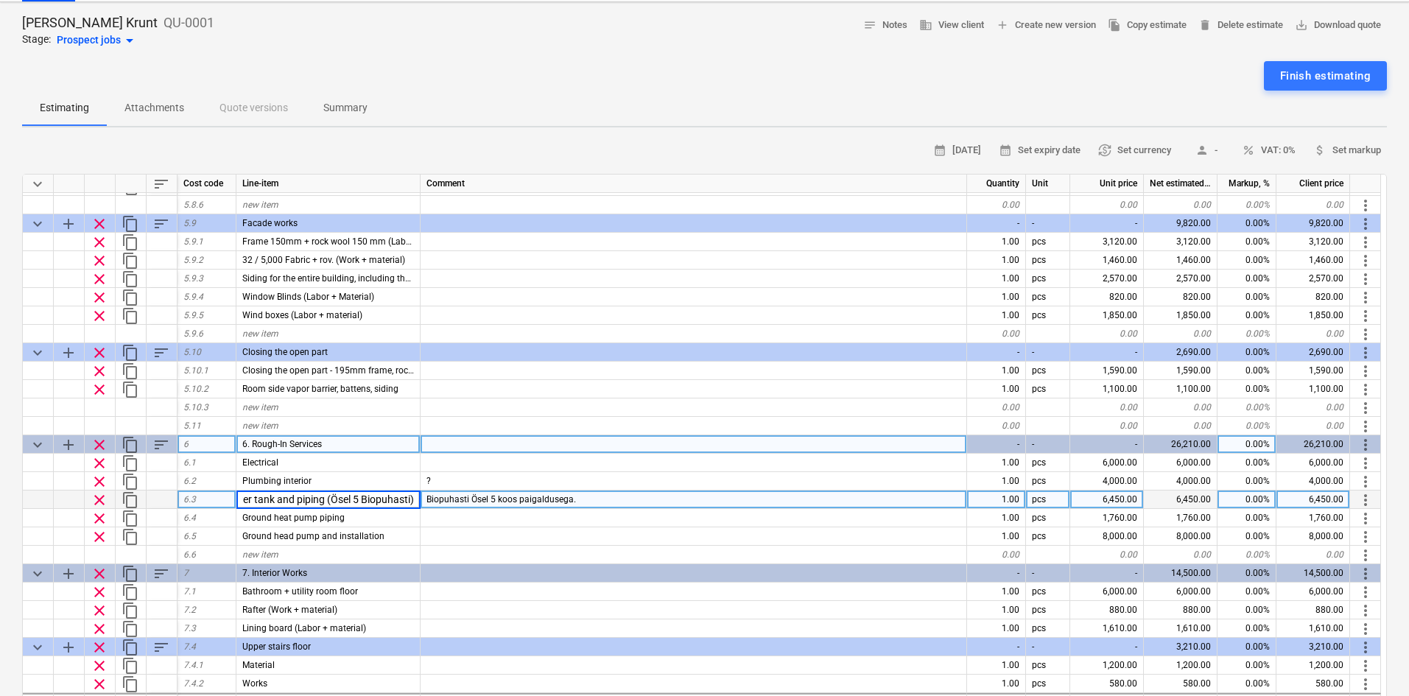
scroll to position [540, 0]
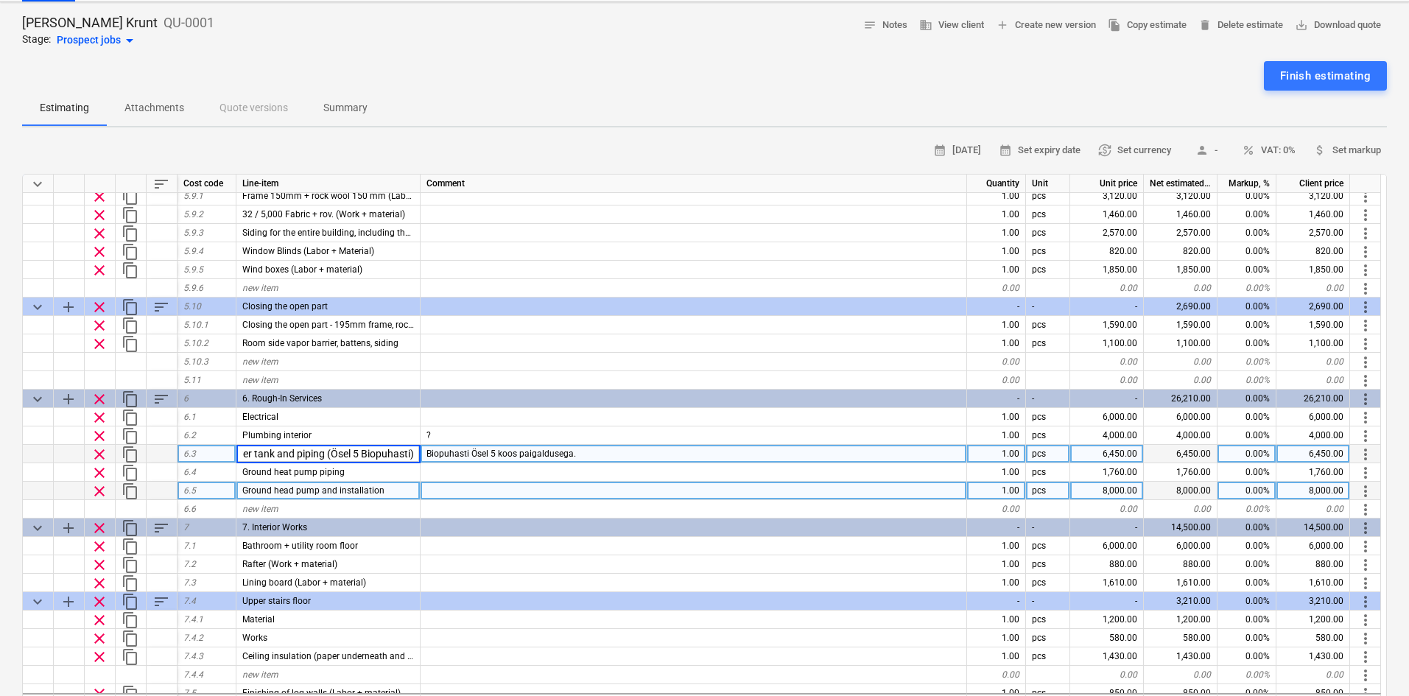
click at [555, 482] on div at bounding box center [694, 491] width 547 height 18
type textarea "x"
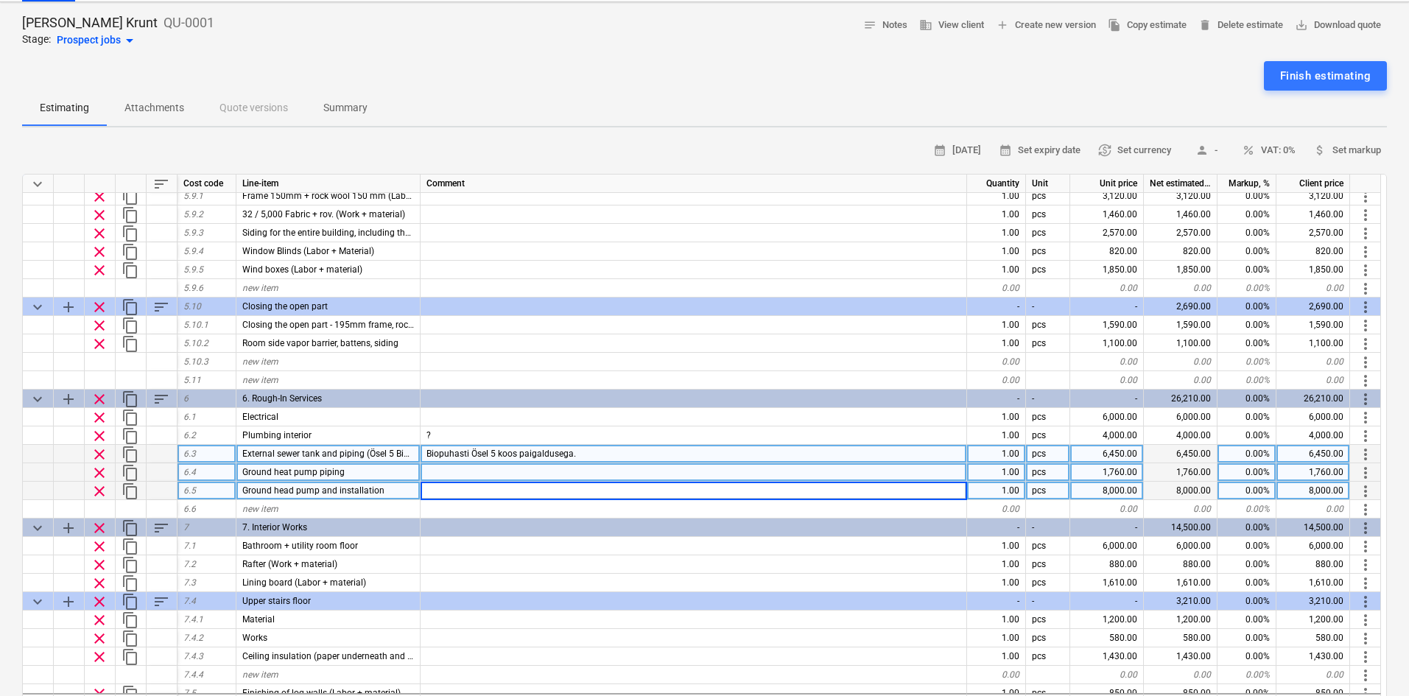
click at [379, 463] on div "Ground heat pump piping" at bounding box center [328, 472] width 184 height 18
click at [499, 463] on div at bounding box center [694, 472] width 547 height 18
type input "Maasoojuspumba torud"
click at [472, 482] on div at bounding box center [694, 491] width 547 height 18
type textarea "x"
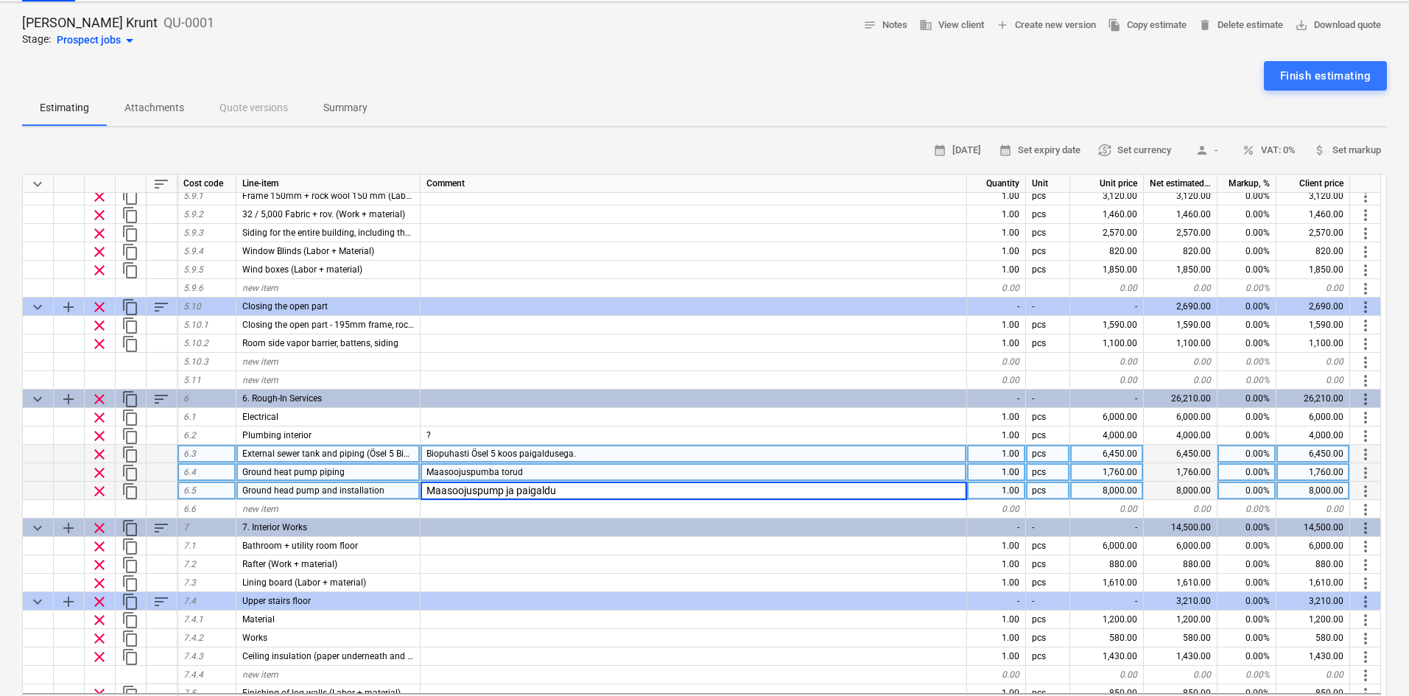
type input "Maasoojuspump ja paigaldus"
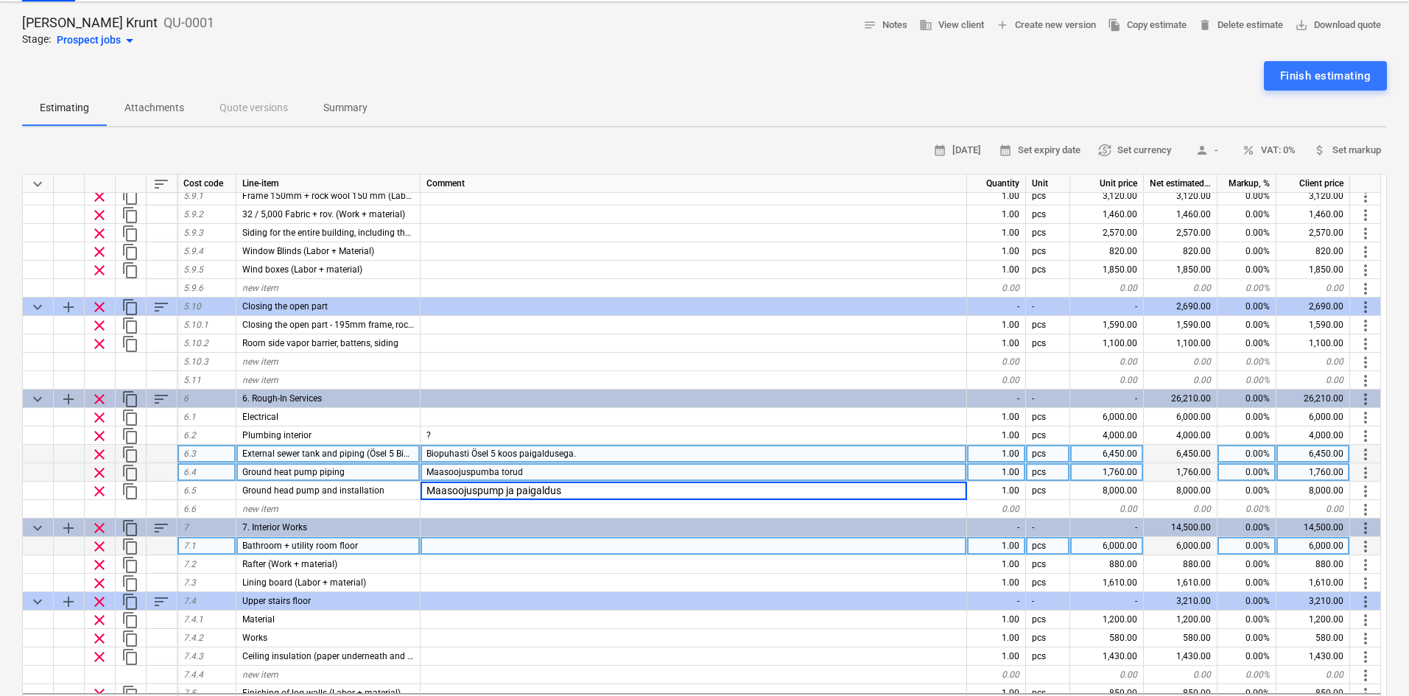
click at [536, 537] on div at bounding box center [694, 546] width 547 height 18
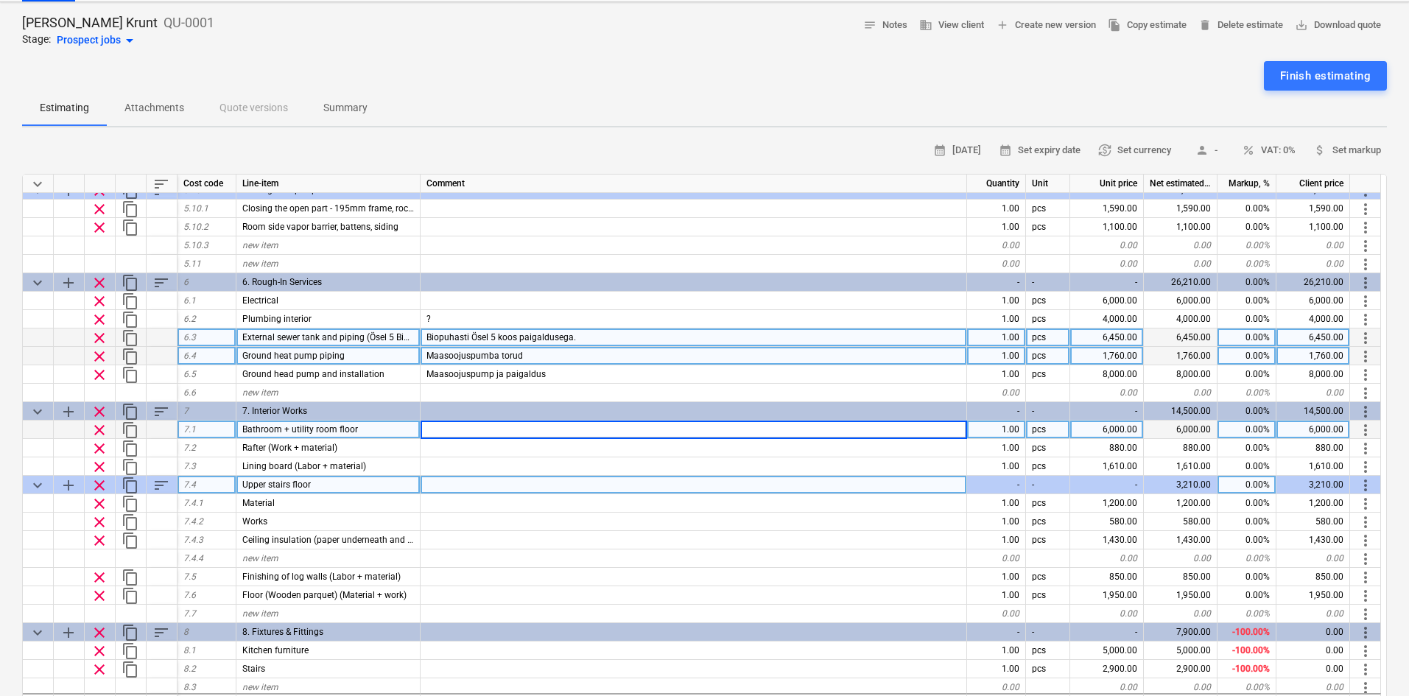
scroll to position [687, 0]
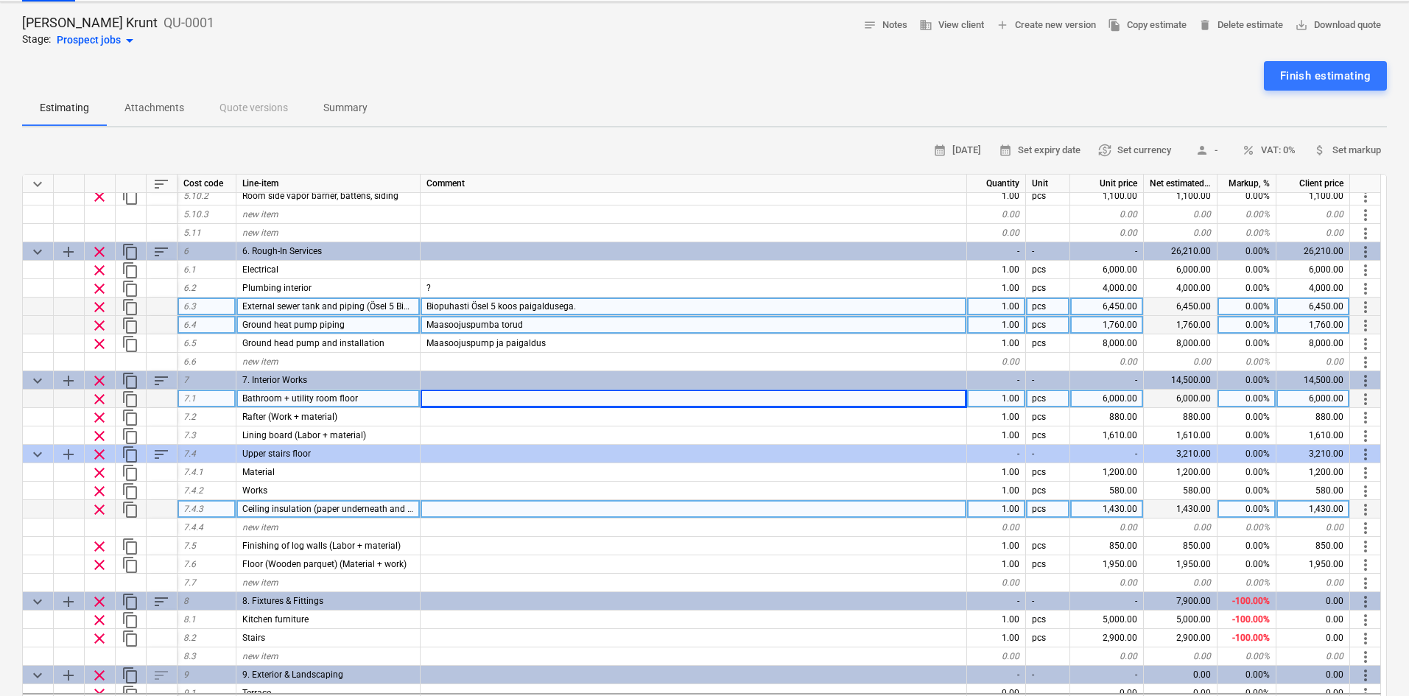
click at [358, 504] on span "Ceiling insulation (paper underneath and wool on top) (Labor + material)" at bounding box center [386, 509] width 289 height 10
click at [459, 500] on div at bounding box center [694, 509] width 547 height 18
click at [323, 504] on span "Ceiling insulation (paper underneath and wool on top) (Labor + material)" at bounding box center [386, 509] width 289 height 10
click at [527, 500] on div at bounding box center [694, 509] width 547 height 18
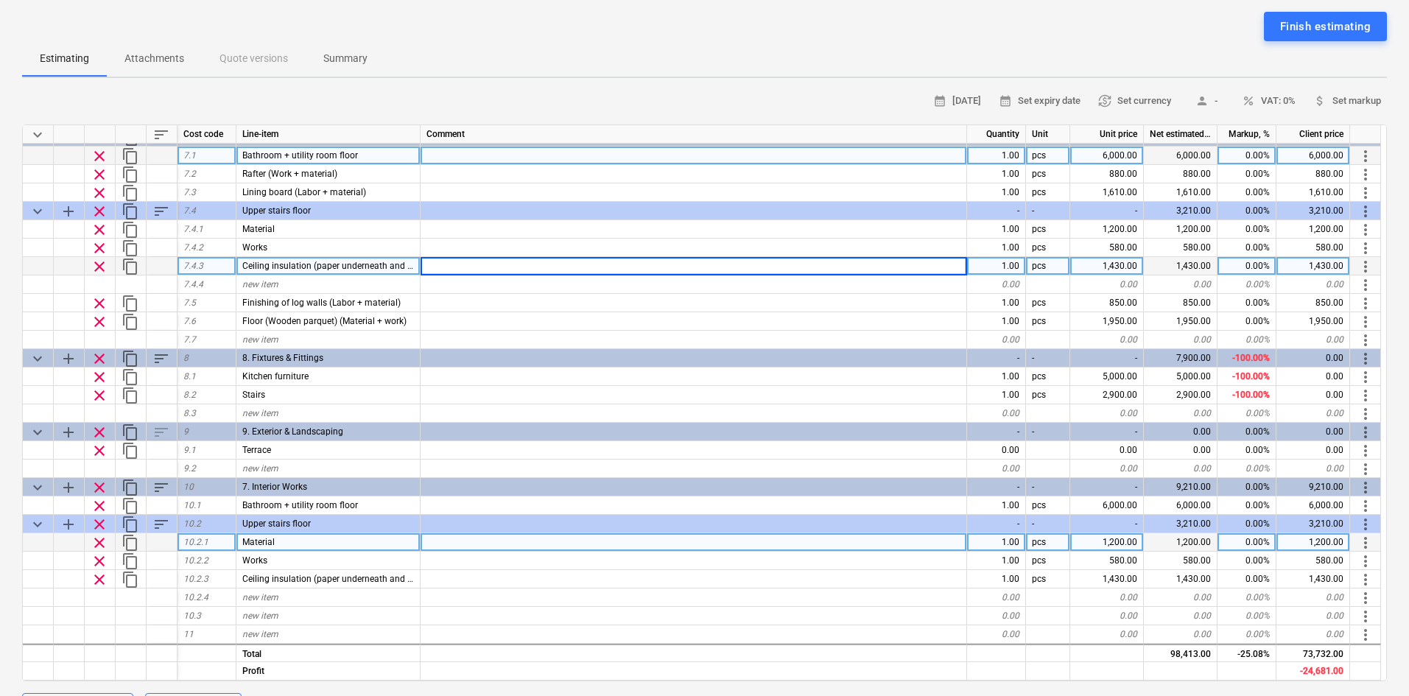
scroll to position [832, 0]
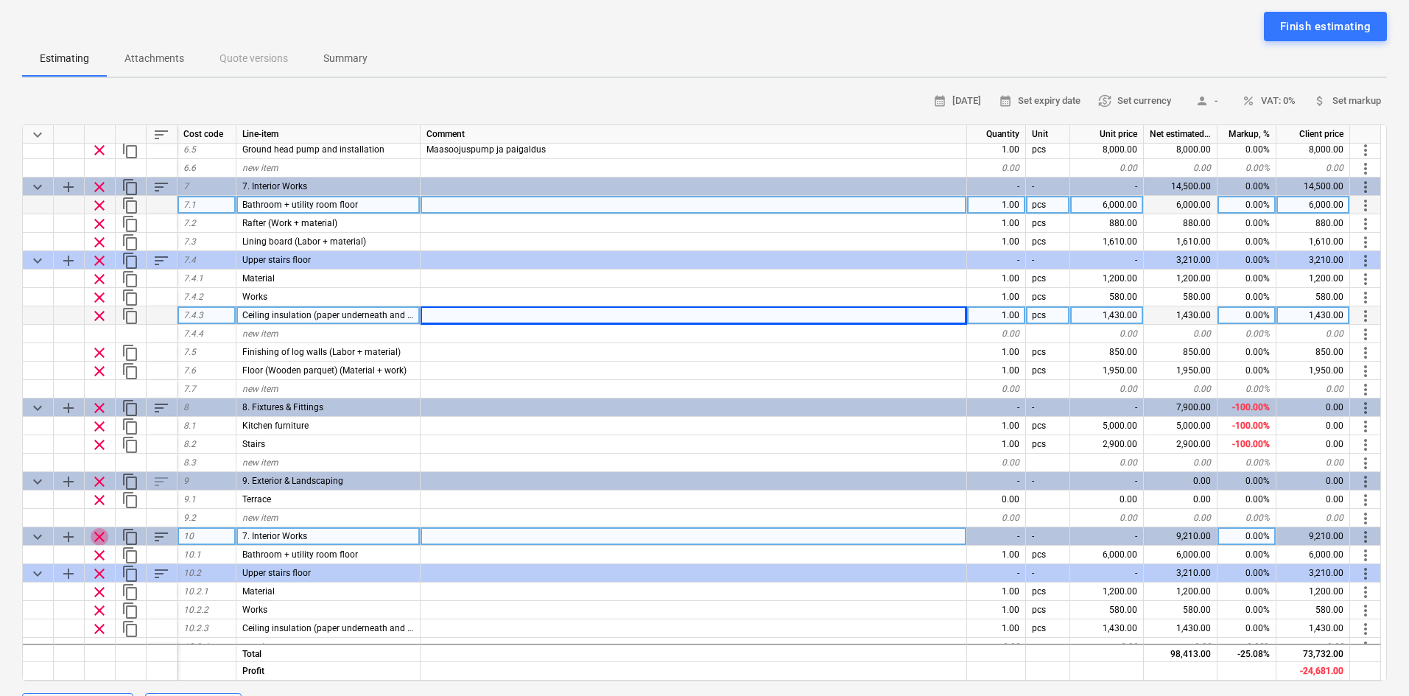
click at [99, 528] on span "clear" at bounding box center [100, 537] width 18 height 18
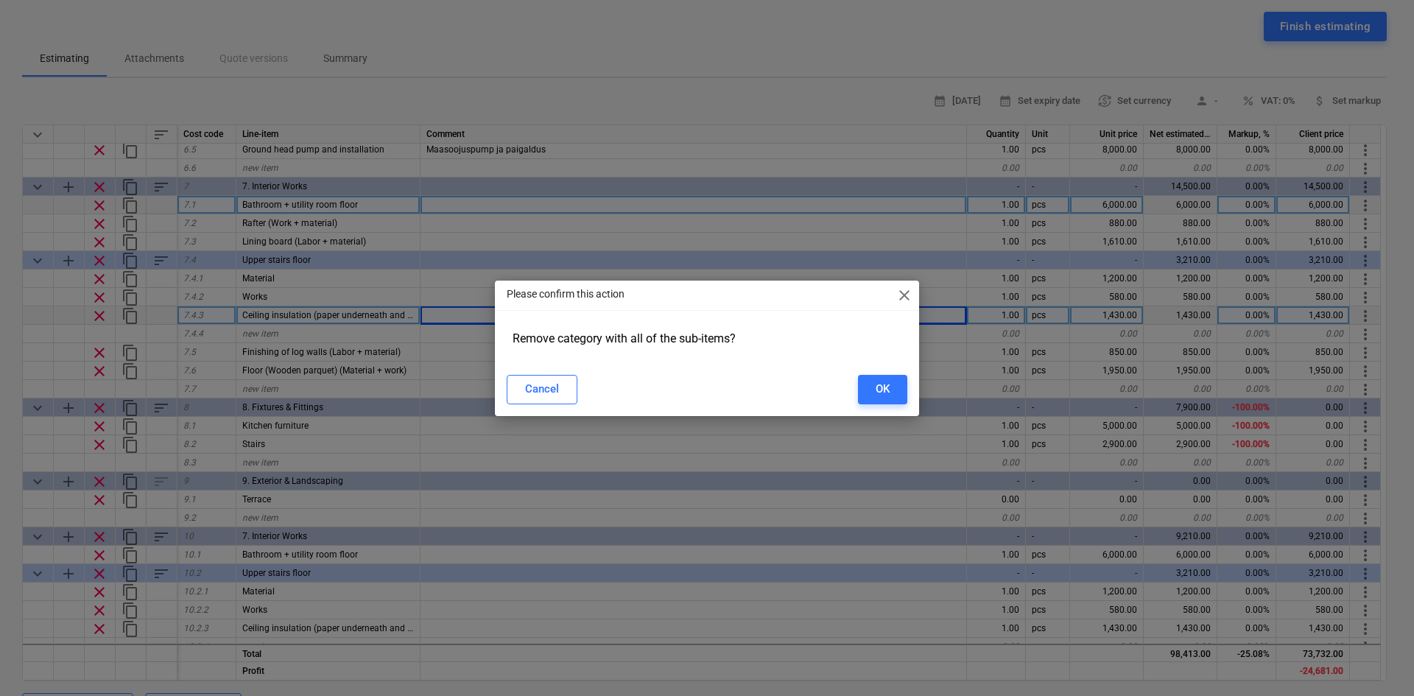
click at [905, 295] on span "close" at bounding box center [905, 296] width 18 height 18
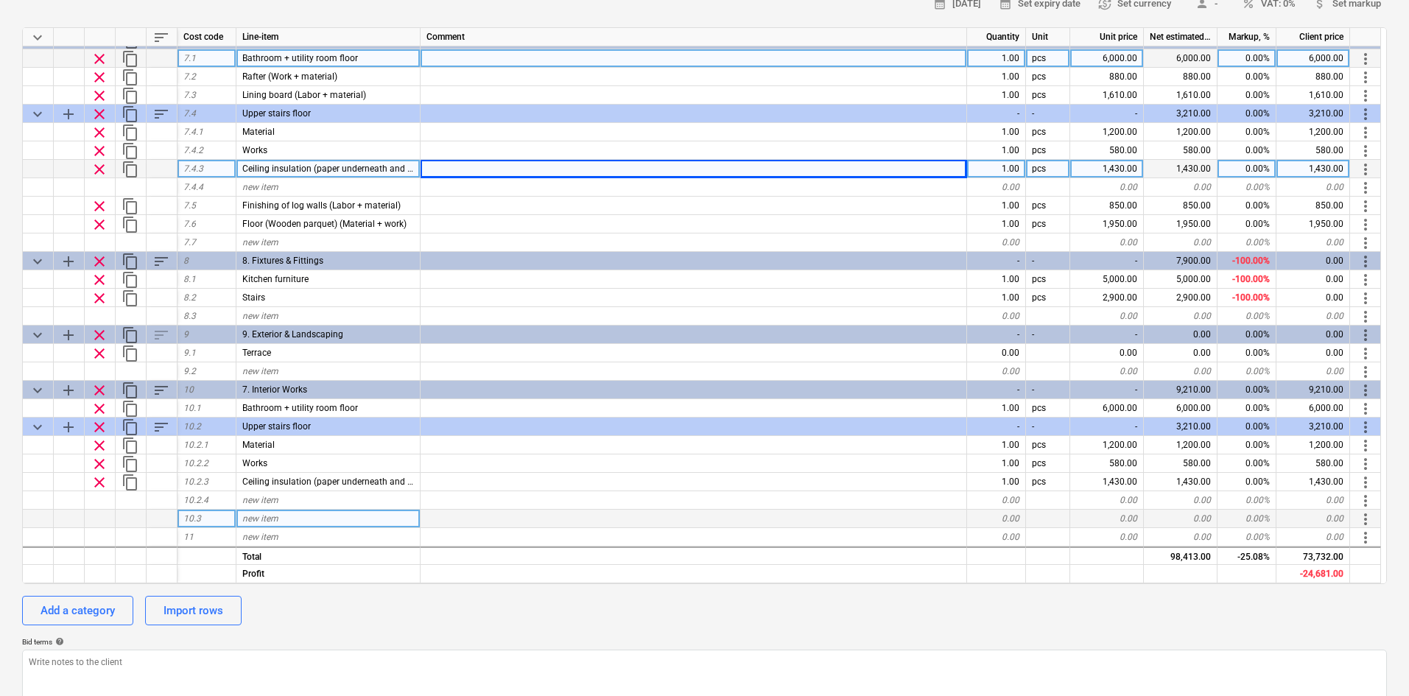
scroll to position [245, 0]
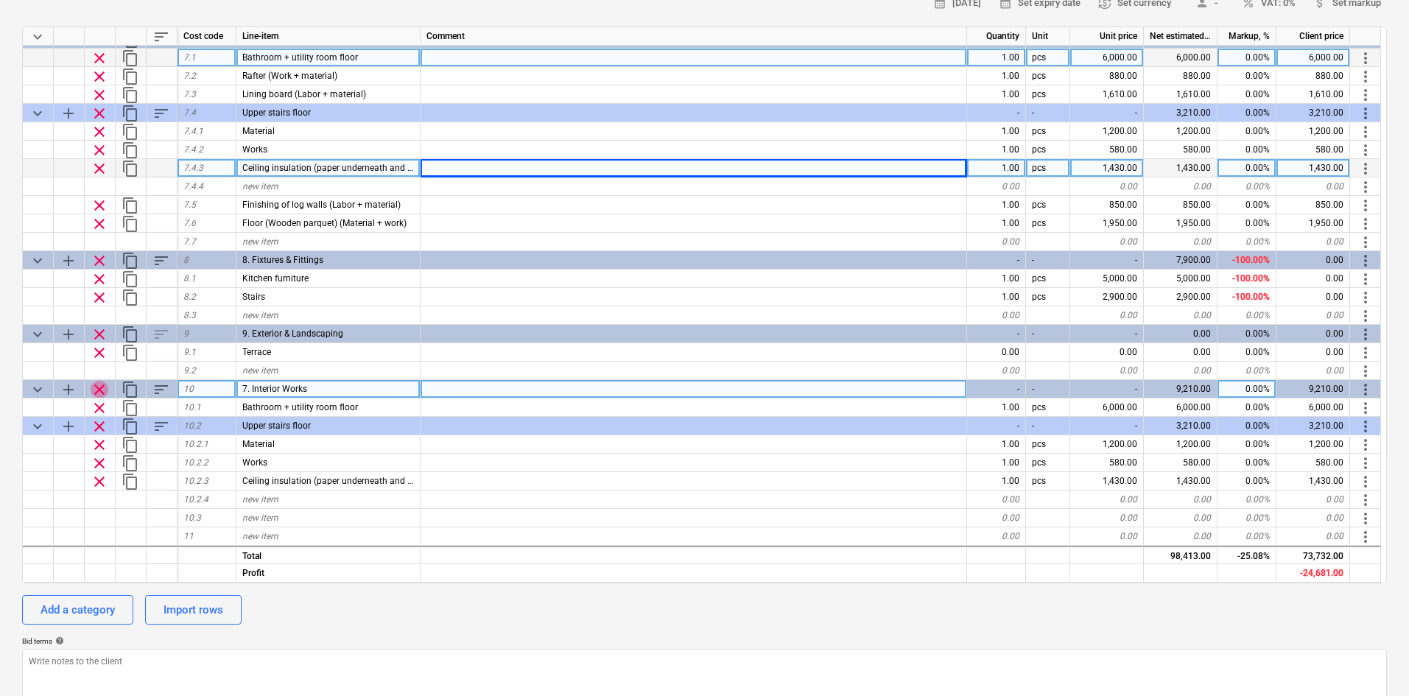
click at [101, 381] on span "clear" at bounding box center [100, 390] width 18 height 18
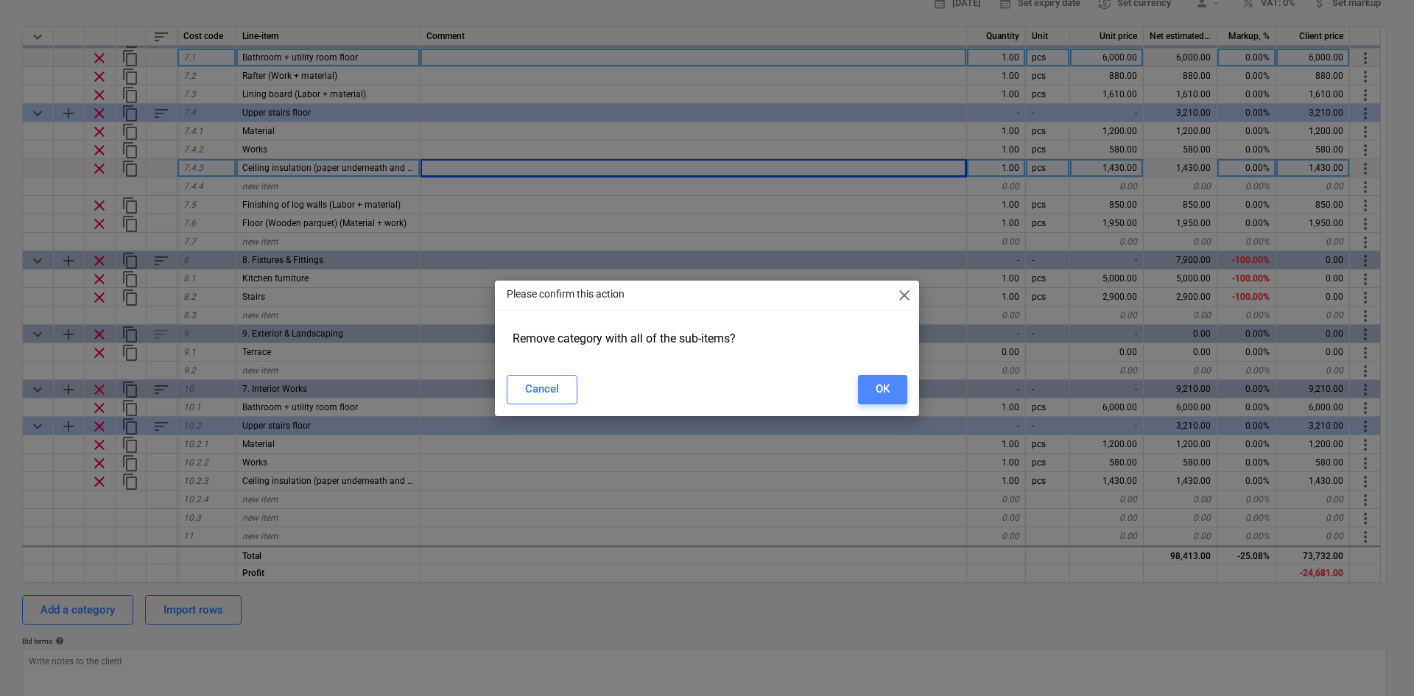
click at [882, 376] on button "OK" at bounding box center [882, 389] width 49 height 29
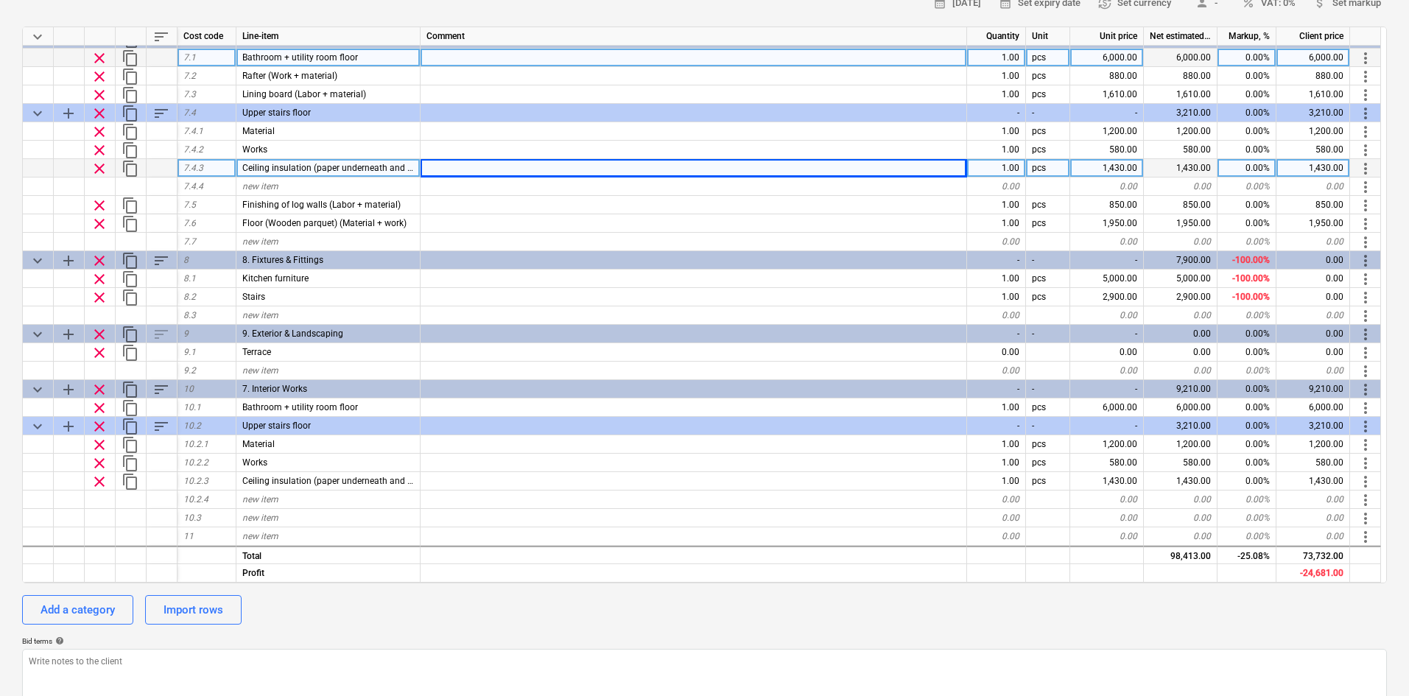
type textarea "x"
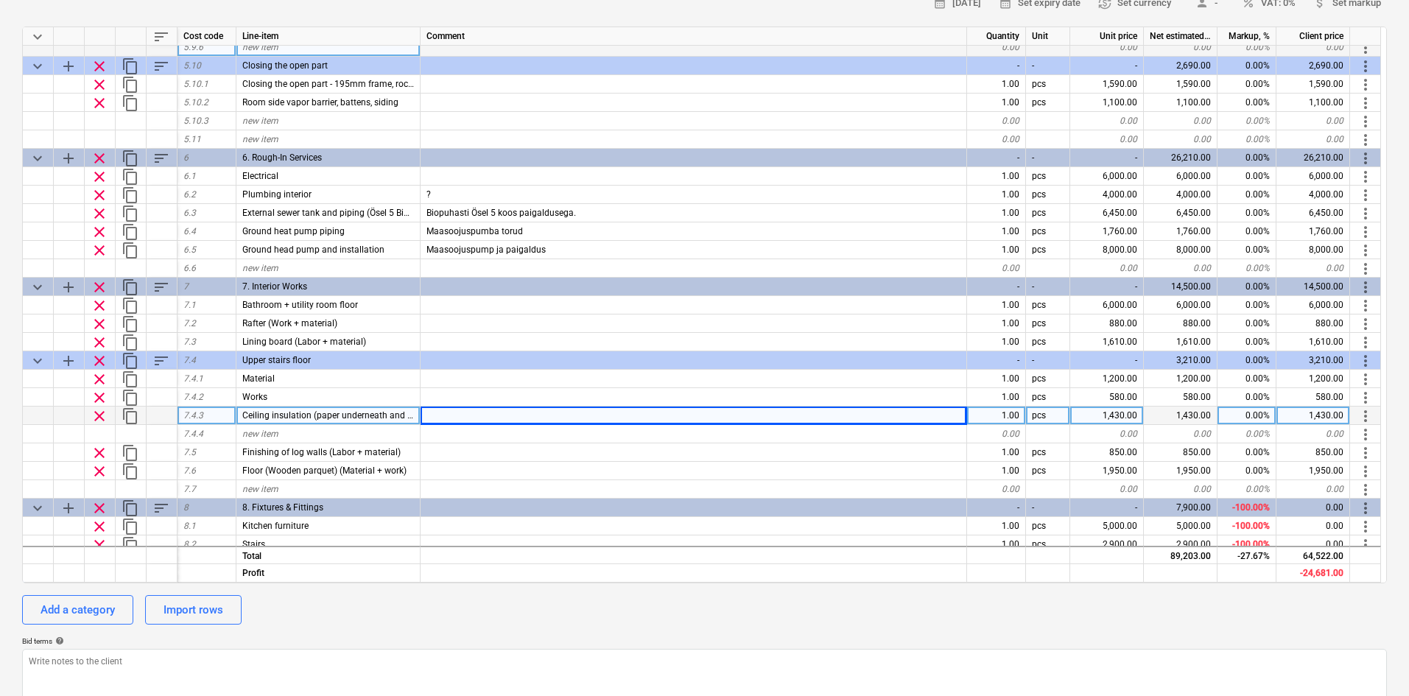
scroll to position [734, 0]
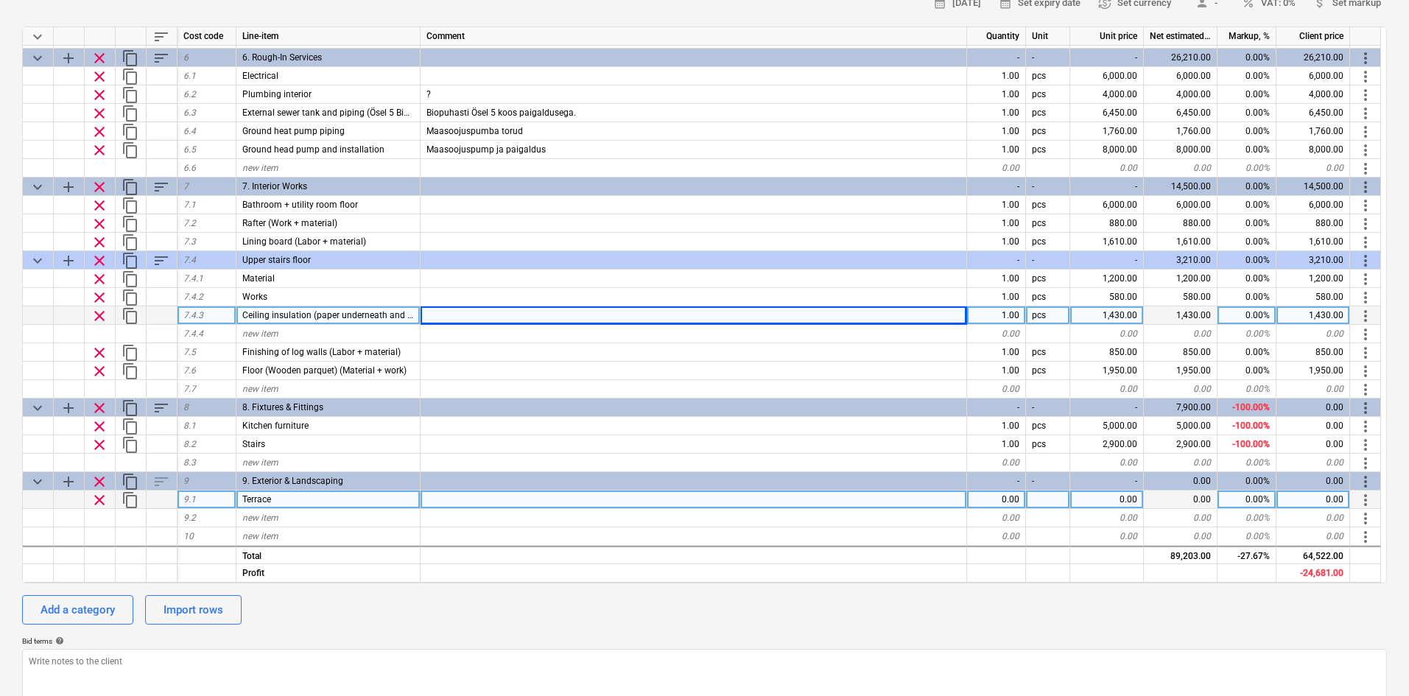
click at [1126, 491] on div "0.00" at bounding box center [1107, 500] width 74 height 18
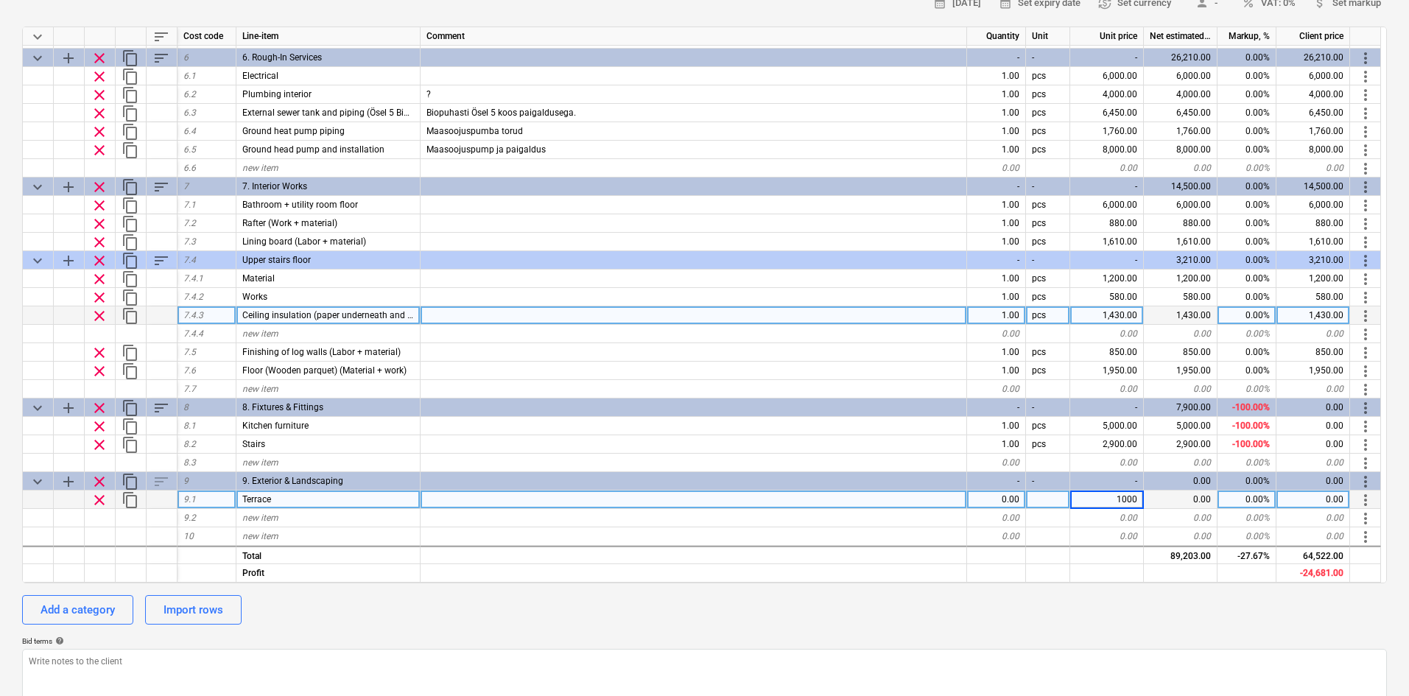
type input "10000"
click at [1131, 537] on div at bounding box center [1181, 573] width 74 height 18
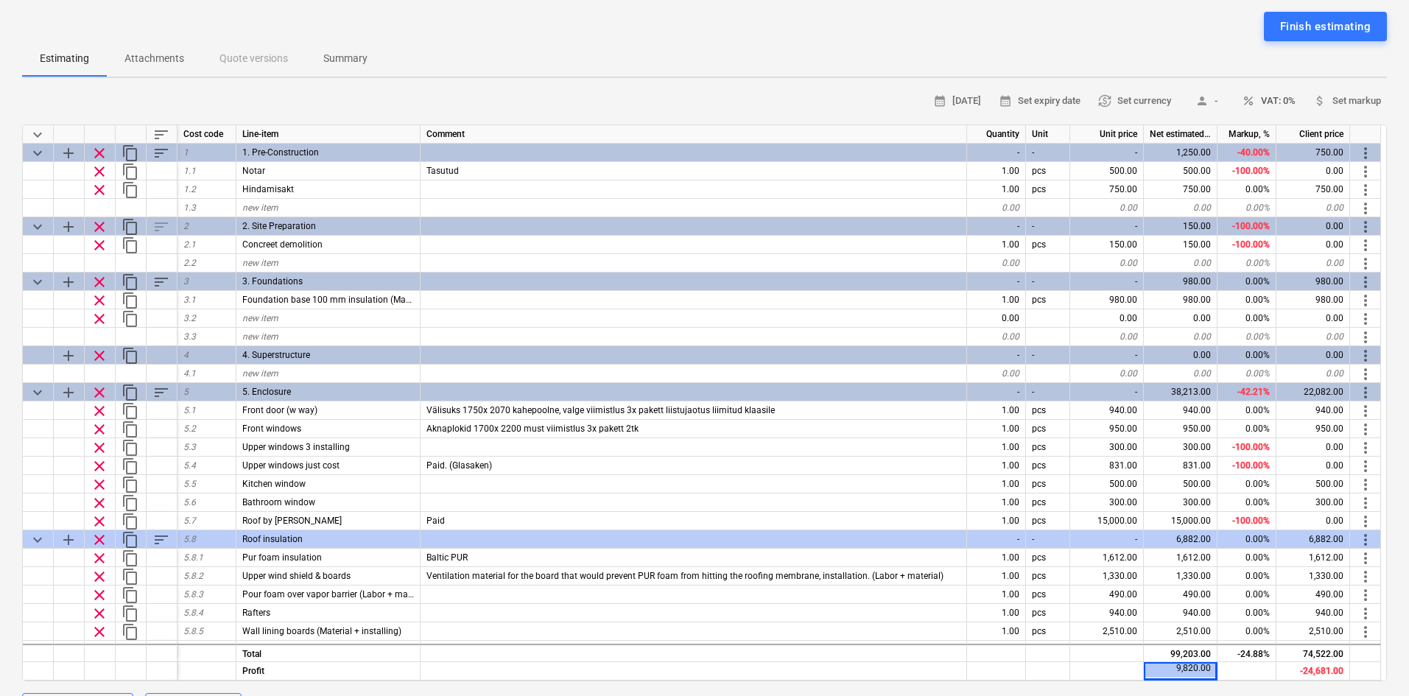
scroll to position [0, 0]
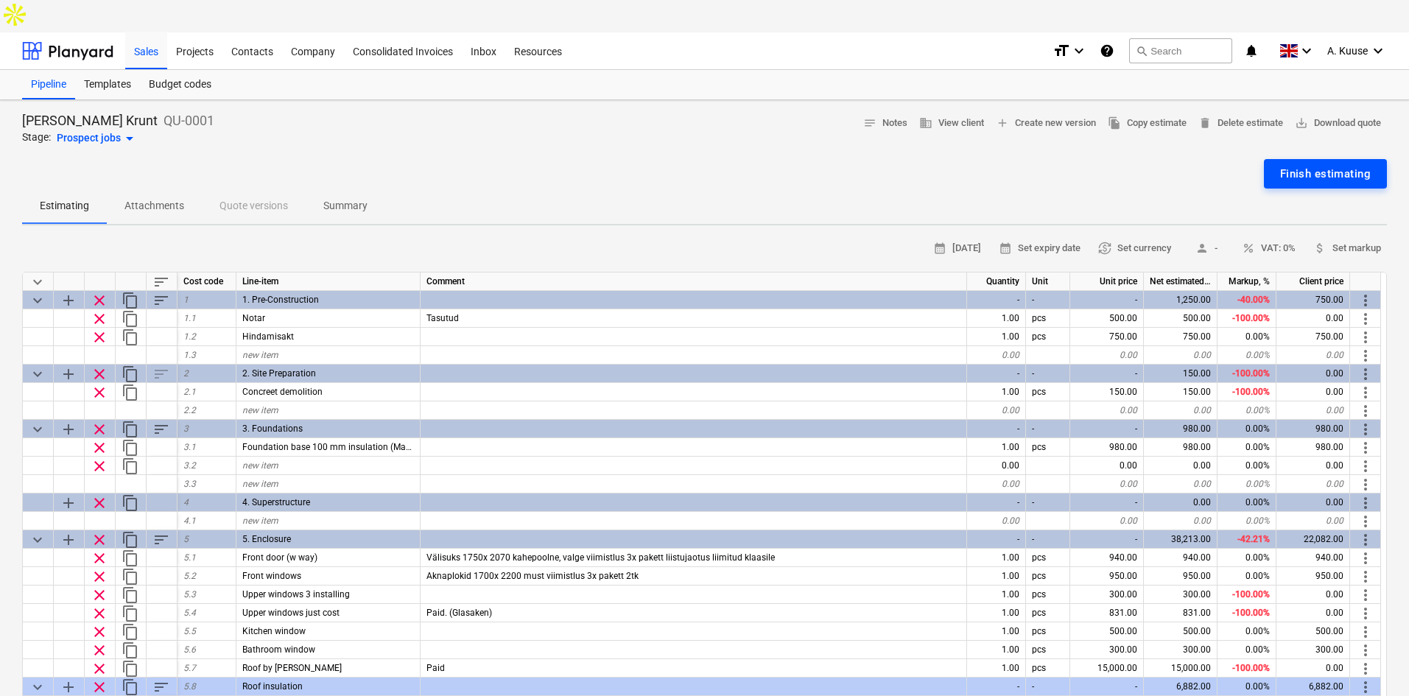
click at [1131, 164] on div "Finish estimating" at bounding box center [1325, 173] width 91 height 19
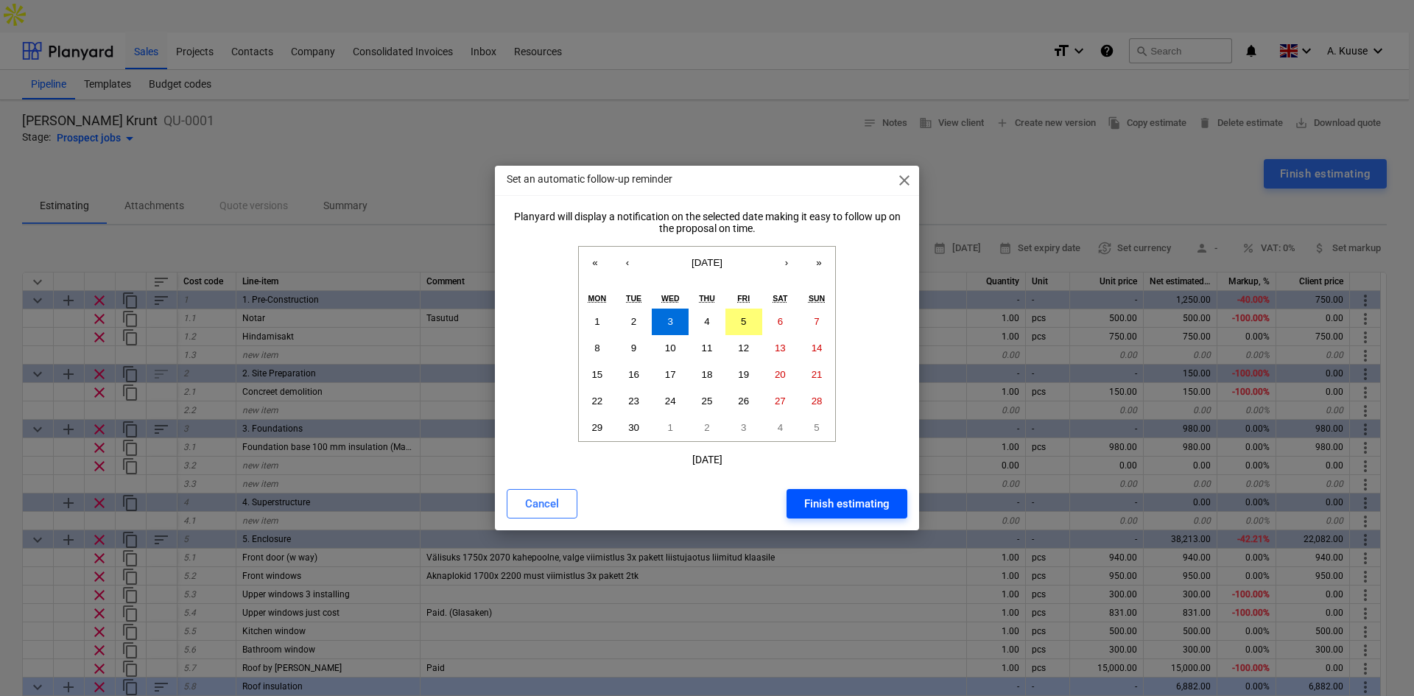
click at [847, 499] on div "Finish estimating" at bounding box center [846, 503] width 85 height 19
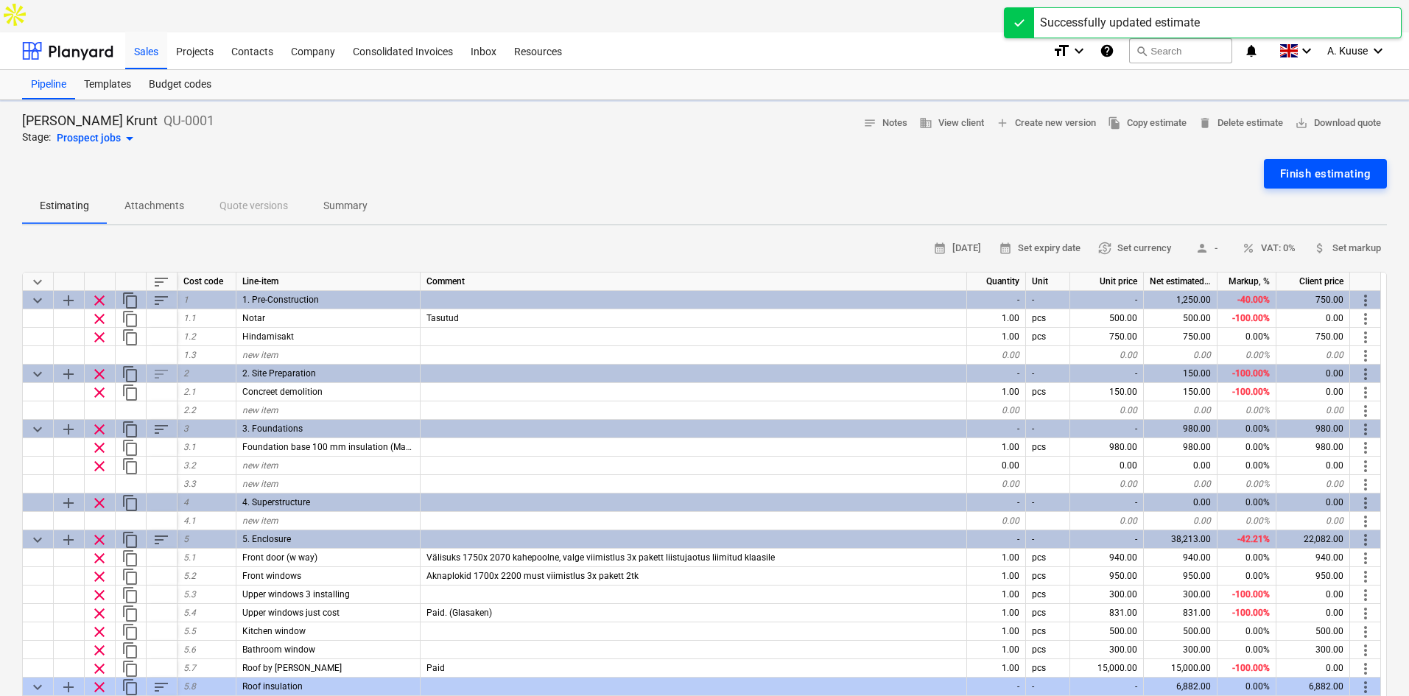
type textarea "x"
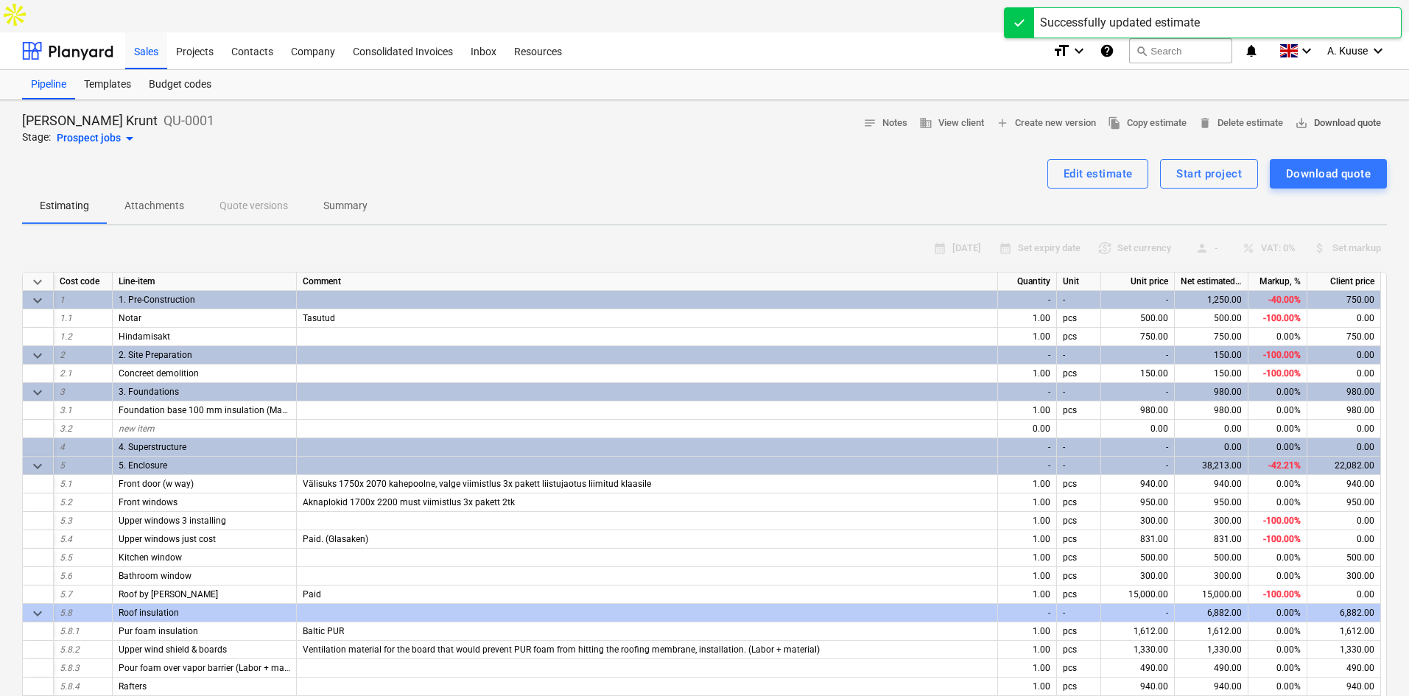
click at [1131, 115] on span "save_alt Download quote" at bounding box center [1338, 123] width 86 height 17
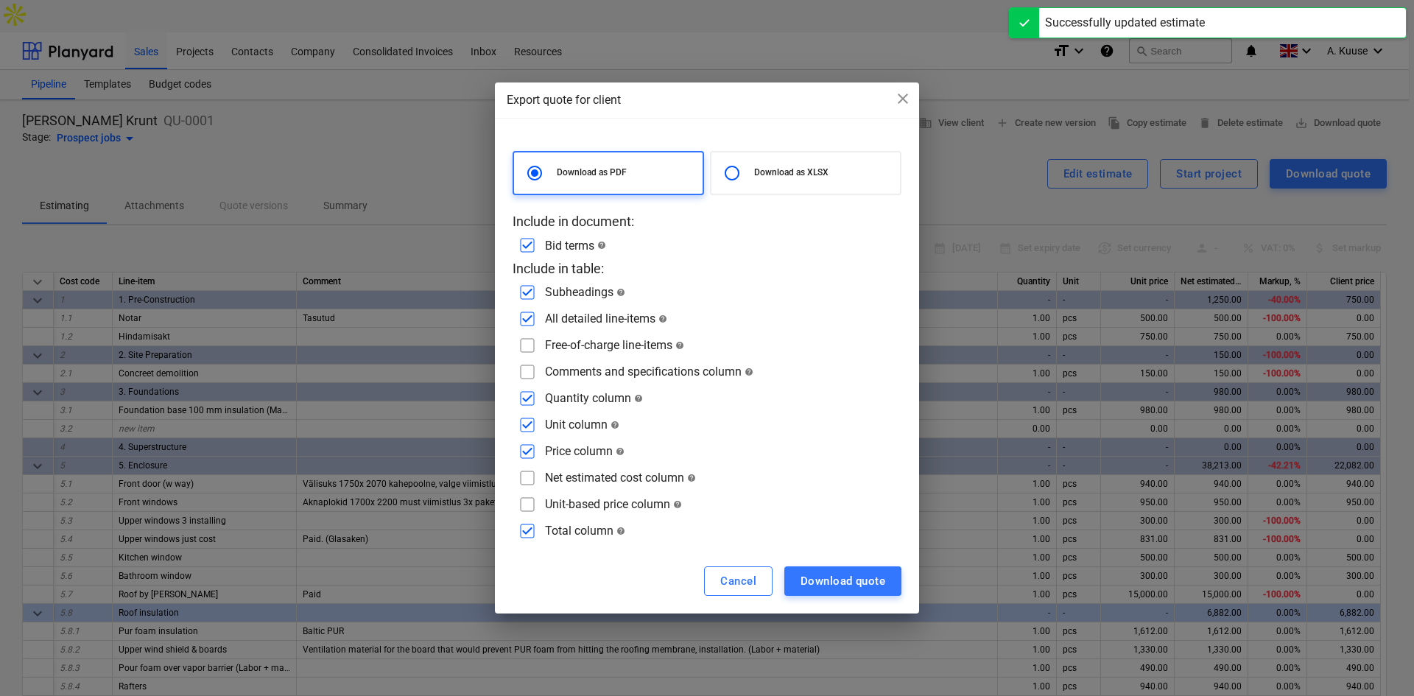
click at [567, 370] on div "Comments and specifications column help" at bounding box center [649, 372] width 208 height 14
click at [519, 368] on input "checkbox" at bounding box center [528, 372] width 24 height 24
checkbox input "true"
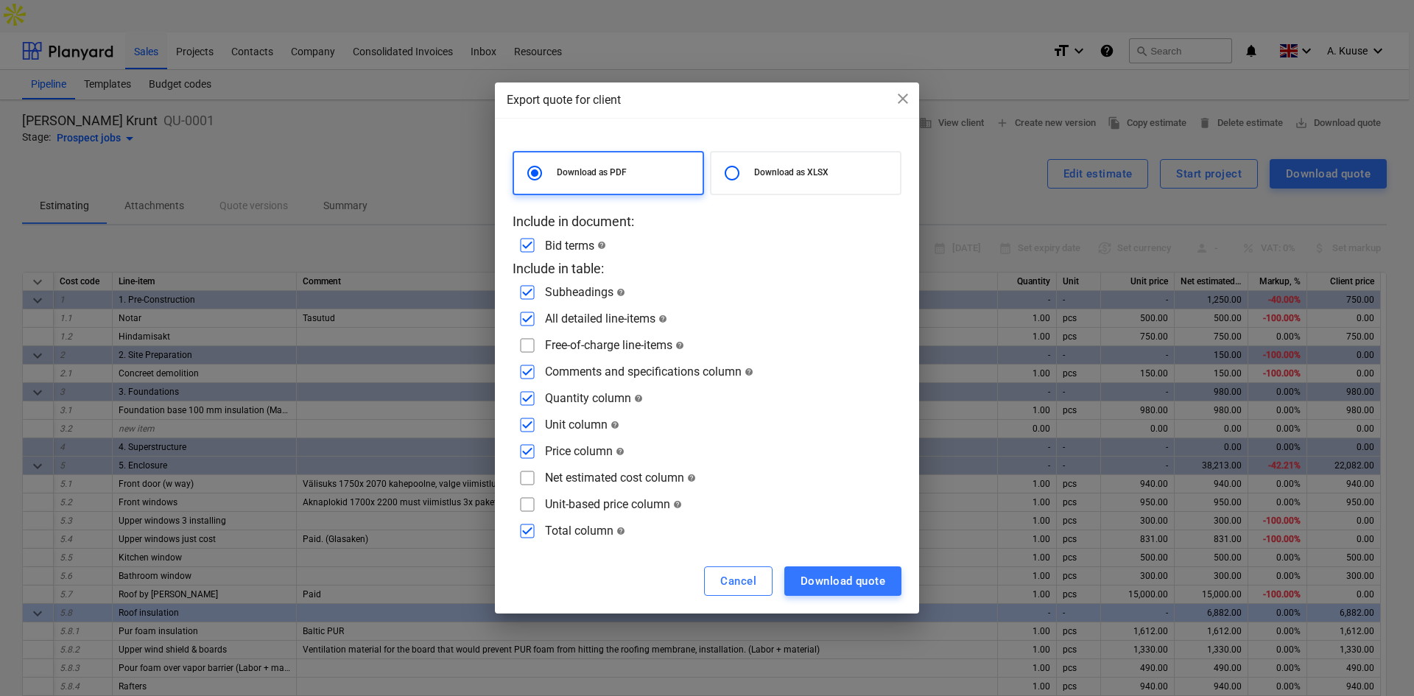
click at [532, 348] on input "checkbox" at bounding box center [528, 346] width 24 height 24
checkbox input "true"
click at [529, 480] on input "checkbox" at bounding box center [528, 478] width 24 height 24
checkbox input "true"
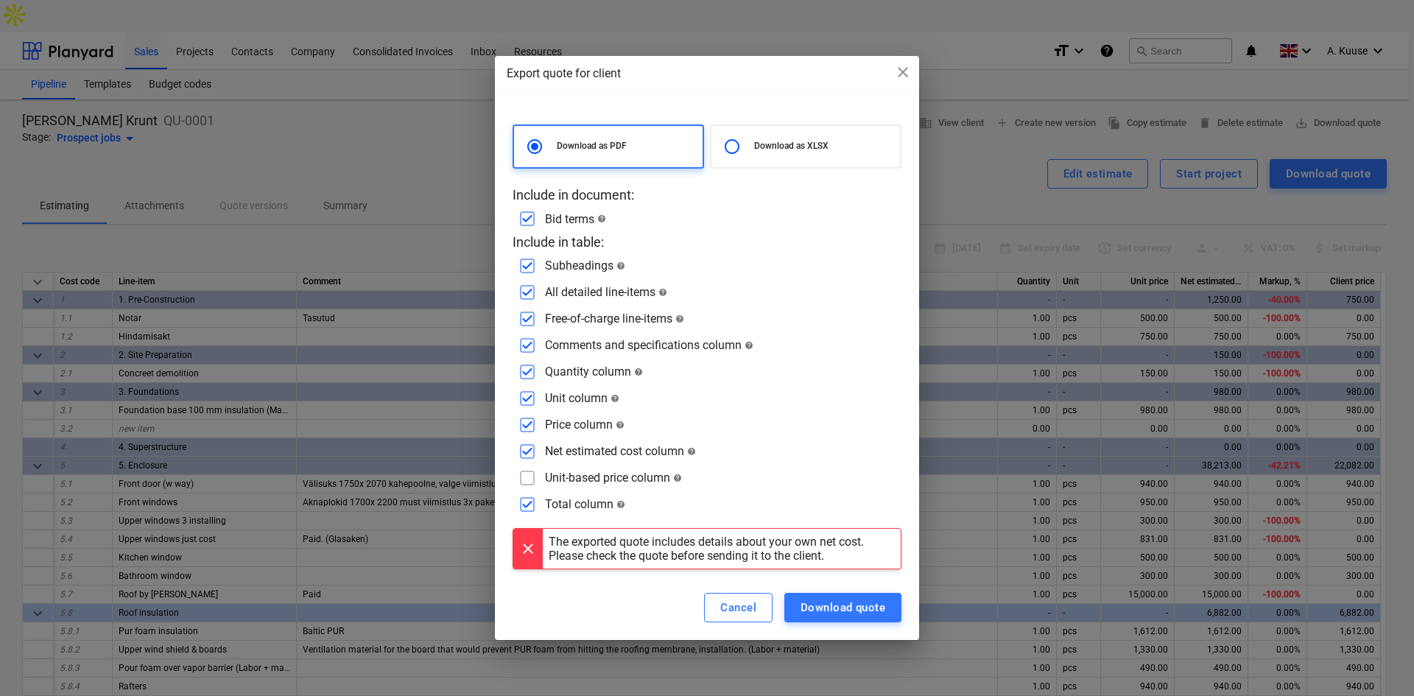
click at [527, 478] on input "checkbox" at bounding box center [528, 478] width 24 height 24
checkbox input "true"
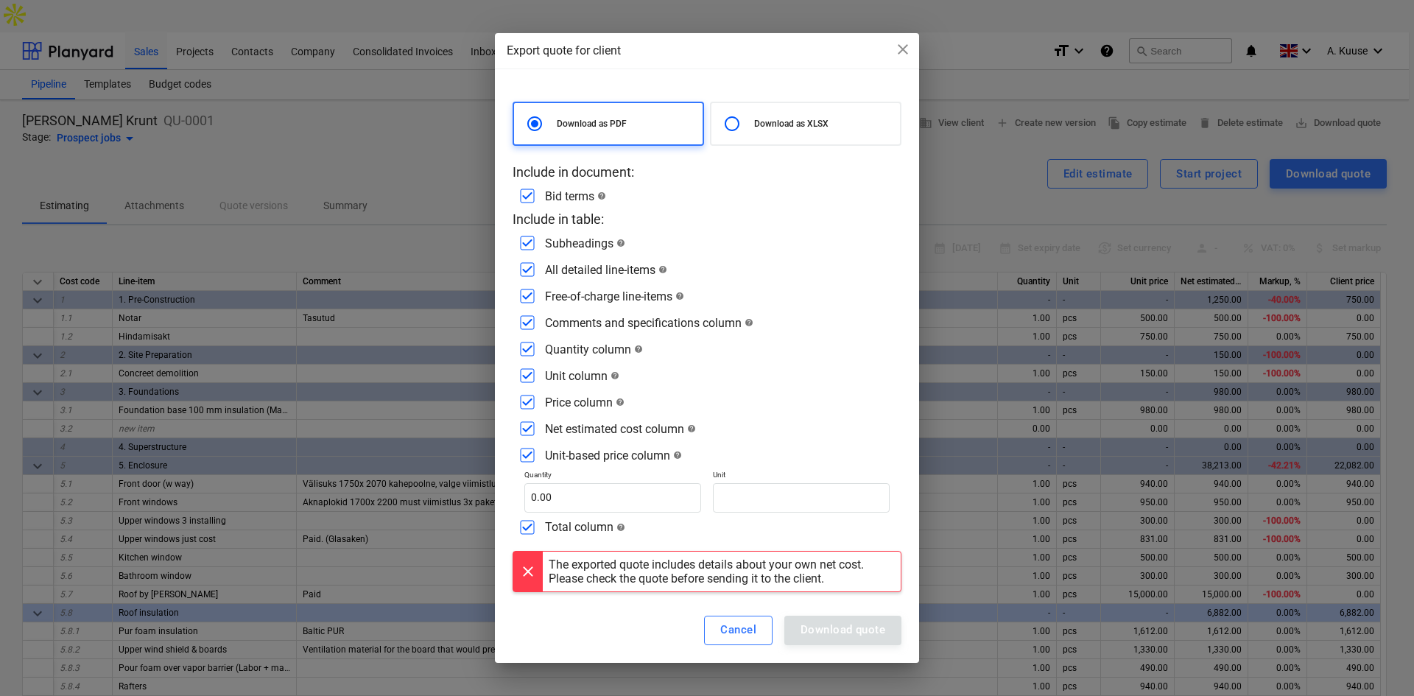
click at [821, 120] on p "Download as XLSX" at bounding box center [824, 124] width 140 height 13
radio input "false"
radio input "true"
checkbox input "false"
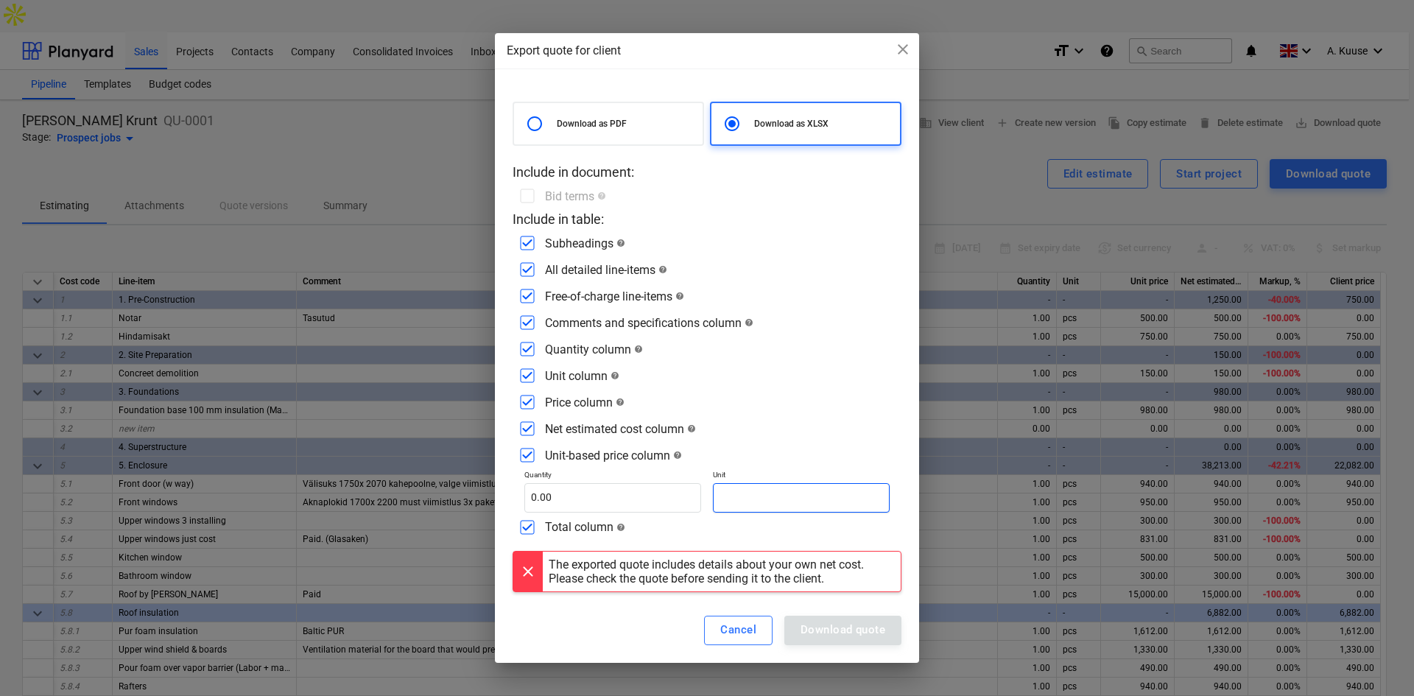
click at [772, 498] on input "text" at bounding box center [801, 497] width 177 height 29
click at [524, 537] on div at bounding box center [527, 572] width 29 height 40
click at [527, 537] on div at bounding box center [527, 572] width 29 height 40
click at [530, 537] on div at bounding box center [527, 572] width 29 height 40
click at [530, 429] on input "checkbox" at bounding box center [528, 429] width 24 height 24
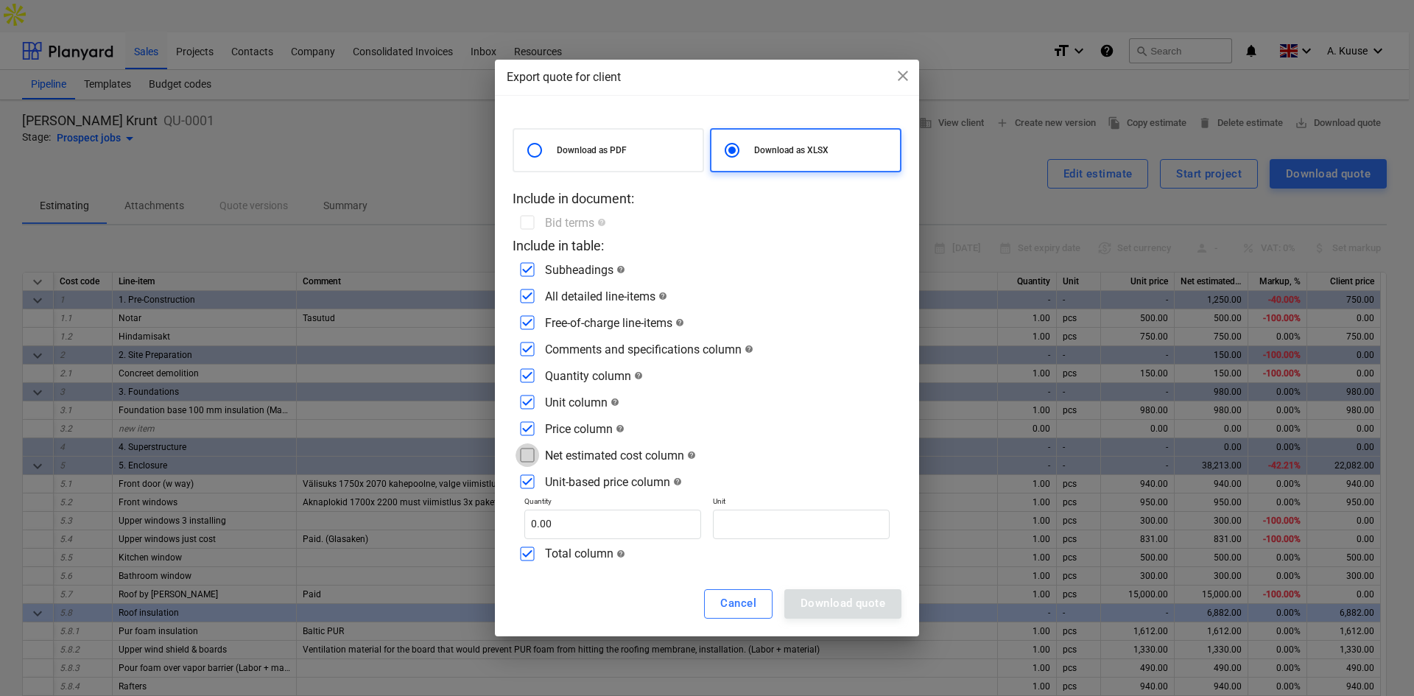
click at [525, 457] on input "checkbox" at bounding box center [528, 455] width 24 height 24
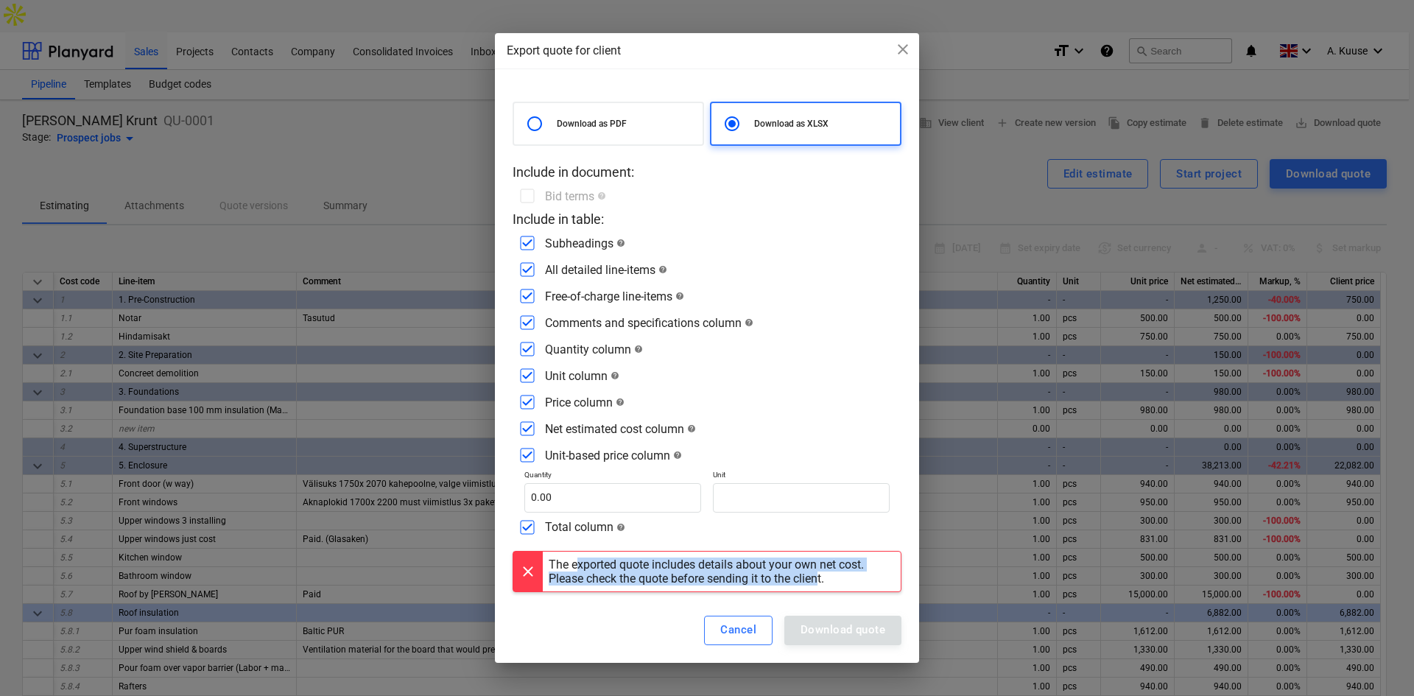
drag, startPoint x: 578, startPoint y: 567, endPoint x: 821, endPoint y: 578, distance: 243.3
click at [821, 537] on div "The exported quote includes details about your own net cost. Please check the q…" at bounding box center [722, 572] width 346 height 28
click at [520, 428] on input "checkbox" at bounding box center [528, 429] width 24 height 24
checkbox input "false"
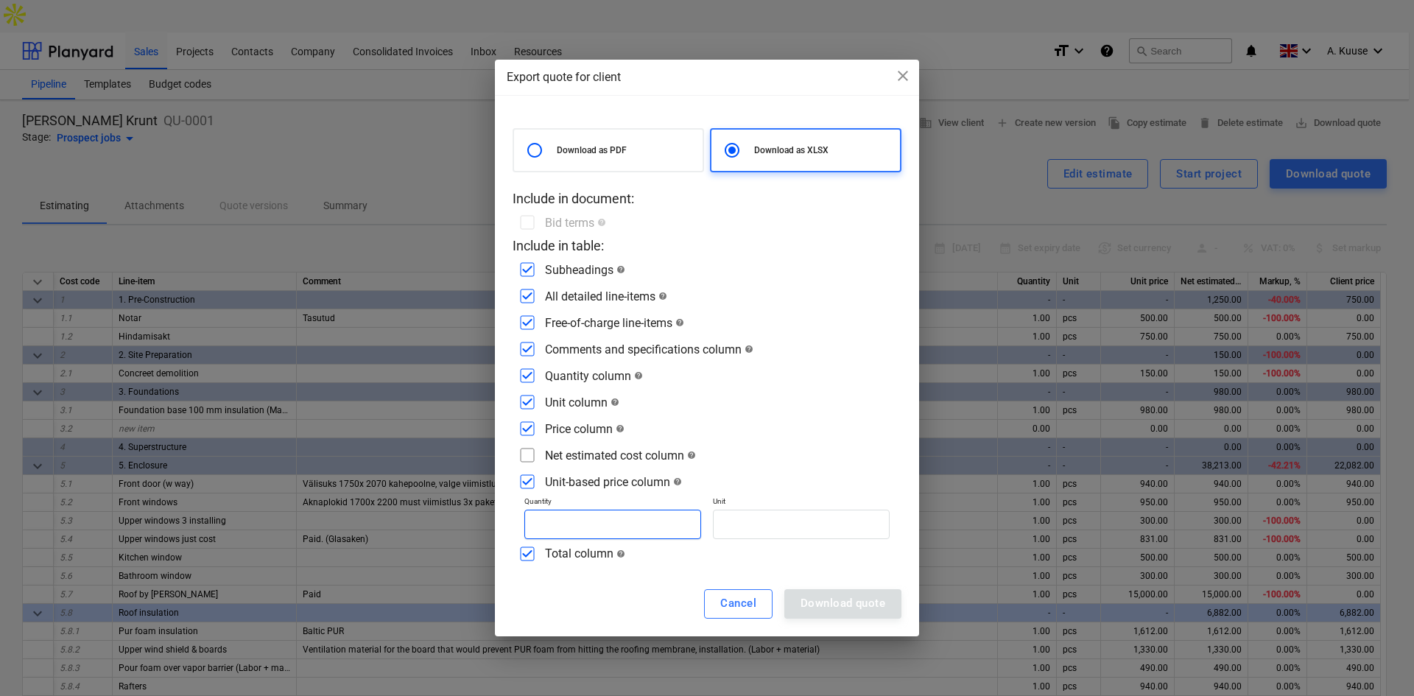
click at [680, 519] on input "text" at bounding box center [612, 524] width 177 height 29
type input "0.00"
click at [530, 457] on input "checkbox" at bounding box center [528, 455] width 24 height 24
checkbox input "true"
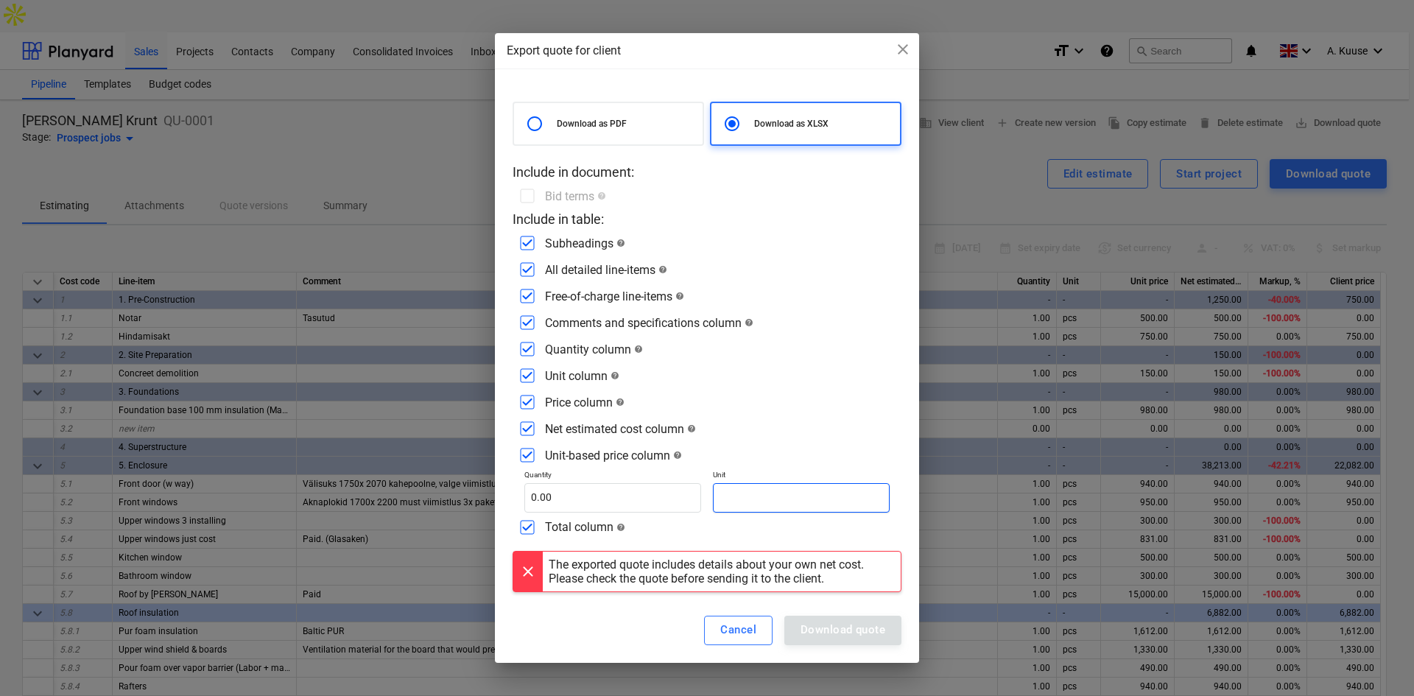
click at [755, 502] on input "text" at bounding box center [801, 497] width 177 height 29
type input "pcs"
drag, startPoint x: 772, startPoint y: 457, endPoint x: 733, endPoint y: 462, distance: 39.3
click at [770, 459] on div "Unit-based price column help" at bounding box center [707, 455] width 389 height 24
drag, startPoint x: 620, startPoint y: 484, endPoint x: 615, endPoint y: 493, distance: 10.2
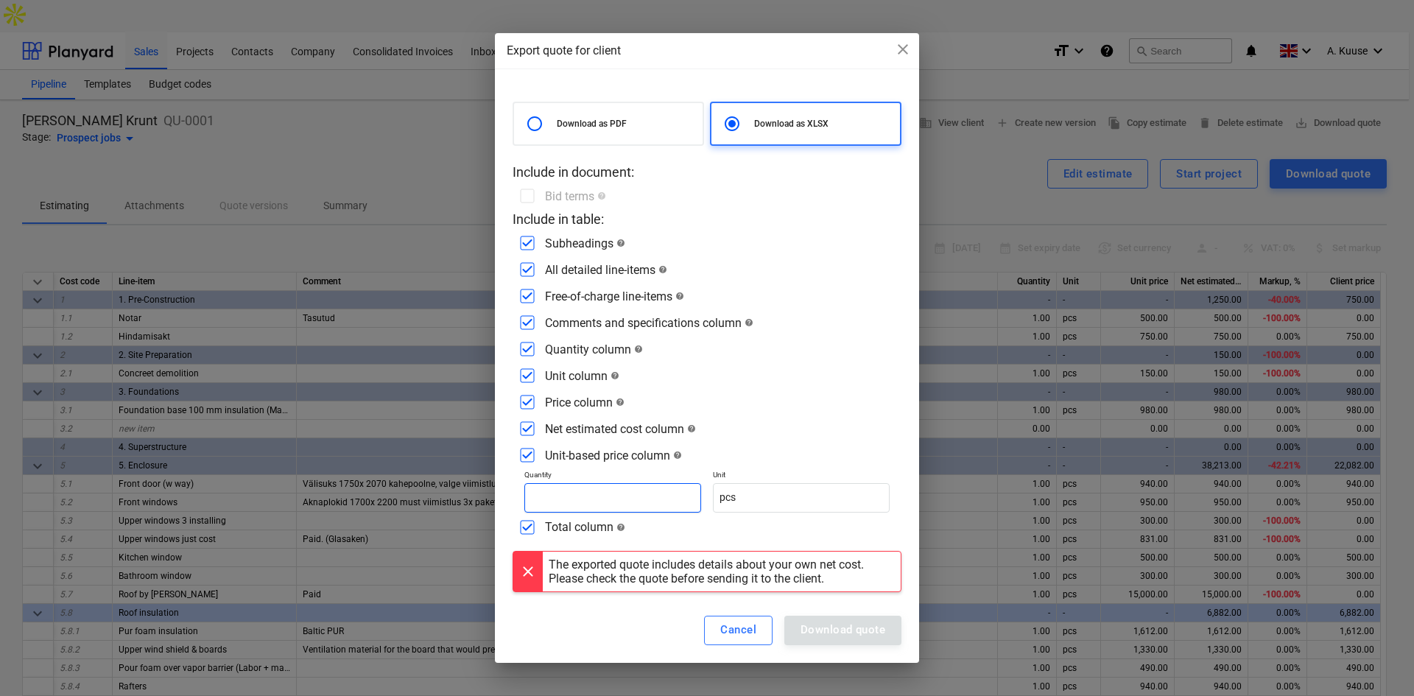
click at [615, 493] on input "text" at bounding box center [612, 497] width 177 height 29
type input "1.00"
click at [821, 537] on div "Download quote" at bounding box center [843, 629] width 85 height 19
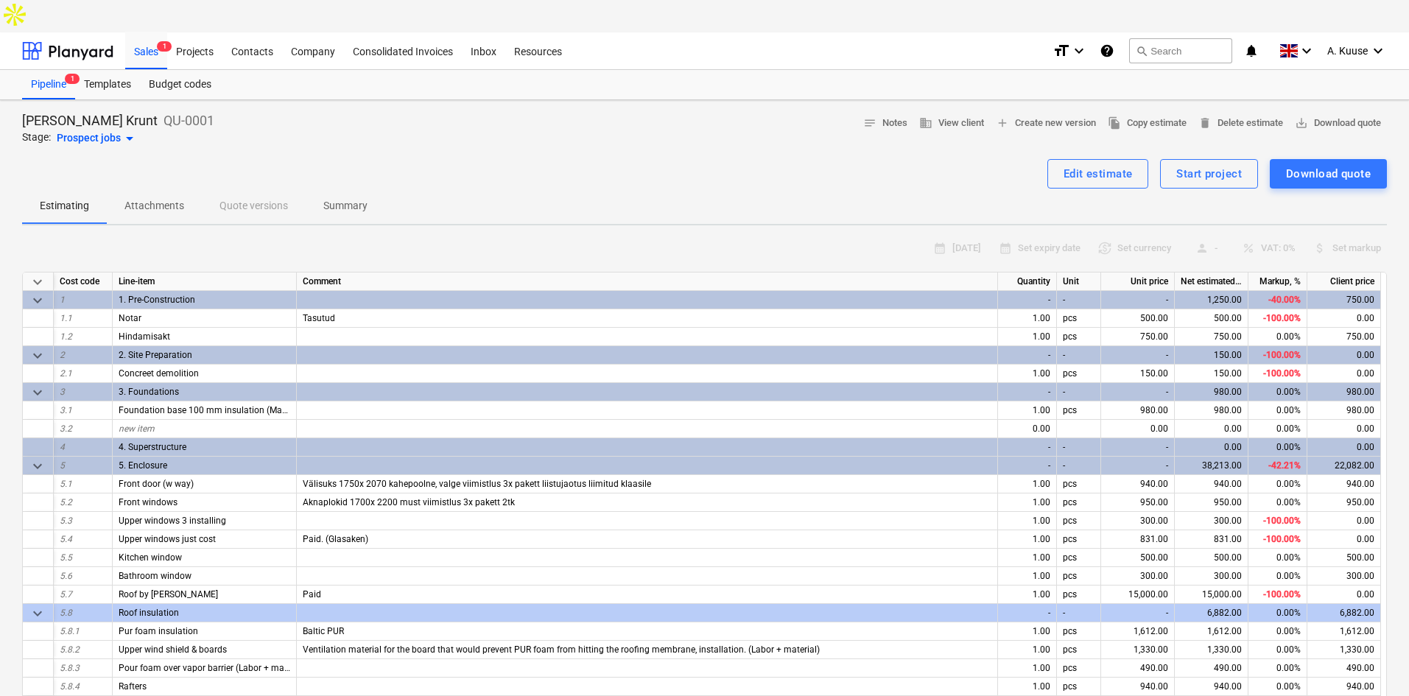
type textarea "x"
